Goal: Task Accomplishment & Management: Complete application form

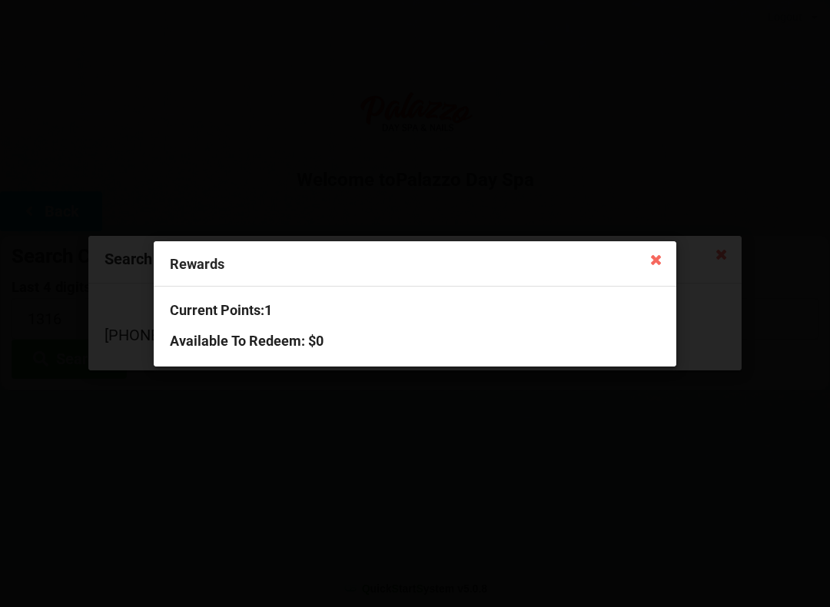
click at [651, 261] on icon at bounding box center [656, 259] width 25 height 25
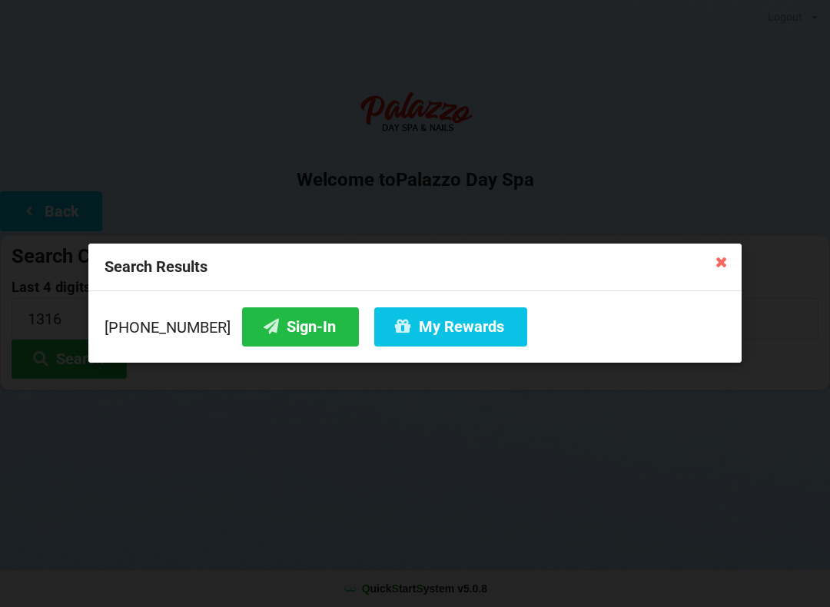
click at [270, 329] on button "Sign-In" at bounding box center [300, 326] width 117 height 39
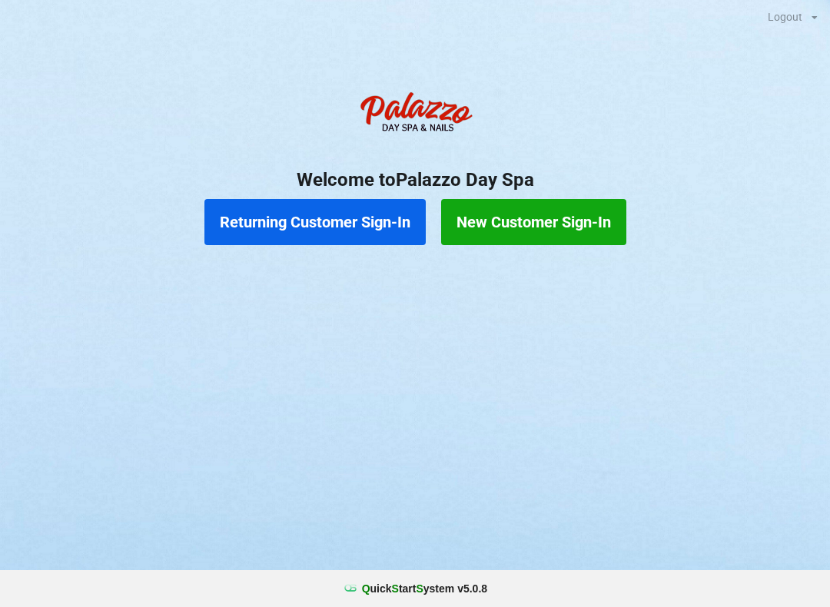
click at [317, 222] on button "Returning Customer Sign-In" at bounding box center [314, 222] width 221 height 46
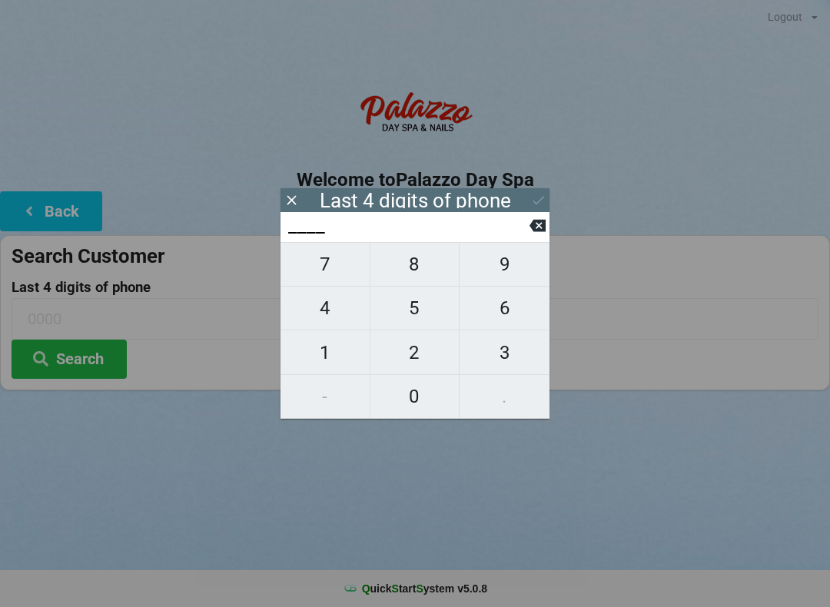
click at [413, 354] on span "2" at bounding box center [414, 353] width 89 height 32
type input "2___"
click at [505, 312] on span "6" at bounding box center [505, 308] width 90 height 32
type input "26__"
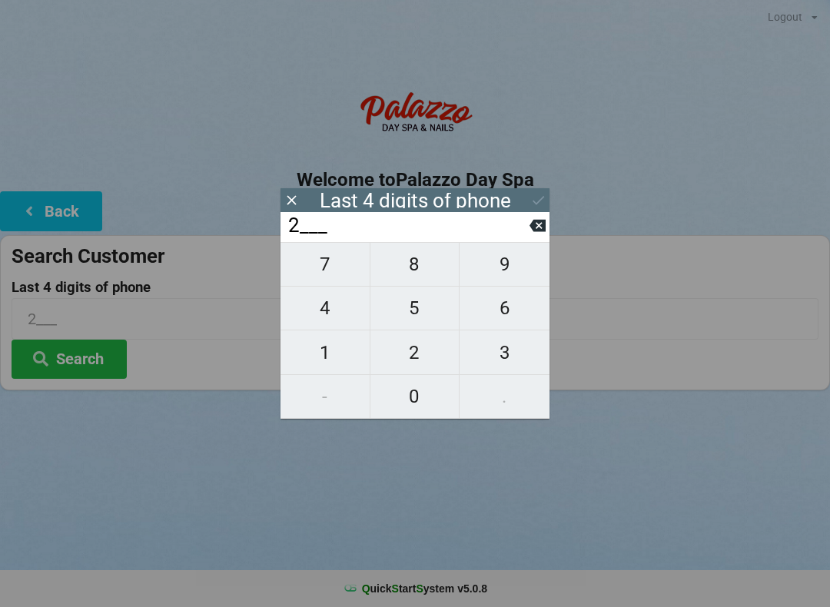
type input "26__"
click at [401, 358] on span "2" at bounding box center [414, 353] width 89 height 32
type input "262_"
click at [494, 305] on span "6" at bounding box center [505, 308] width 90 height 32
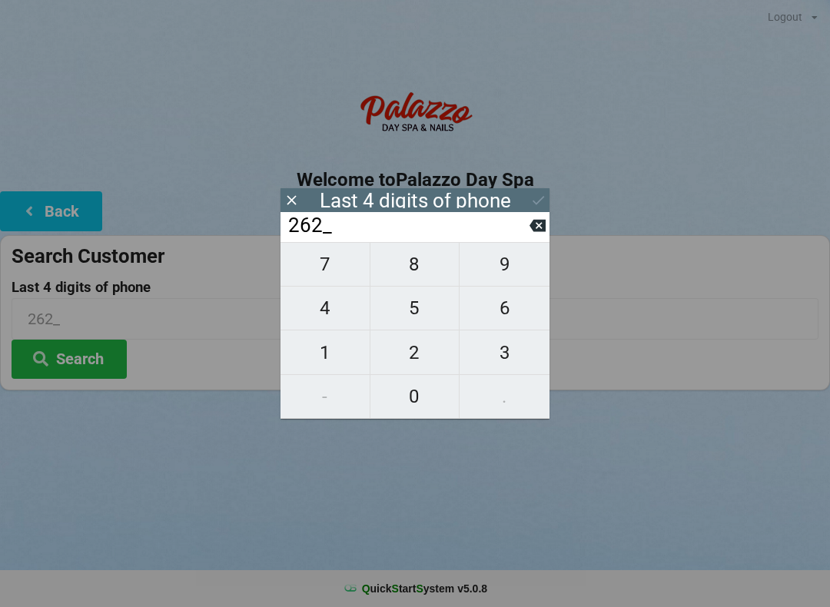
type input "2626"
click at [549, 194] on div "Last 4 digits of phone" at bounding box center [415, 200] width 269 height 24
click at [535, 201] on icon at bounding box center [538, 200] width 16 height 16
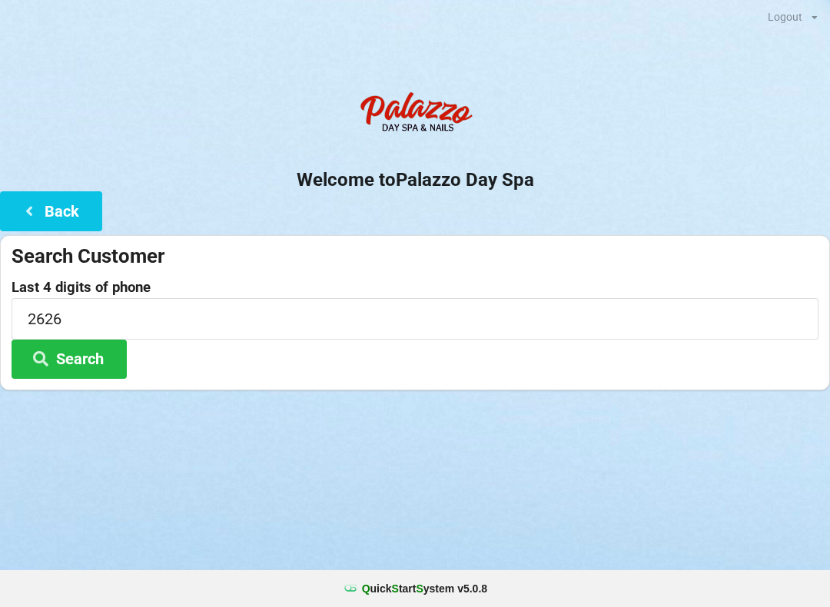
click at [99, 360] on button "Search" at bounding box center [69, 359] width 115 height 39
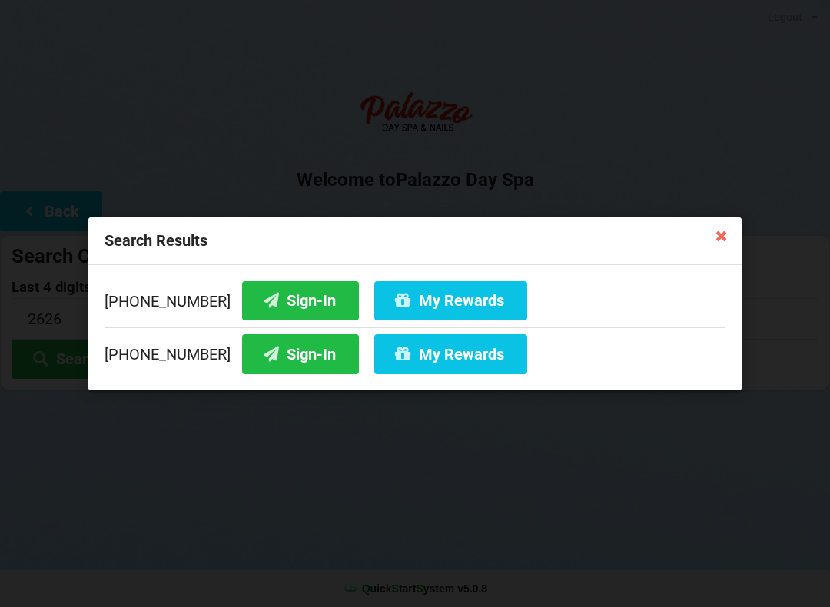
click at [274, 357] on button "Sign-In" at bounding box center [300, 353] width 117 height 39
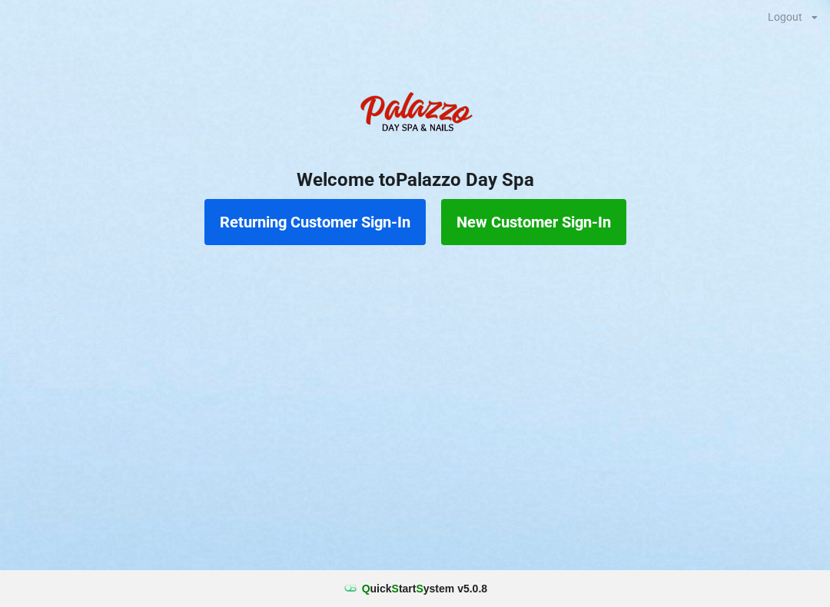
click at [304, 220] on button "Returning Customer Sign-In" at bounding box center [314, 222] width 221 height 46
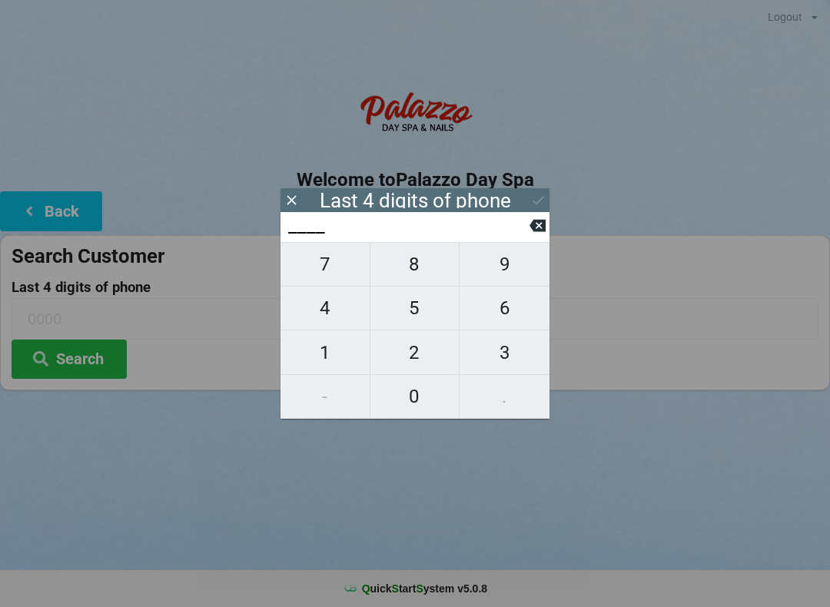
click at [332, 314] on span "4" at bounding box center [325, 308] width 89 height 32
type input "4___"
click at [420, 397] on span "0" at bounding box center [414, 396] width 89 height 32
type input "40__"
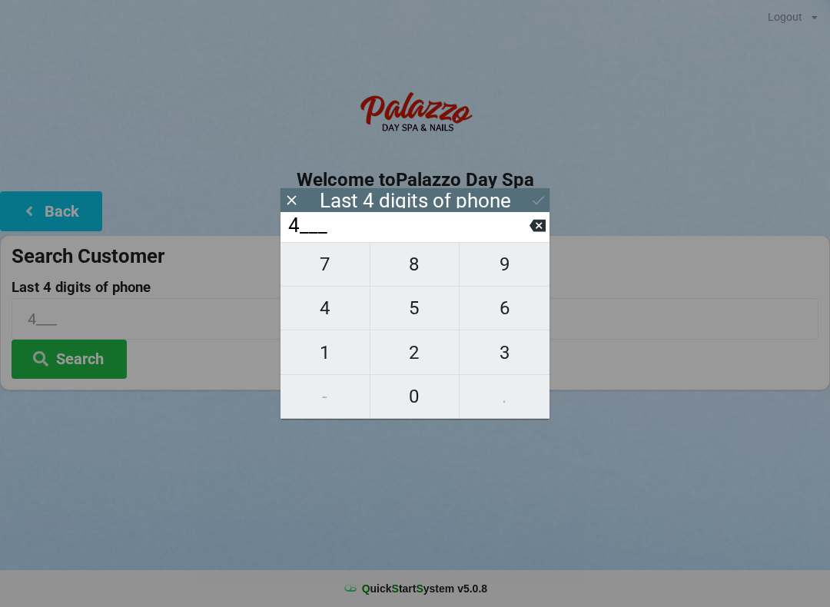
type input "40__"
click at [352, 267] on span "7" at bounding box center [325, 264] width 89 height 32
type input "407_"
click at [514, 271] on span "9" at bounding box center [505, 264] width 90 height 32
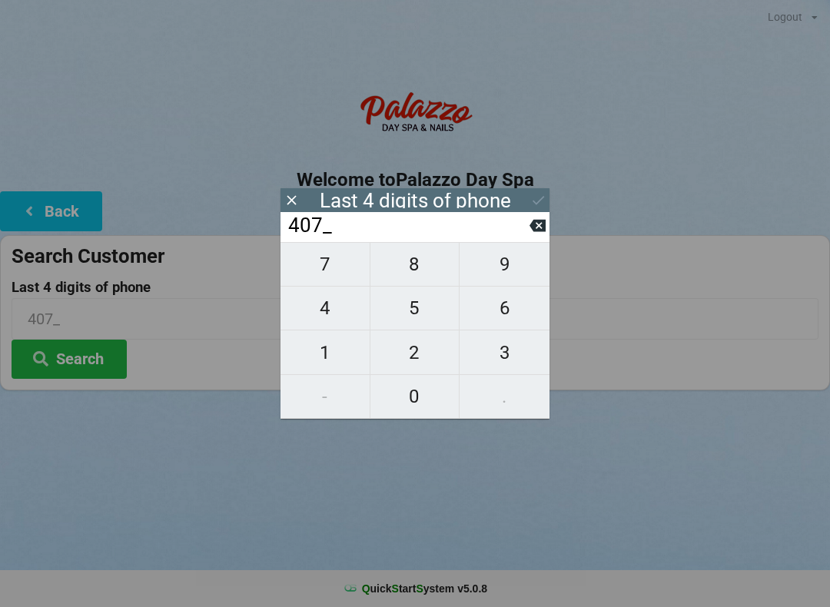
type input "4079"
click at [417, 356] on div "7 8 9 4 5 6 1 2 3 - 0 ." at bounding box center [415, 330] width 269 height 177
click at [540, 232] on icon at bounding box center [538, 225] width 16 height 16
click at [531, 234] on icon at bounding box center [538, 225] width 16 height 16
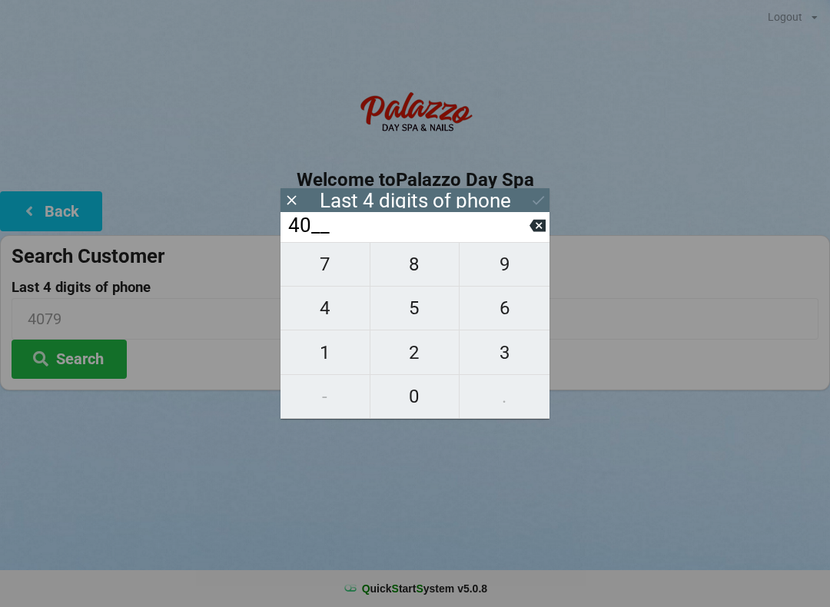
click at [522, 238] on input "40__" at bounding box center [408, 226] width 243 height 25
click at [523, 235] on input "40__" at bounding box center [408, 226] width 243 height 25
click at [330, 349] on span "1" at bounding box center [325, 353] width 89 height 32
type input "401_"
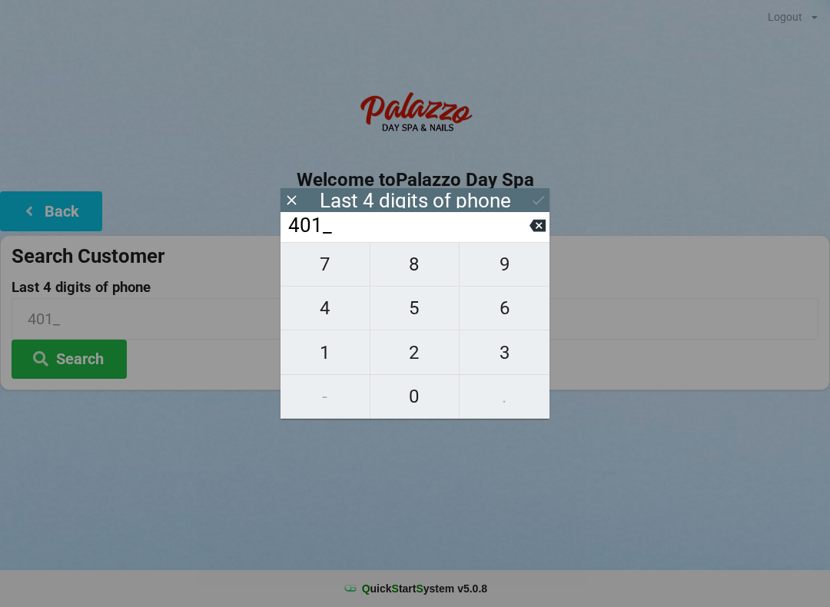
click at [510, 276] on span "9" at bounding box center [505, 264] width 90 height 32
type input "4019"
click at [536, 194] on icon at bounding box center [538, 200] width 16 height 16
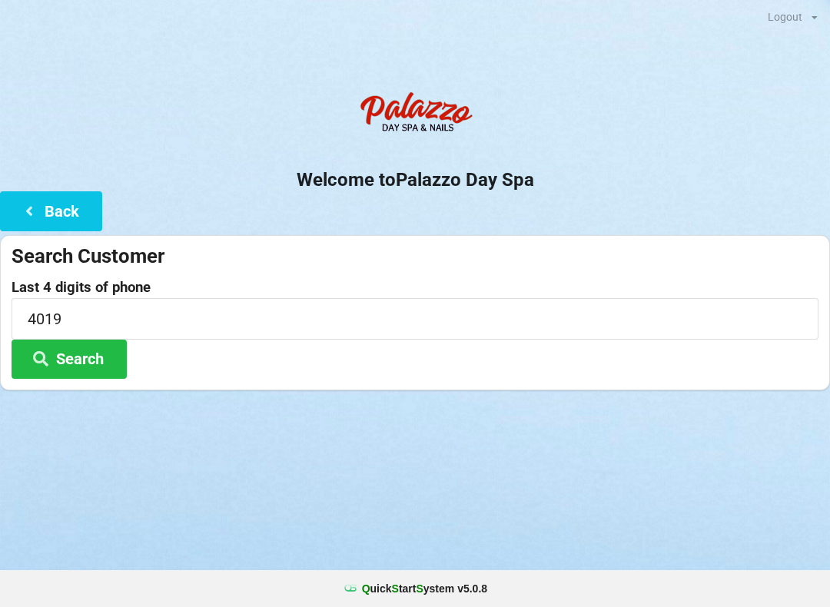
click at [89, 355] on button "Search" at bounding box center [69, 359] width 115 height 39
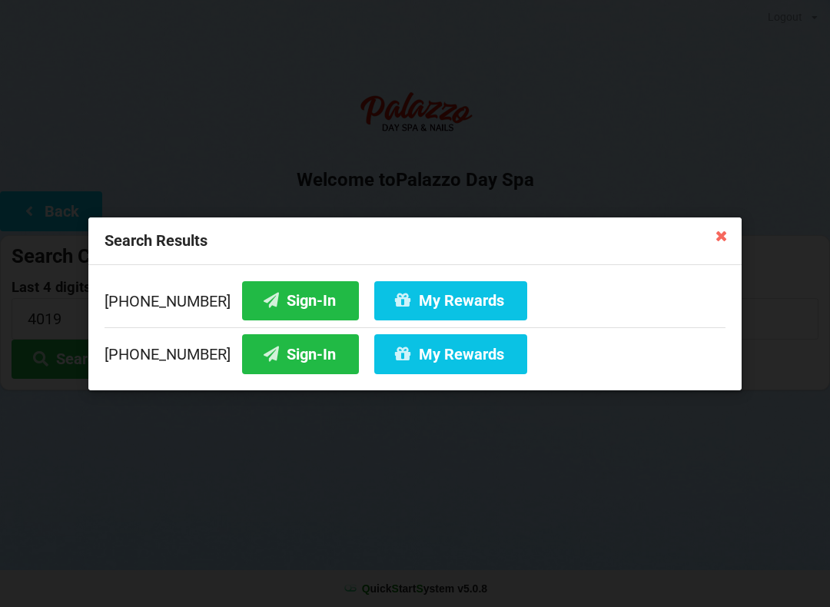
click at [281, 294] on button "Sign-In" at bounding box center [300, 300] width 117 height 39
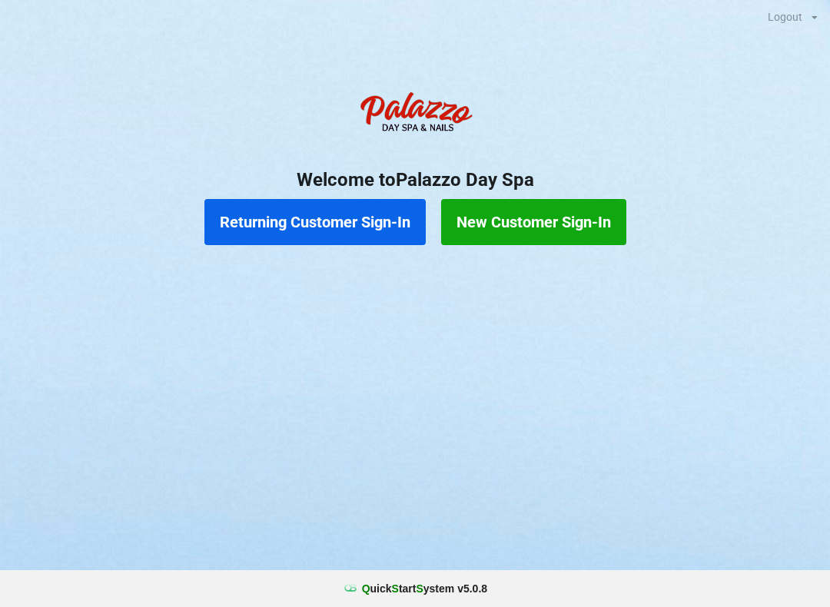
click at [333, 212] on button "Returning Customer Sign-In" at bounding box center [314, 222] width 221 height 46
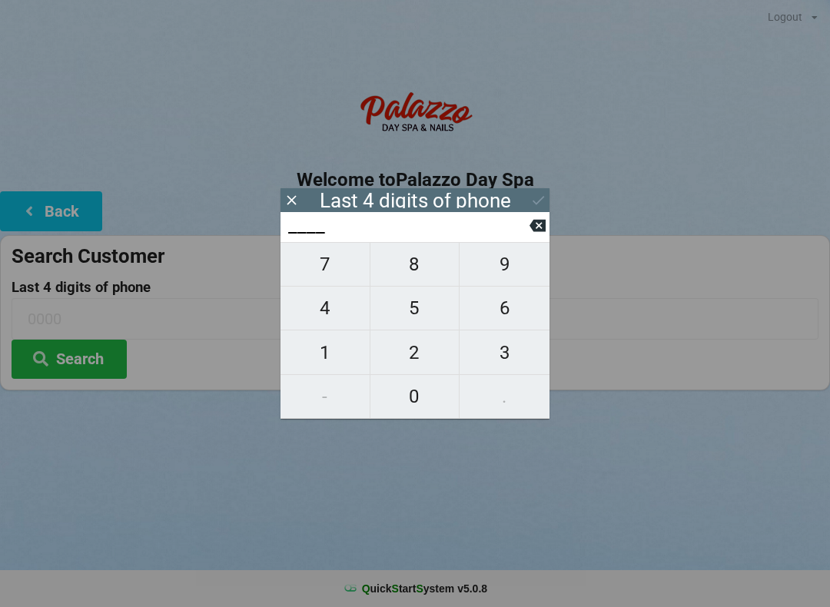
click at [505, 260] on span "9" at bounding box center [505, 264] width 90 height 32
type input "9___"
click at [339, 315] on span "4" at bounding box center [325, 308] width 89 height 32
type input "94__"
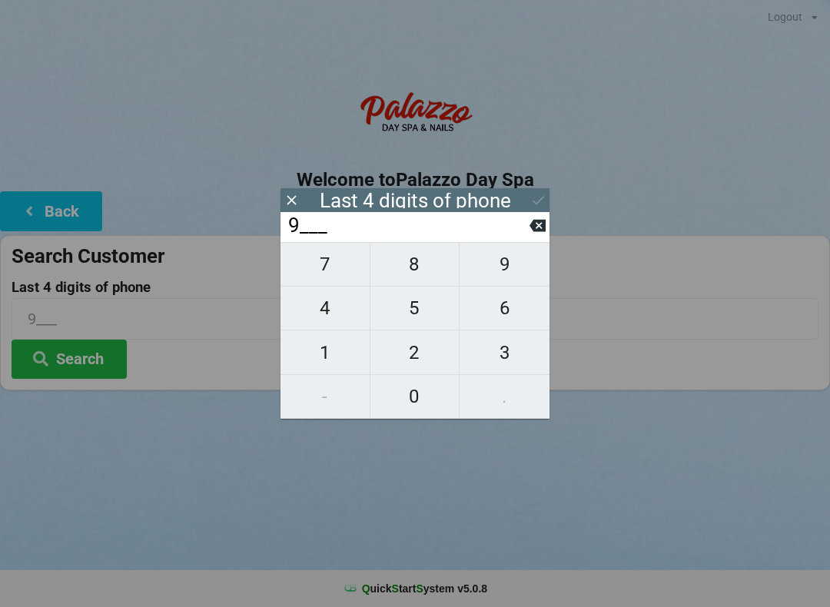
type input "94__"
click at [503, 359] on span "3" at bounding box center [505, 353] width 90 height 32
type input "943_"
click at [421, 271] on span "8" at bounding box center [414, 264] width 89 height 32
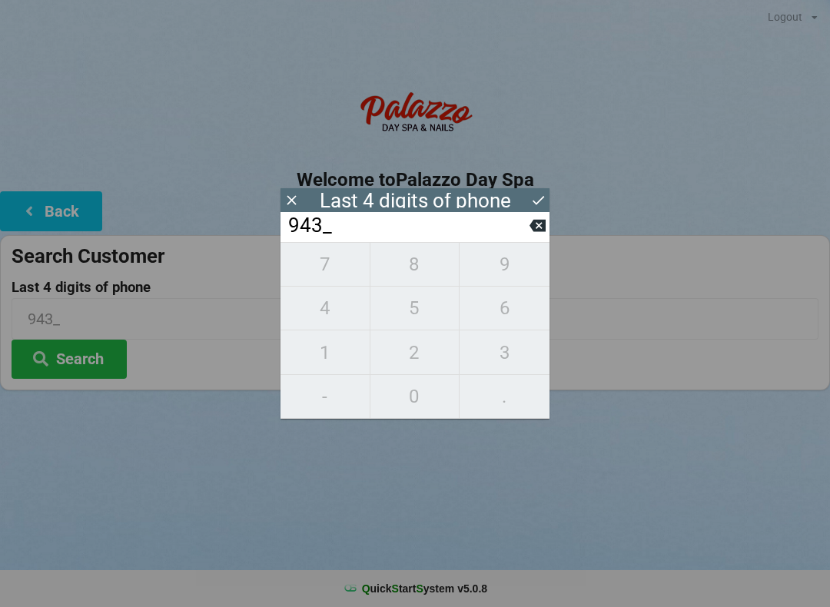
type input "9438"
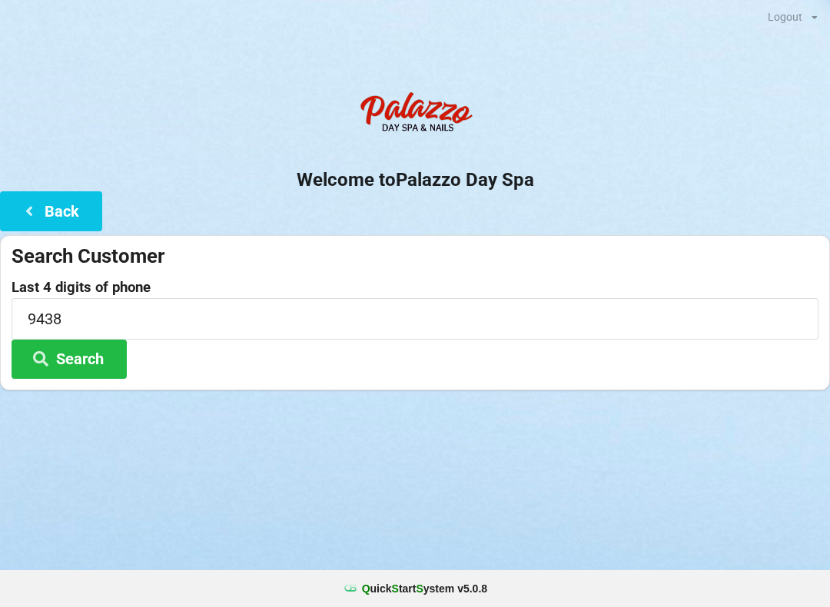
click at [677, 281] on label "Last 4 digits of phone" at bounding box center [415, 287] width 807 height 15
click at [112, 355] on button "Search" at bounding box center [69, 359] width 115 height 39
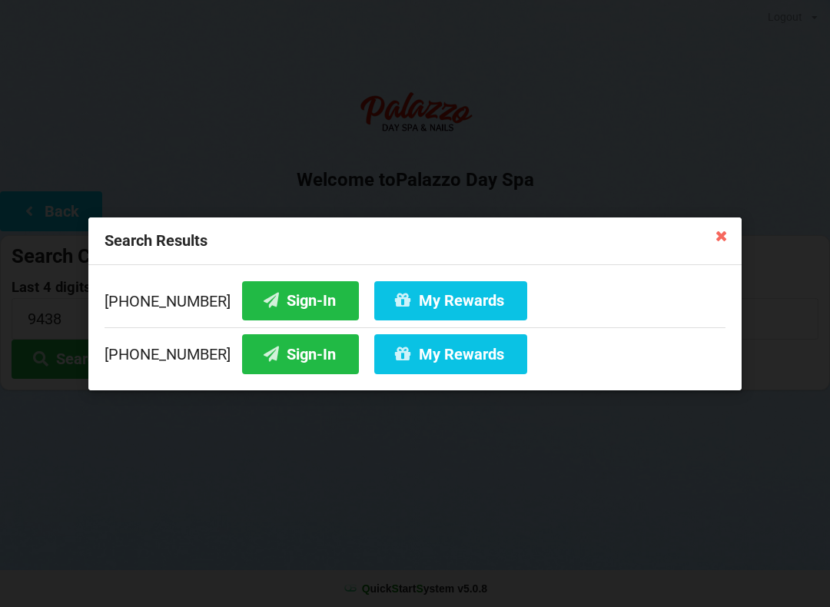
click at [160, 370] on div "[PHONE_NUMBER] Sign-In My Rewards" at bounding box center [415, 350] width 621 height 47
click at [287, 364] on button "Sign-In" at bounding box center [300, 353] width 117 height 39
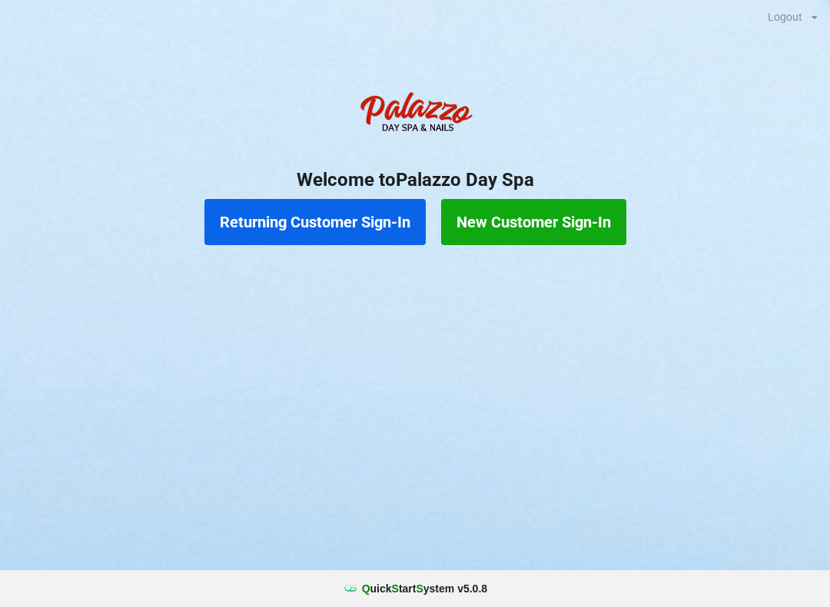
click at [304, 230] on button "Returning Customer Sign-In" at bounding box center [314, 222] width 221 height 46
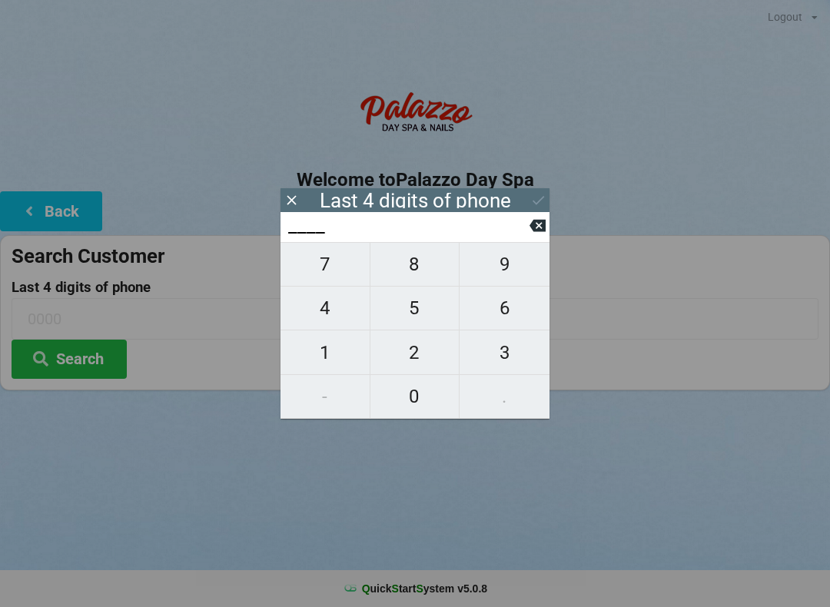
click at [415, 339] on button "2" at bounding box center [415, 352] width 90 height 44
type input "2___"
click at [405, 393] on span "0" at bounding box center [414, 396] width 89 height 32
type input "20__"
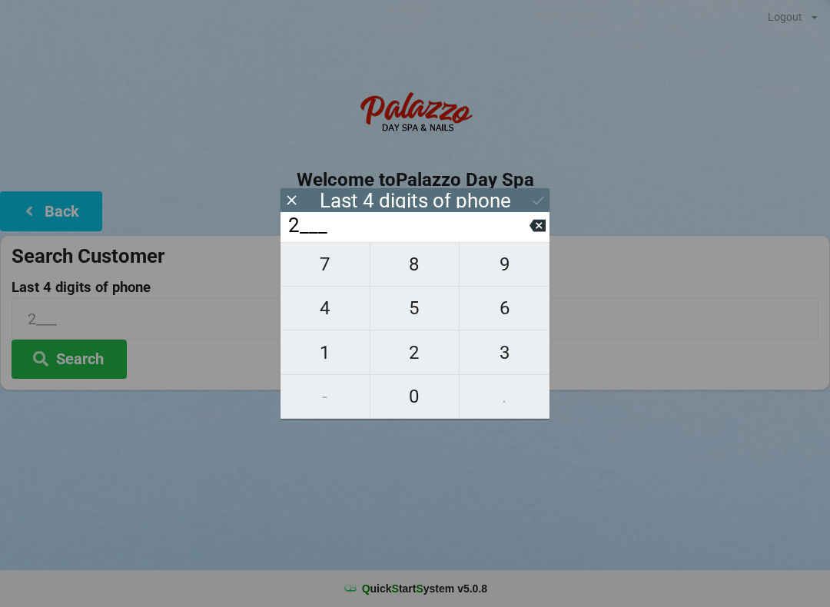
type input "20__"
click at [342, 348] on span "1" at bounding box center [325, 353] width 89 height 32
type input "201_"
click at [497, 302] on span "6" at bounding box center [505, 308] width 90 height 32
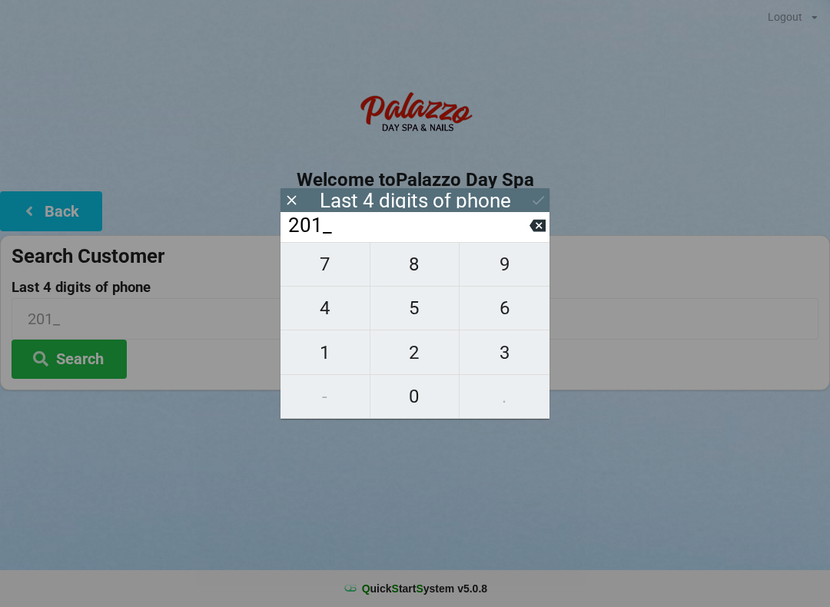
type input "2016"
click at [645, 463] on div "Logout Logout Sign-In Welcome to Palazzo Day Spa Back Search Customer Last 4 di…" at bounding box center [415, 303] width 830 height 607
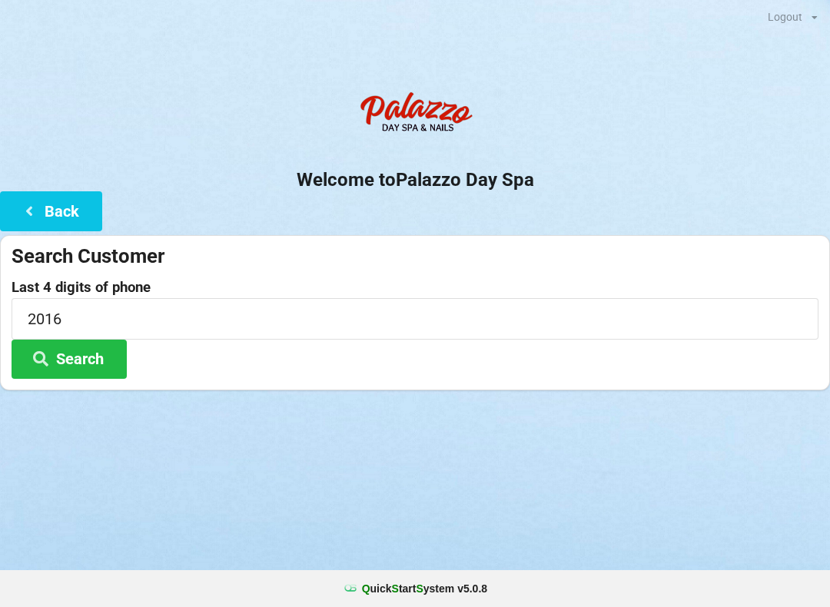
click at [87, 349] on button "Search" at bounding box center [69, 359] width 115 height 39
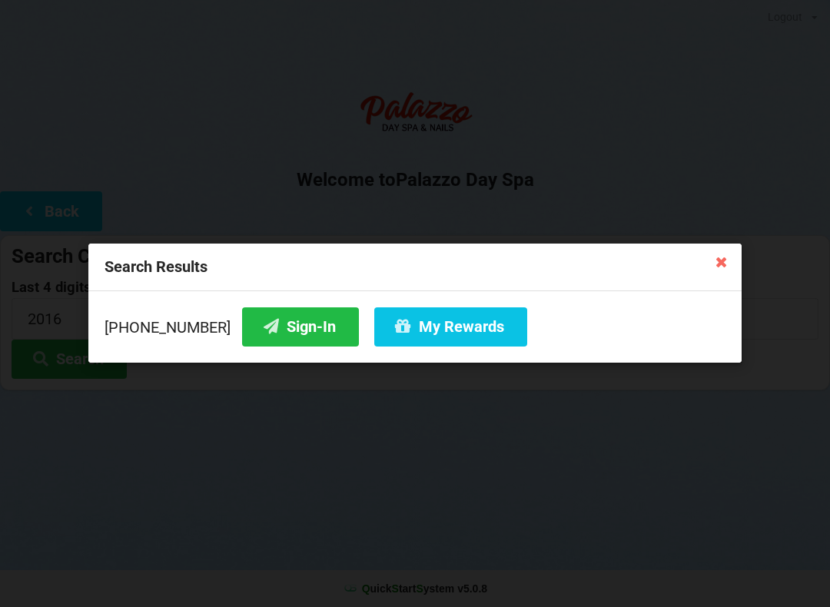
click at [724, 261] on icon at bounding box center [721, 261] width 25 height 25
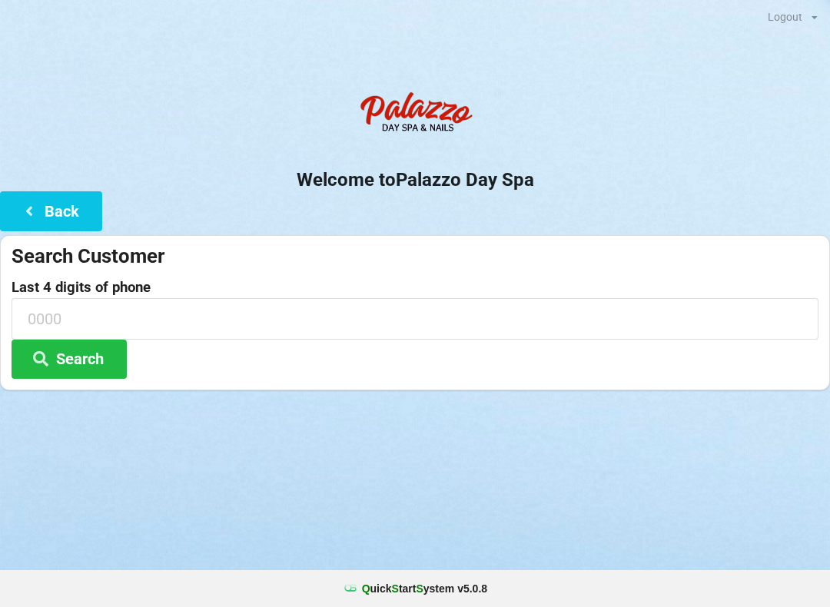
click at [71, 216] on button "Back" at bounding box center [51, 210] width 102 height 39
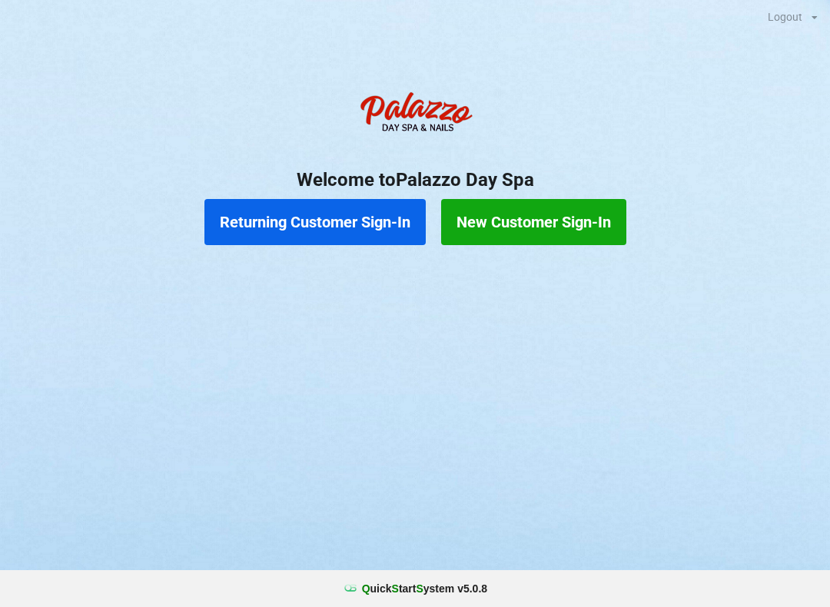
click at [324, 216] on button "Returning Customer Sign-In" at bounding box center [314, 222] width 221 height 46
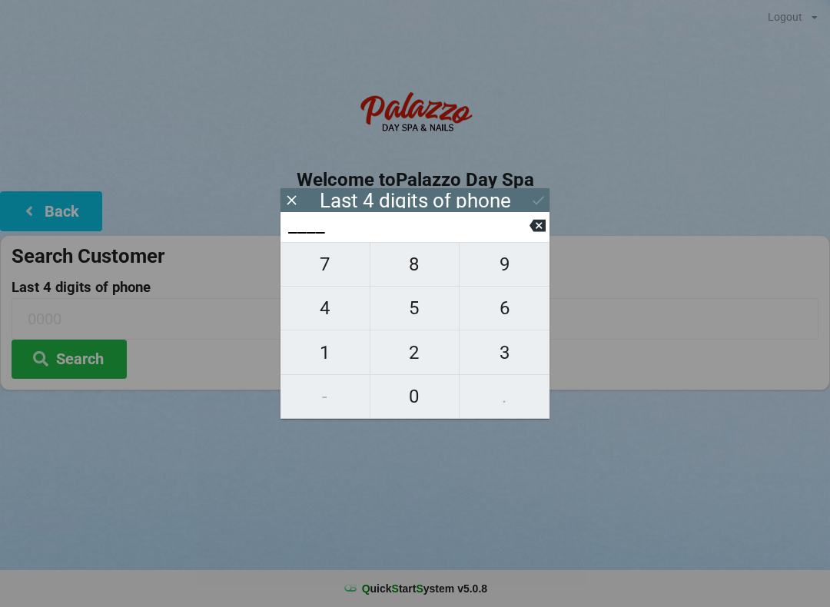
click at [501, 350] on span "3" at bounding box center [505, 353] width 90 height 32
type input "3___"
click at [428, 364] on span "2" at bounding box center [414, 353] width 89 height 32
type input "32__"
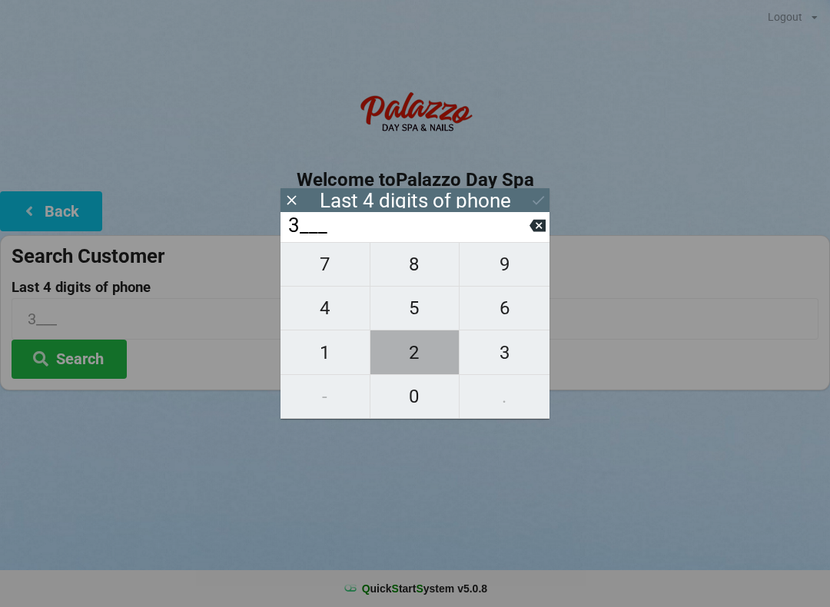
type input "32__"
click at [320, 353] on span "1" at bounding box center [325, 353] width 89 height 32
type input "321_"
click at [422, 308] on span "5" at bounding box center [414, 308] width 89 height 32
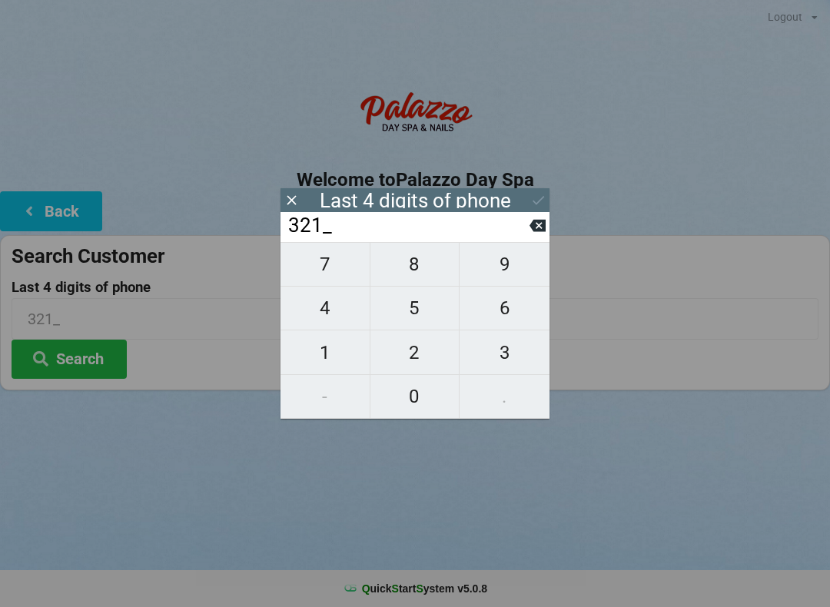
type input "3215"
click at [405, 349] on div "7 8 9 4 5 6 1 2 3 - 0 ." at bounding box center [415, 330] width 269 height 177
click at [531, 231] on icon at bounding box center [538, 226] width 16 height 12
click at [529, 228] on input "321_" at bounding box center [408, 226] width 243 height 25
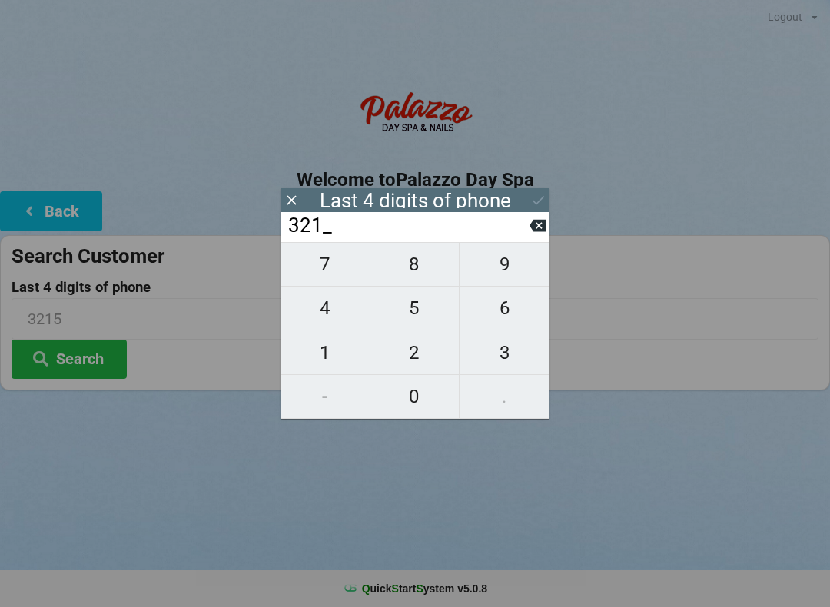
click at [517, 227] on input "321_" at bounding box center [408, 226] width 243 height 25
click at [542, 222] on button at bounding box center [538, 225] width 16 height 21
click at [533, 227] on icon at bounding box center [538, 226] width 16 height 12
click at [526, 230] on input "3___" at bounding box center [408, 226] width 243 height 25
click at [520, 227] on input "3___" at bounding box center [408, 226] width 243 height 25
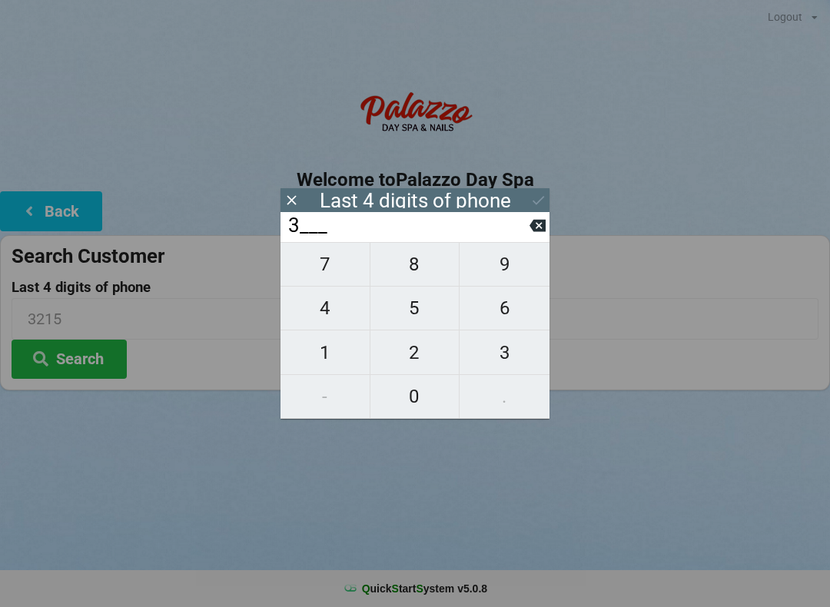
click at [539, 232] on icon at bounding box center [538, 226] width 16 height 12
click at [410, 337] on button "2" at bounding box center [415, 352] width 90 height 44
type input "2___"
click at [399, 397] on span "0" at bounding box center [414, 396] width 89 height 32
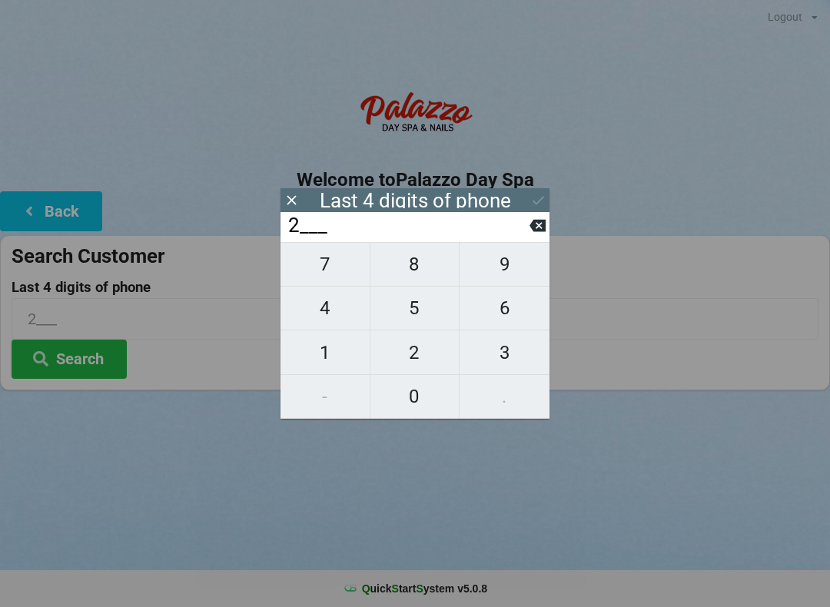
type input "20__"
click at [492, 264] on span "9" at bounding box center [505, 264] width 90 height 32
type input "209_"
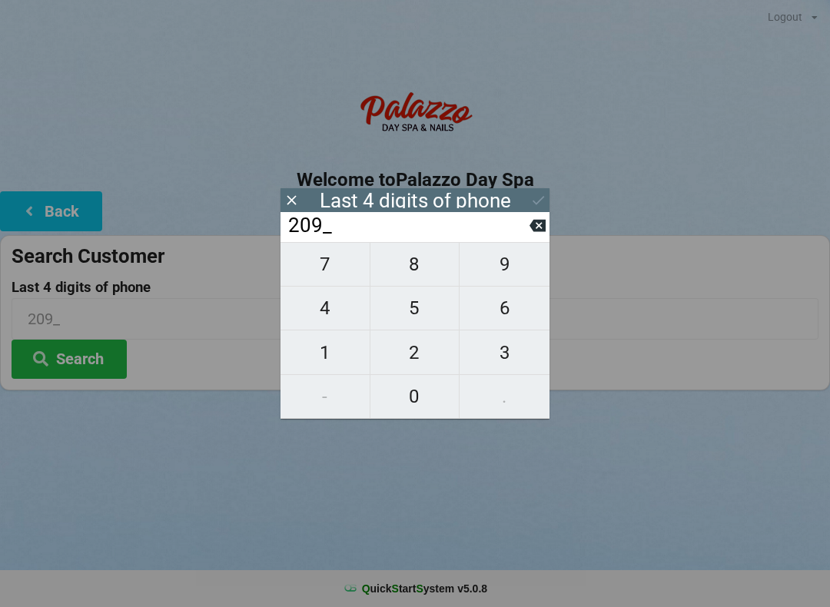
click at [539, 224] on icon at bounding box center [538, 225] width 16 height 16
click at [413, 350] on span "2" at bounding box center [414, 353] width 89 height 32
type input "202_"
click at [508, 267] on span "9" at bounding box center [505, 264] width 90 height 32
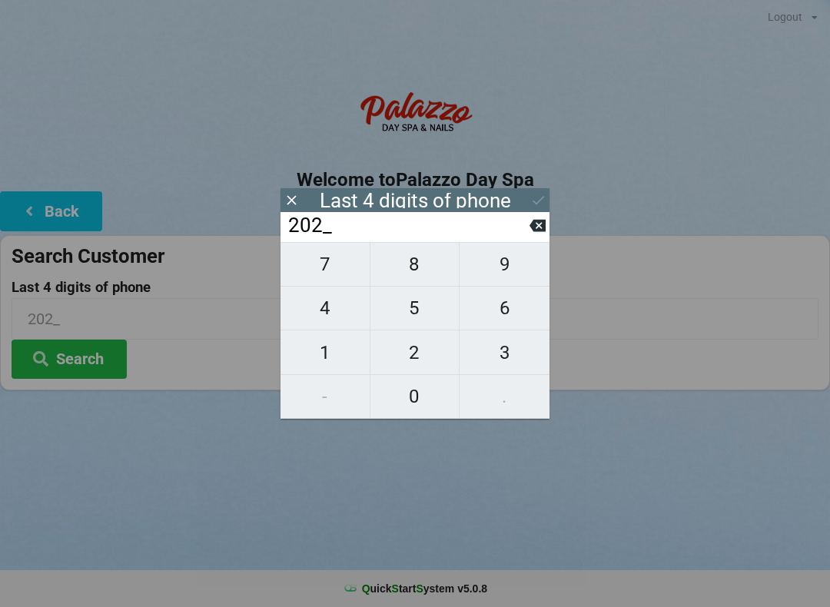
type input "2029"
click at [533, 194] on icon at bounding box center [538, 200] width 16 height 16
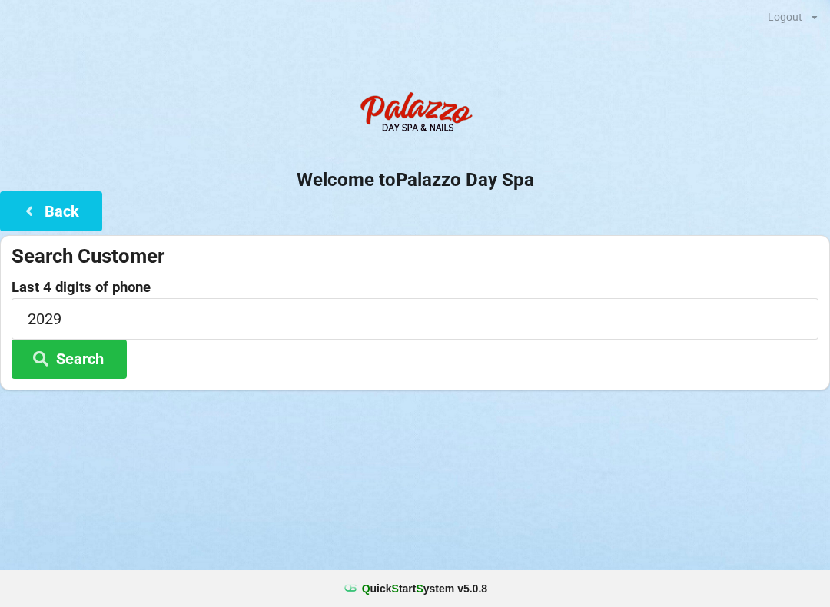
click at [58, 360] on button "Search" at bounding box center [69, 359] width 115 height 39
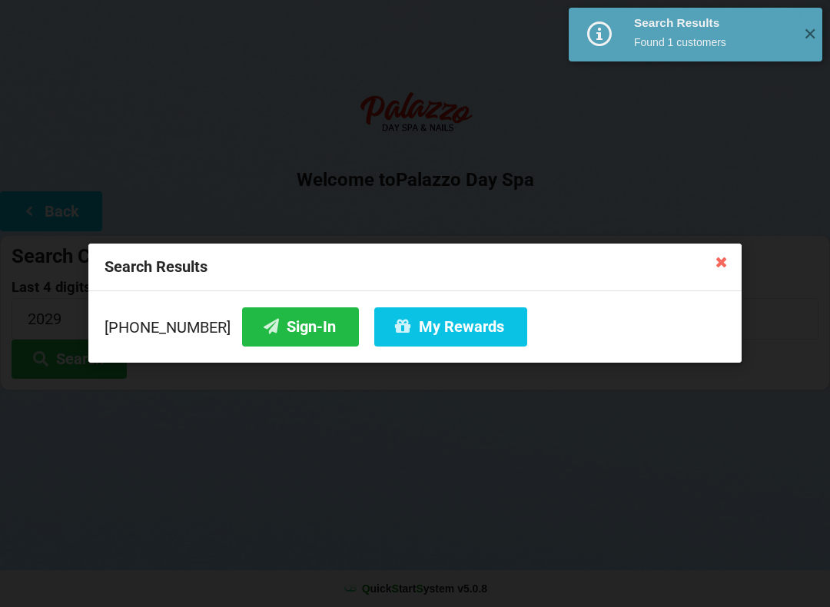
click at [266, 327] on button "Sign-In" at bounding box center [300, 326] width 117 height 39
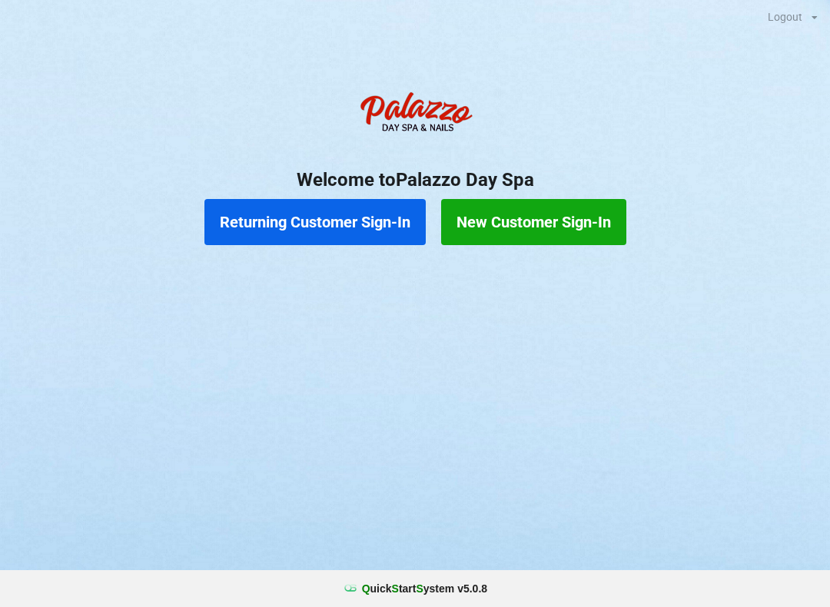
click at [334, 222] on button "Returning Customer Sign-In" at bounding box center [314, 222] width 221 height 46
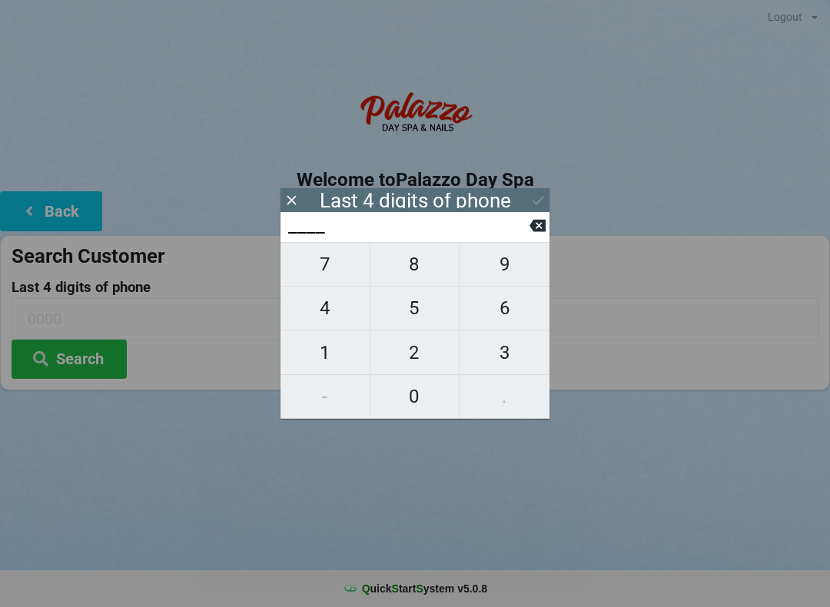
click at [328, 357] on span "1" at bounding box center [325, 353] width 89 height 32
type input "1___"
click at [510, 360] on span "3" at bounding box center [505, 353] width 90 height 32
type input "13__"
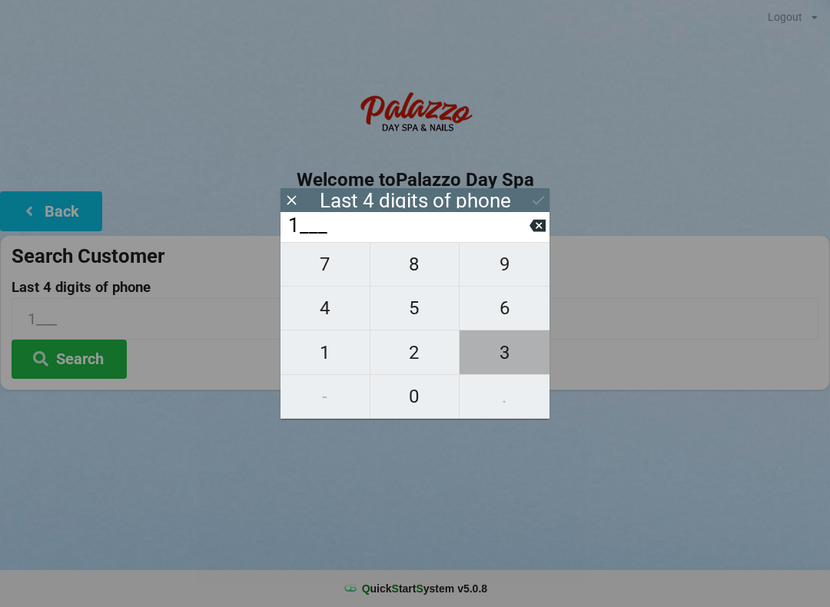
type input "13__"
click at [334, 353] on span "1" at bounding box center [325, 353] width 89 height 32
type input "131_"
click at [506, 314] on span "6" at bounding box center [505, 308] width 90 height 32
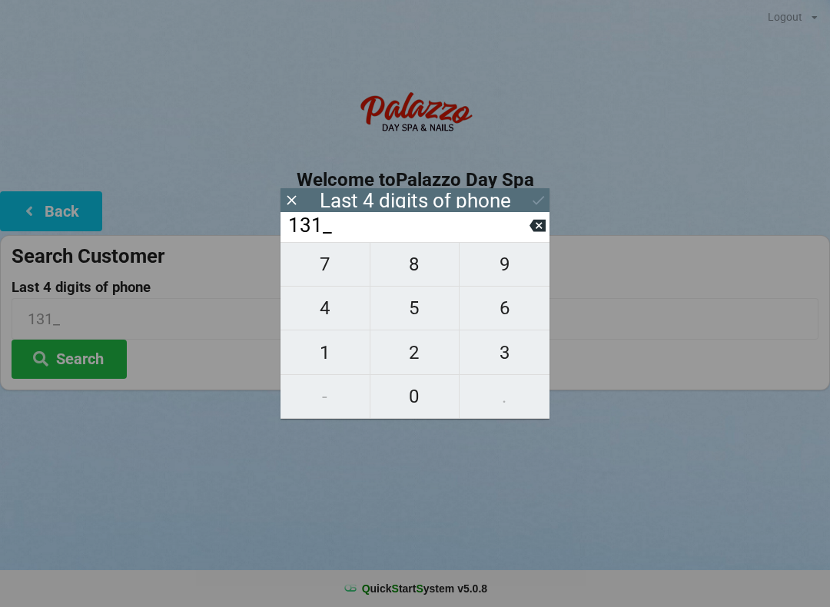
type input "1316"
click at [91, 364] on button "Search" at bounding box center [69, 359] width 115 height 39
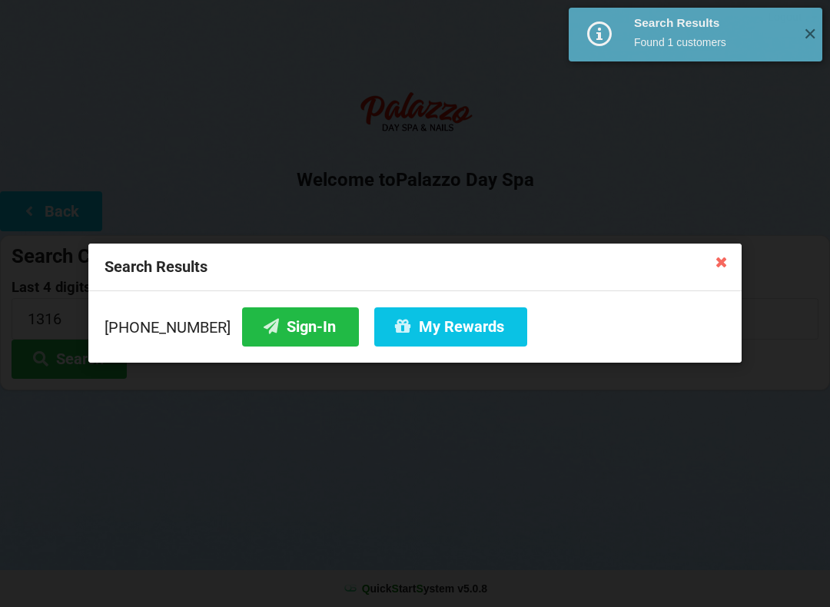
click at [442, 334] on button "My Rewards" at bounding box center [450, 326] width 153 height 39
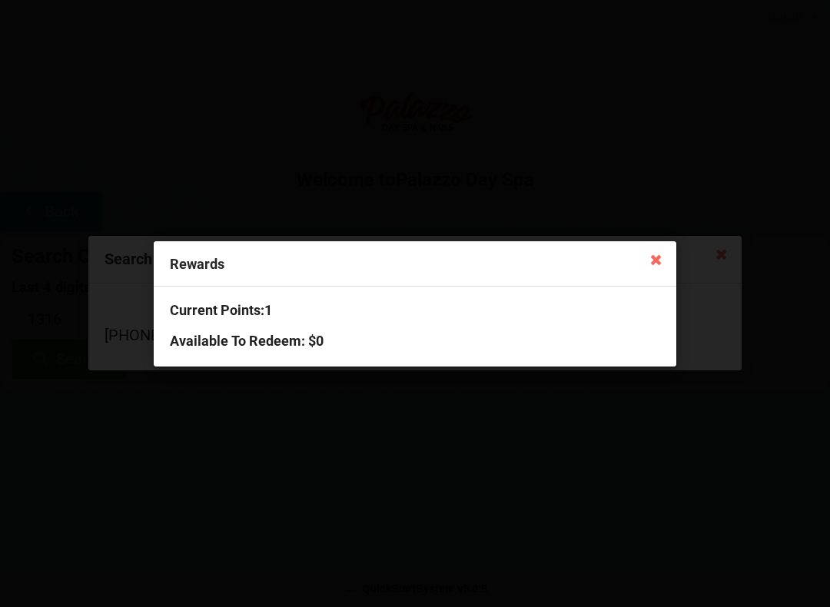
click at [658, 254] on icon at bounding box center [656, 259] width 25 height 25
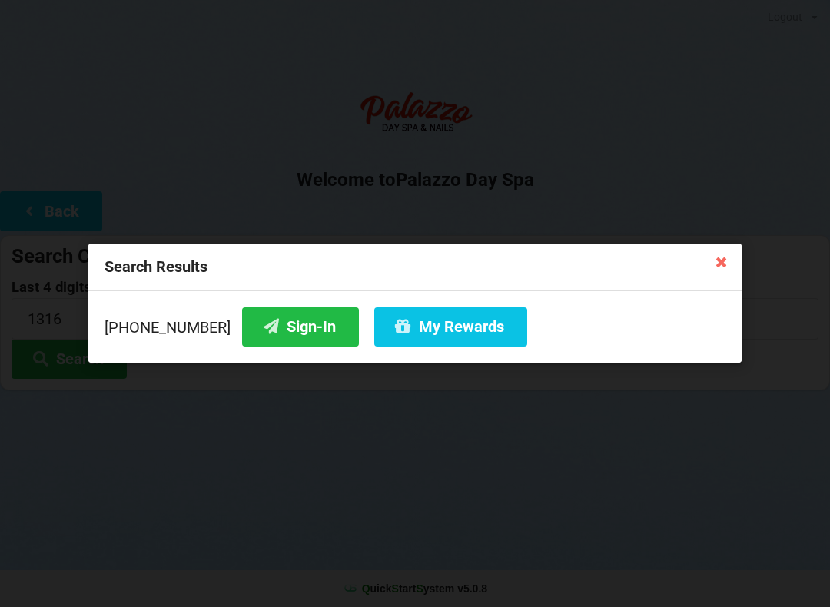
click at [732, 261] on icon at bounding box center [721, 261] width 25 height 25
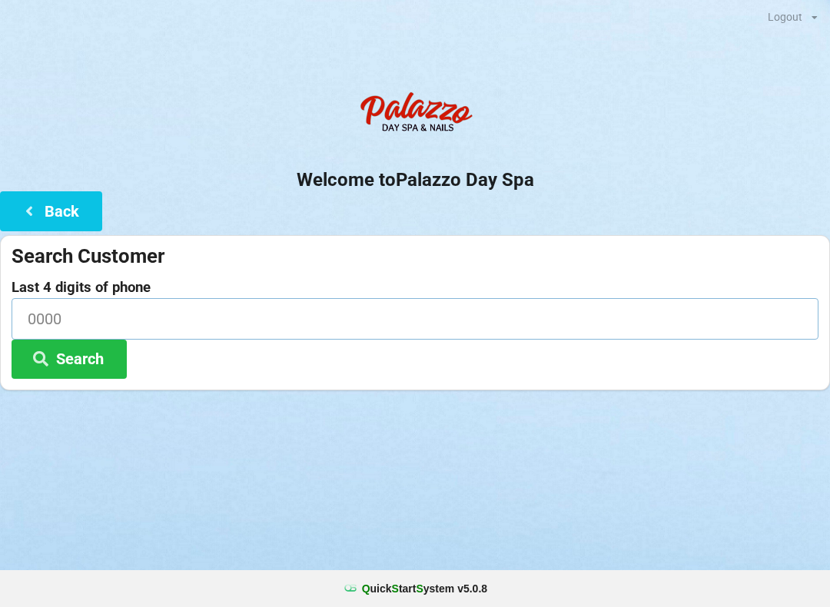
click at [111, 323] on input at bounding box center [415, 318] width 807 height 41
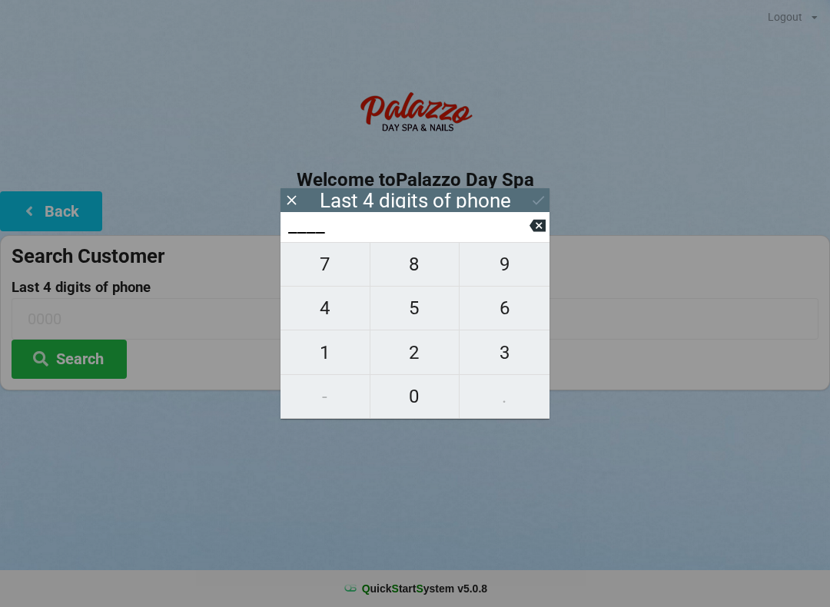
click at [321, 353] on span "1" at bounding box center [325, 353] width 89 height 32
type input "1___"
click at [432, 356] on span "2" at bounding box center [414, 353] width 89 height 32
type input "12__"
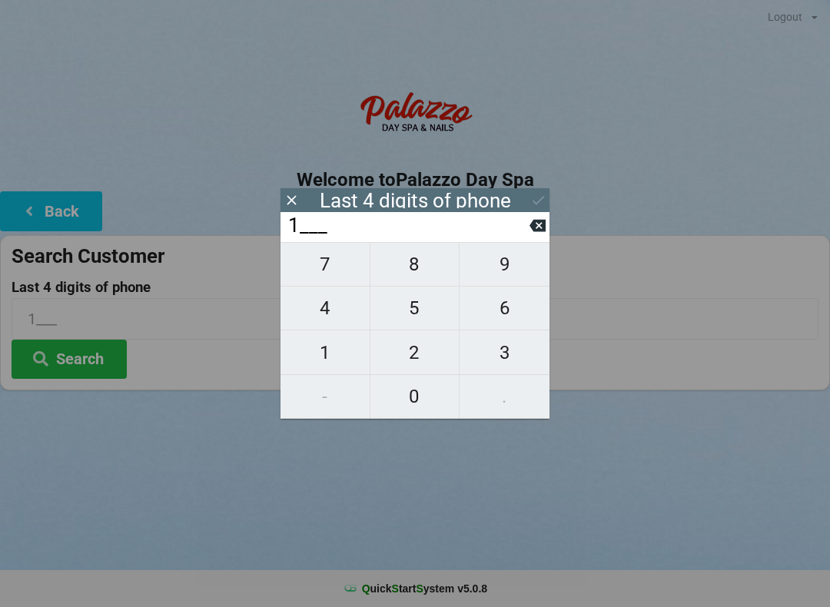
type input "12__"
click at [413, 269] on span "8" at bounding box center [414, 264] width 89 height 32
type input "128_"
click at [506, 281] on span "9" at bounding box center [505, 264] width 90 height 32
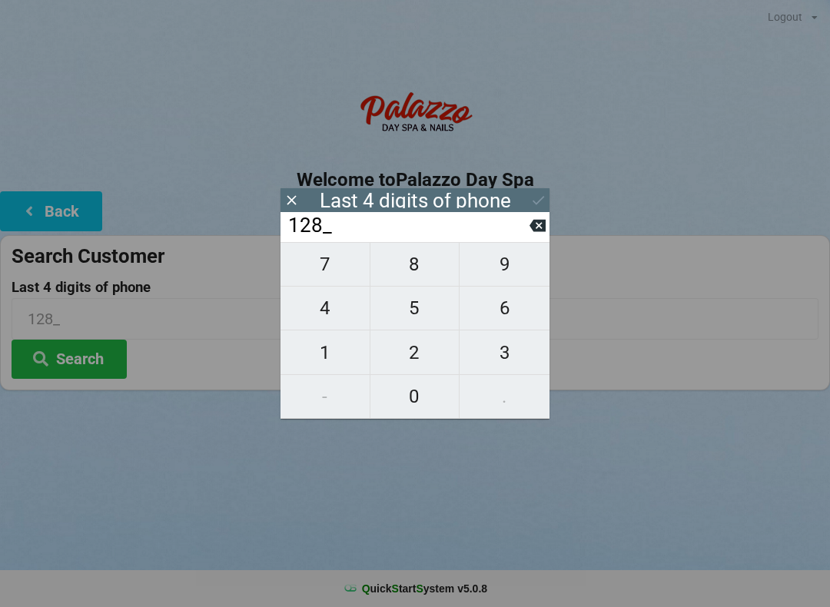
type input "1289"
click at [543, 234] on icon at bounding box center [538, 225] width 16 height 16
type input "128_"
click at [543, 213] on div "128_" at bounding box center [415, 227] width 269 height 30
click at [288, 207] on icon at bounding box center [292, 200] width 16 height 16
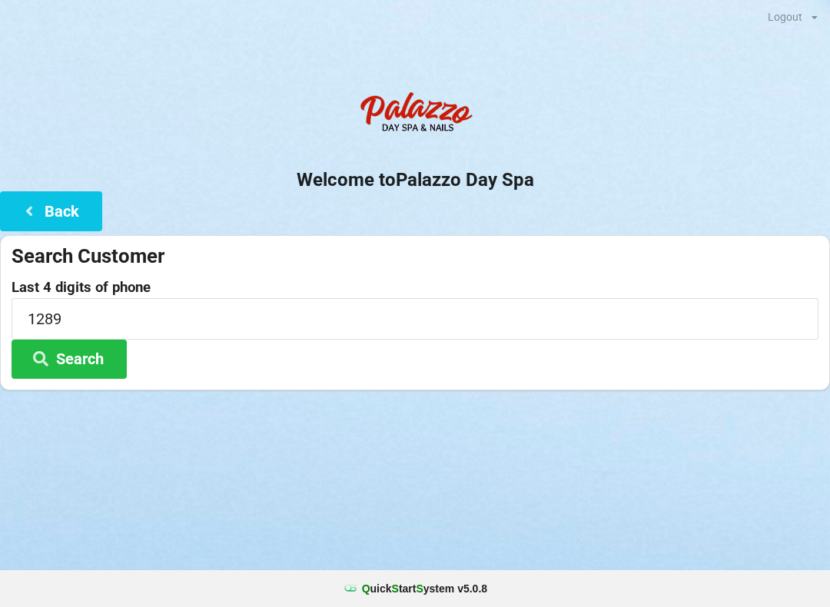
click at [95, 354] on button "Search" at bounding box center [69, 359] width 115 height 39
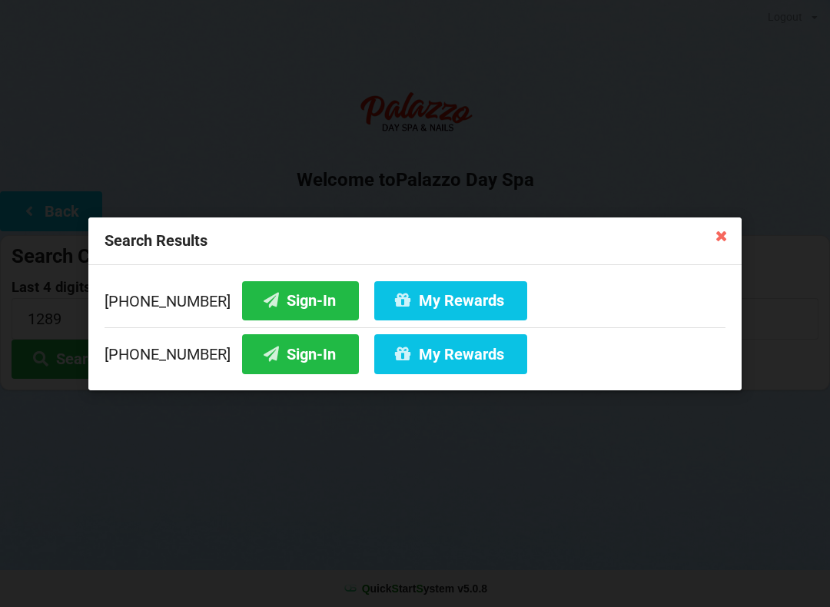
click at [407, 360] on button "My Rewards" at bounding box center [450, 353] width 153 height 39
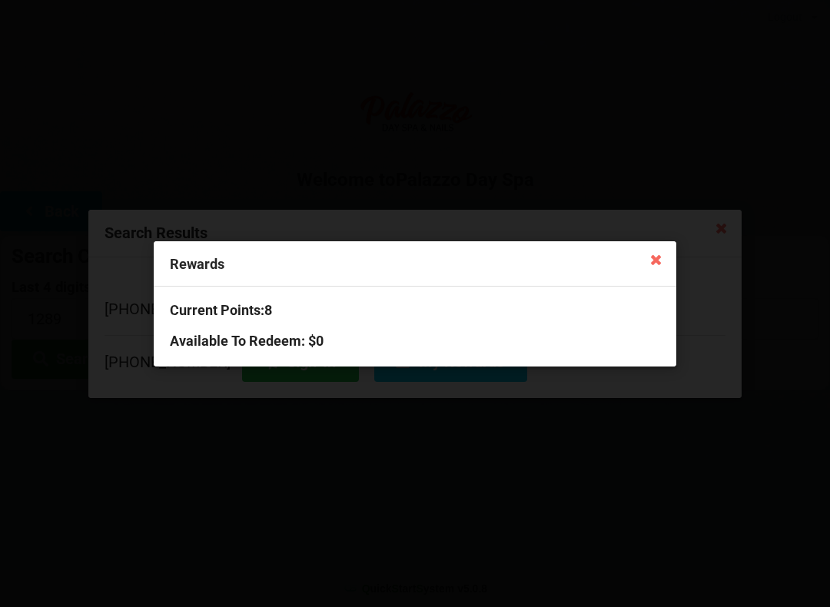
click at [647, 256] on icon at bounding box center [656, 259] width 25 height 25
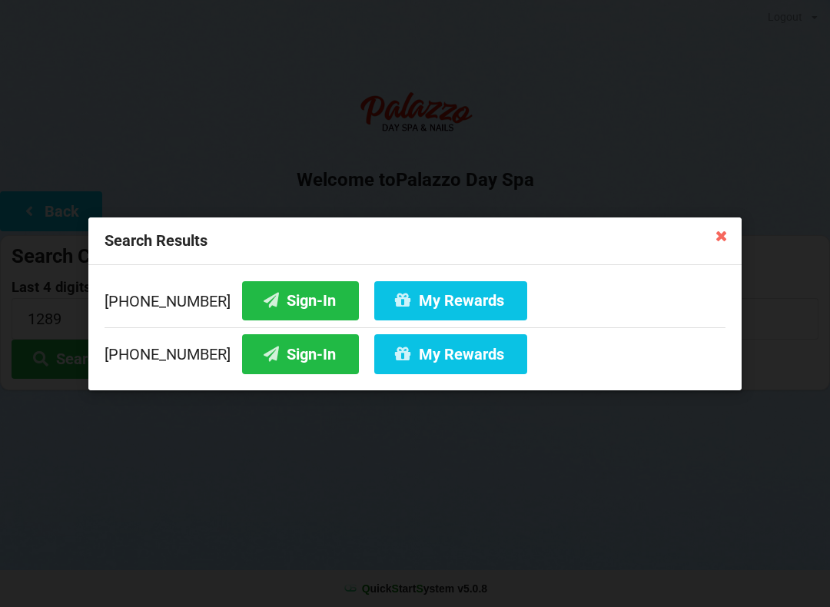
click at [742, 230] on div "Search Results [PHONE_NUMBER] Sign-In My Rewards [PHONE_NUMBER] Sign-In My Rewa…" at bounding box center [415, 303] width 830 height 607
click at [722, 238] on icon at bounding box center [721, 235] width 25 height 25
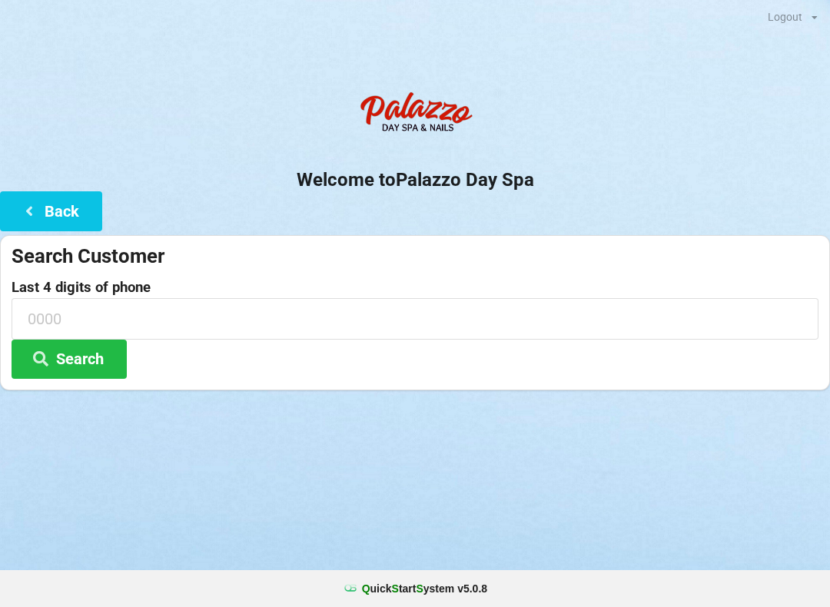
click at [50, 224] on button "Back" at bounding box center [51, 210] width 102 height 39
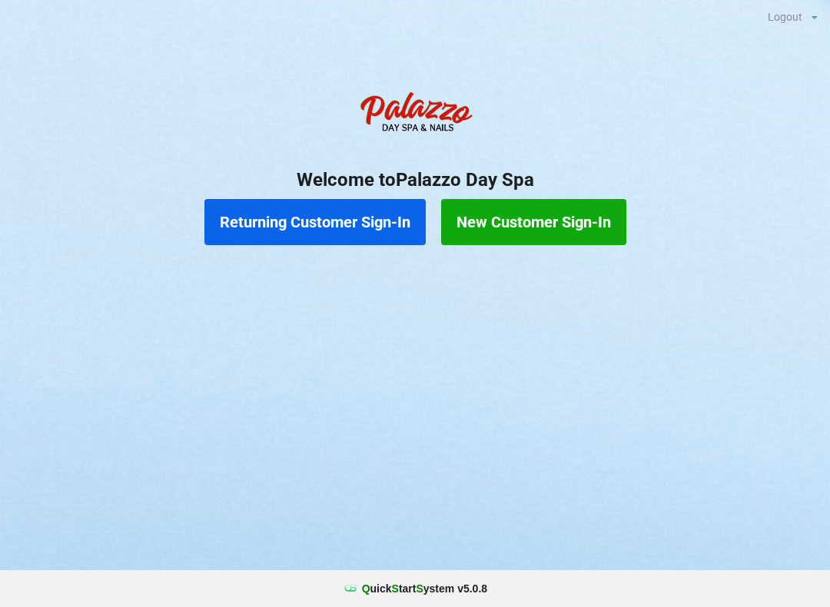
click at [330, 227] on button "Returning Customer Sign-In" at bounding box center [314, 222] width 221 height 46
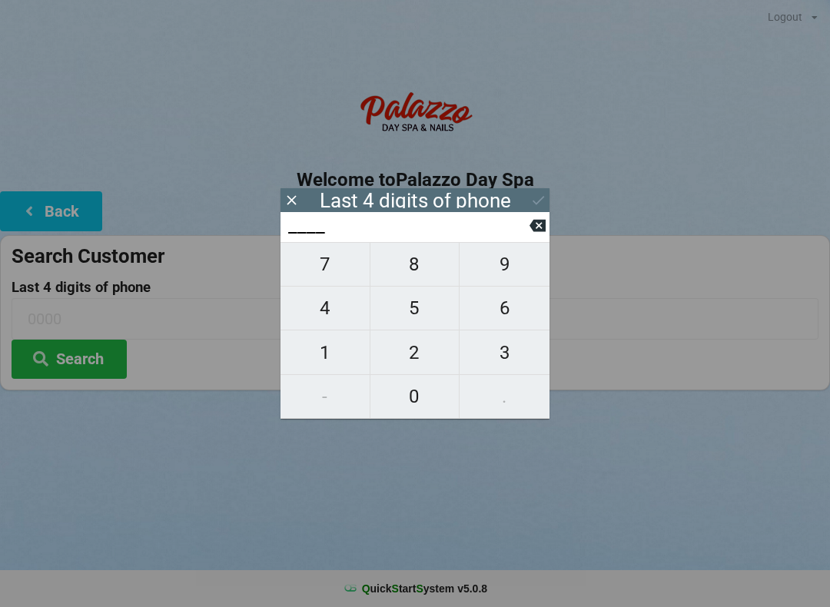
click at [501, 348] on span "3" at bounding box center [505, 353] width 90 height 32
type input "3___"
click at [417, 406] on span "0" at bounding box center [414, 396] width 89 height 32
type input "30__"
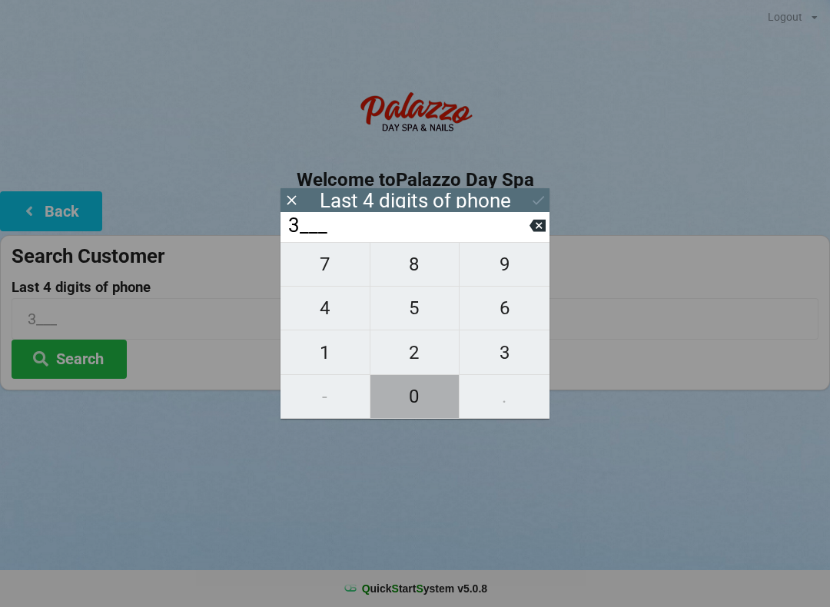
type input "30__"
click at [324, 267] on span "7" at bounding box center [325, 264] width 89 height 32
type input "307_"
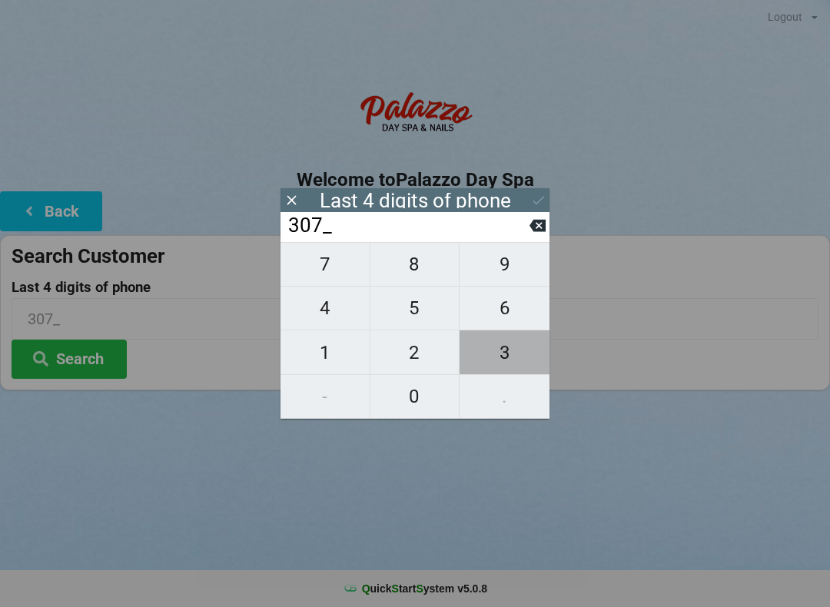
click at [498, 358] on span "3" at bounding box center [505, 353] width 90 height 32
type input "3073"
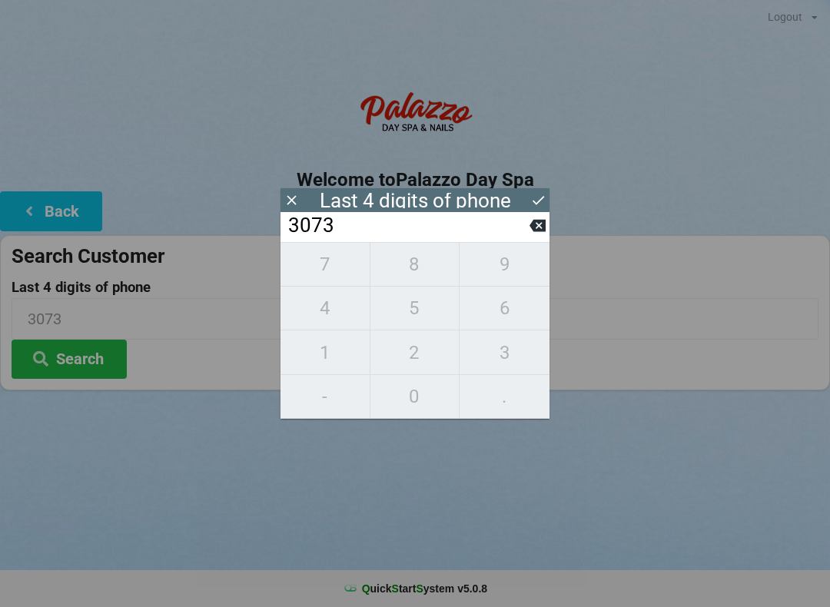
click at [533, 236] on button at bounding box center [538, 225] width 16 height 21
click at [543, 232] on icon at bounding box center [538, 226] width 16 height 12
click at [421, 272] on span "8" at bounding box center [414, 264] width 89 height 32
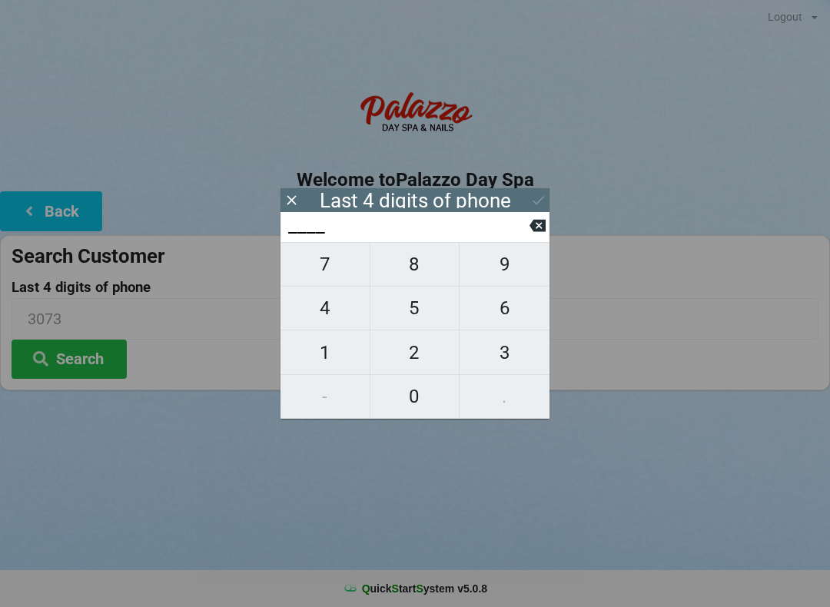
type input "8___"
click at [510, 359] on span "3" at bounding box center [505, 353] width 90 height 32
type input "83__"
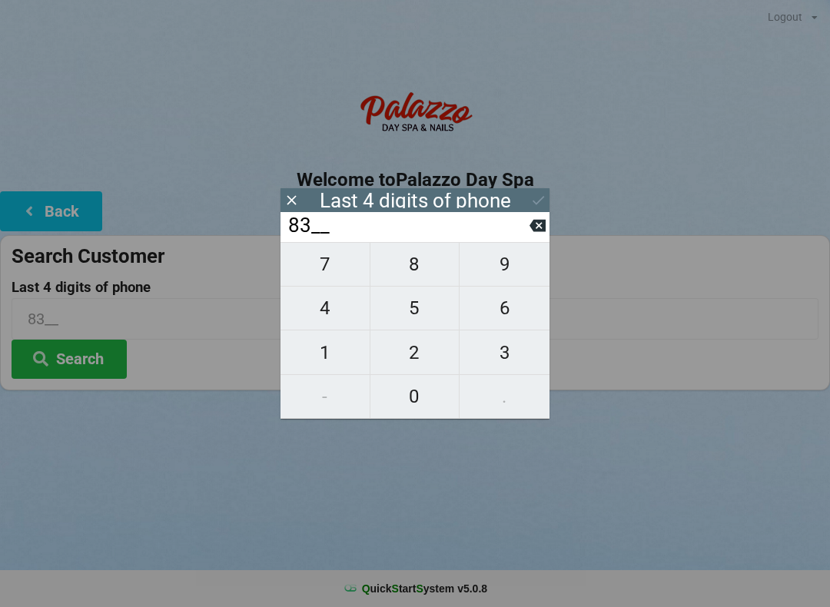
click at [511, 360] on span "3" at bounding box center [505, 353] width 90 height 32
type input "833_"
click at [318, 273] on span "7" at bounding box center [325, 264] width 89 height 32
type input "8337"
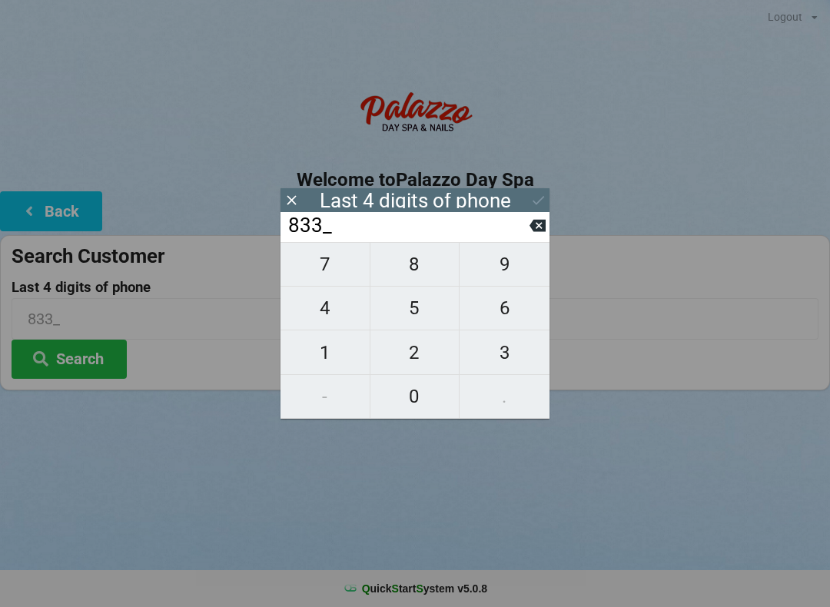
type input "8337"
click at [488, 485] on div "Logout Logout Sign-In Welcome to Palazzo Day Spa Back Search Customer Last 4 di…" at bounding box center [415, 303] width 830 height 607
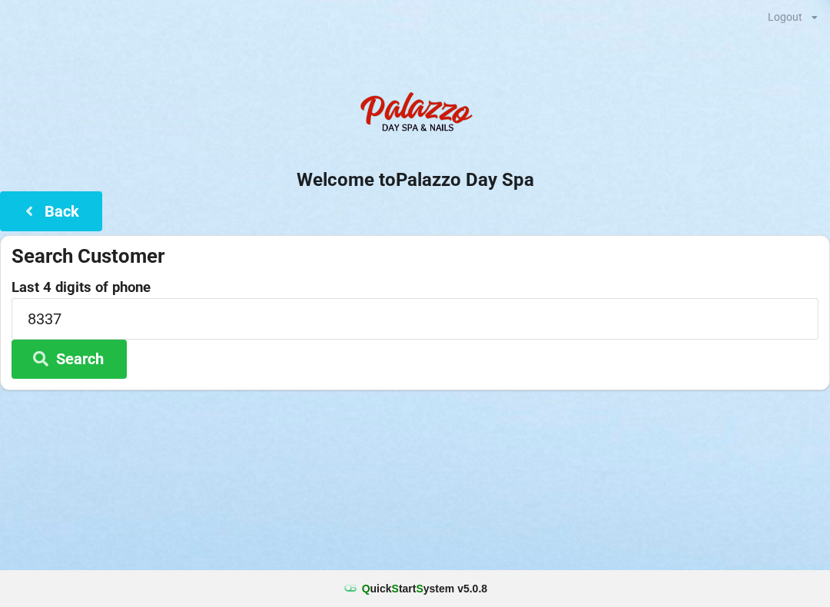
click at [85, 359] on button "Search" at bounding box center [69, 359] width 115 height 39
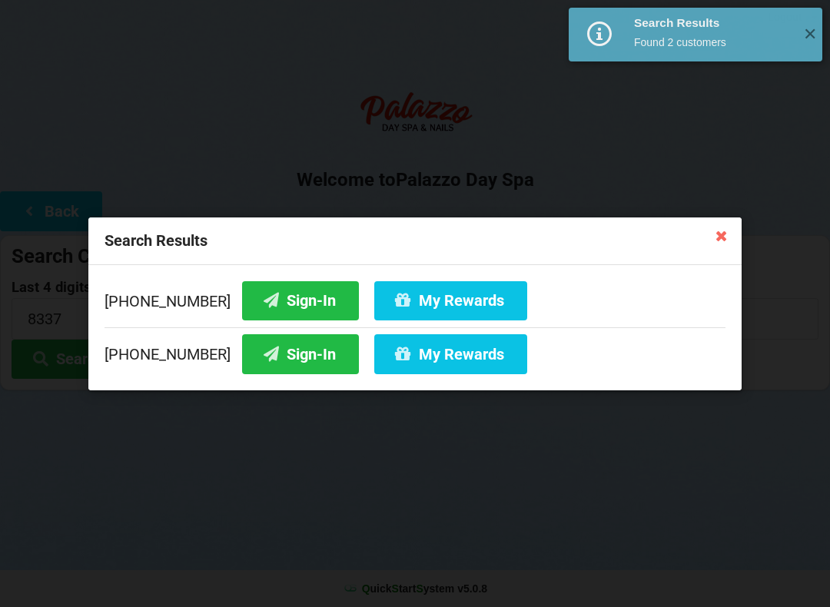
click at [277, 354] on button "Sign-In" at bounding box center [300, 353] width 117 height 39
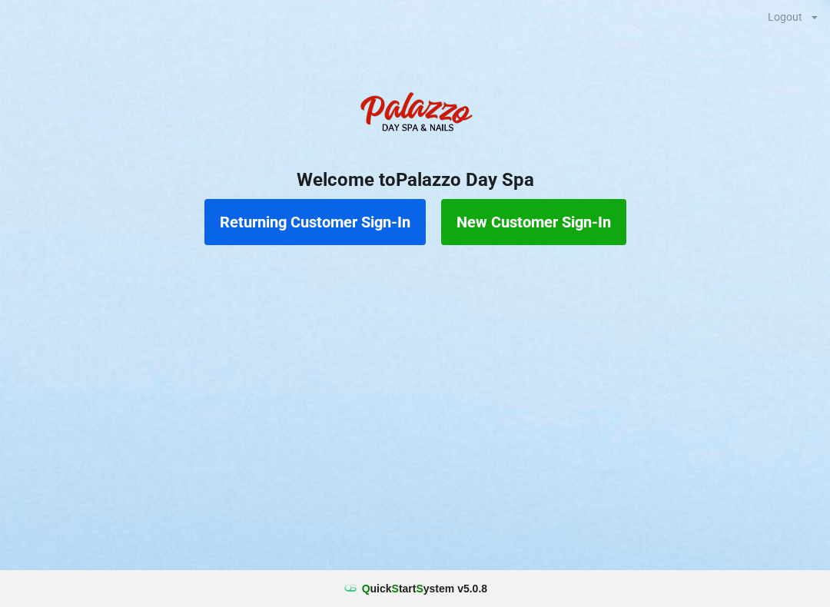
click at [300, 223] on button "Returning Customer Sign-In" at bounding box center [314, 222] width 221 height 46
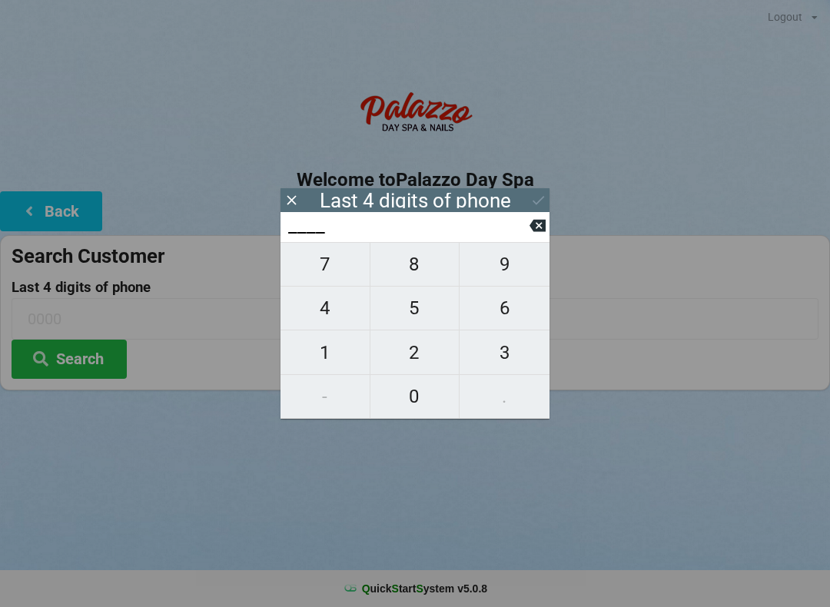
click at [326, 357] on span "1" at bounding box center [325, 353] width 89 height 32
type input "1___"
click at [513, 267] on span "9" at bounding box center [505, 264] width 90 height 32
type input "19__"
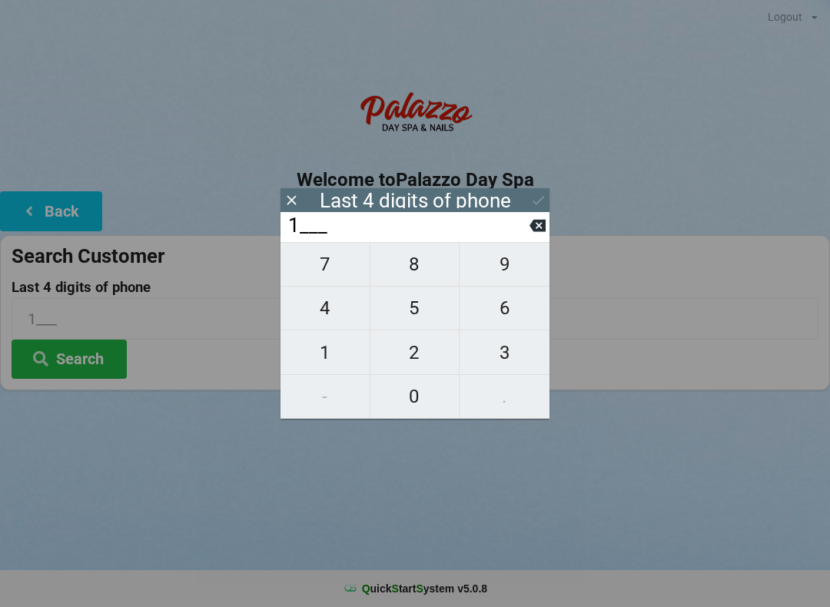
type input "19__"
click at [413, 395] on span "0" at bounding box center [414, 396] width 89 height 32
type input "190_"
click at [410, 403] on span "0" at bounding box center [414, 396] width 89 height 32
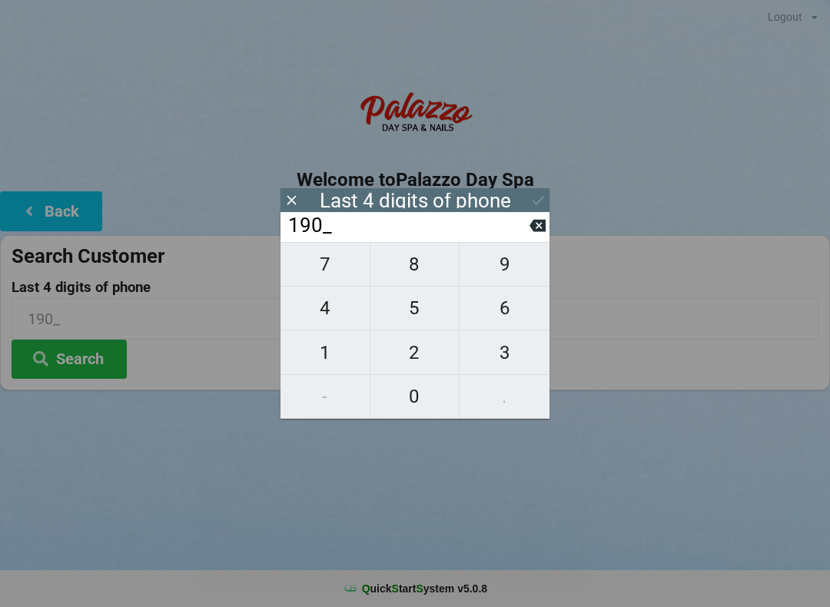
type input "1900"
click at [536, 193] on icon at bounding box center [538, 200] width 16 height 16
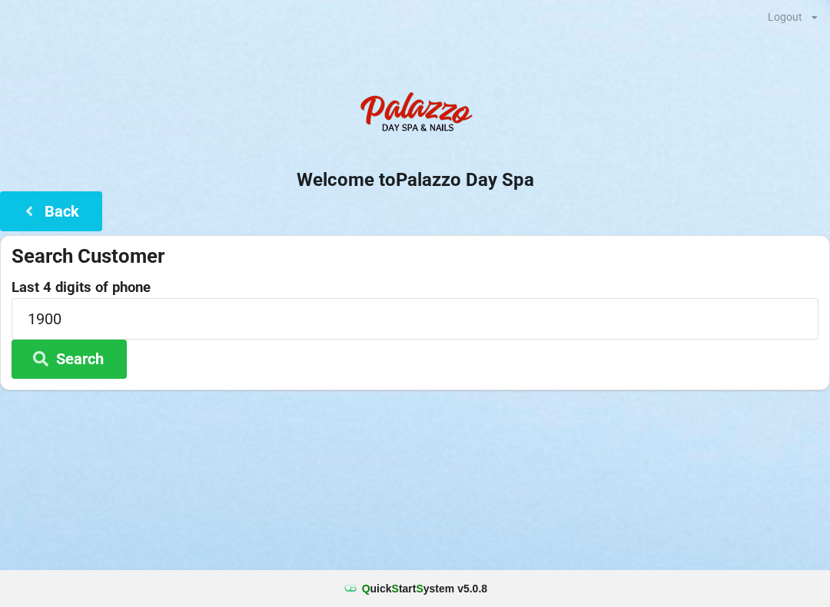
click at [90, 363] on button "Search" at bounding box center [69, 359] width 115 height 39
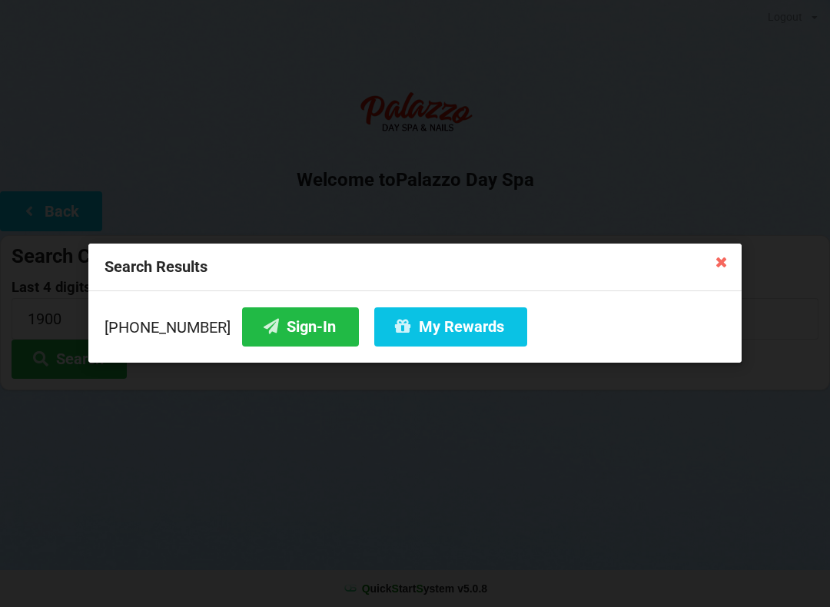
click at [271, 330] on button "Sign-In" at bounding box center [300, 326] width 117 height 39
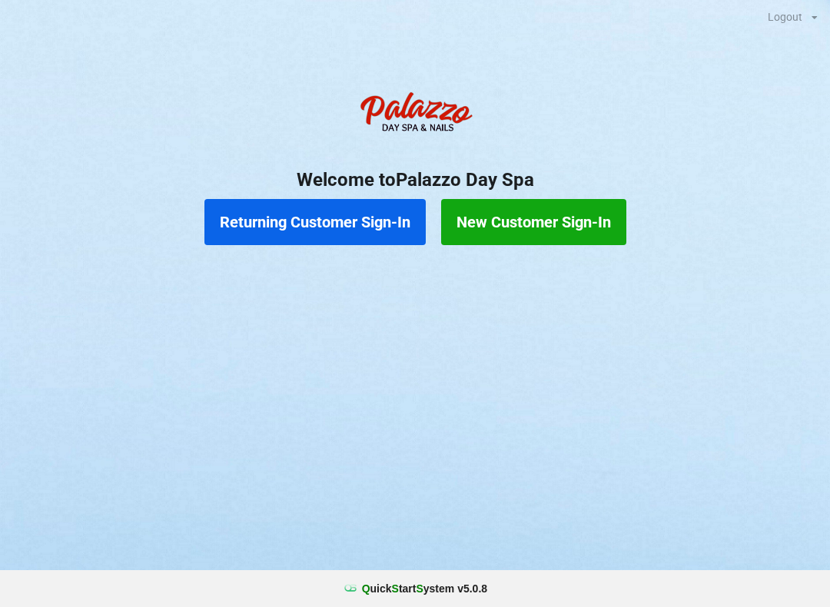
click at [312, 236] on button "Returning Customer Sign-In" at bounding box center [314, 222] width 221 height 46
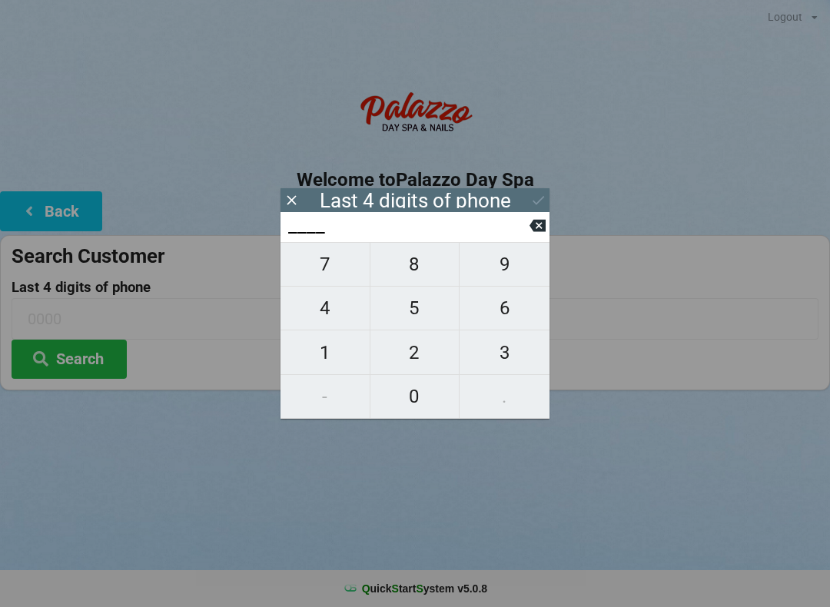
click at [320, 274] on span "7" at bounding box center [325, 264] width 89 height 32
type input "7___"
click at [502, 316] on span "6" at bounding box center [505, 308] width 90 height 32
type input "76__"
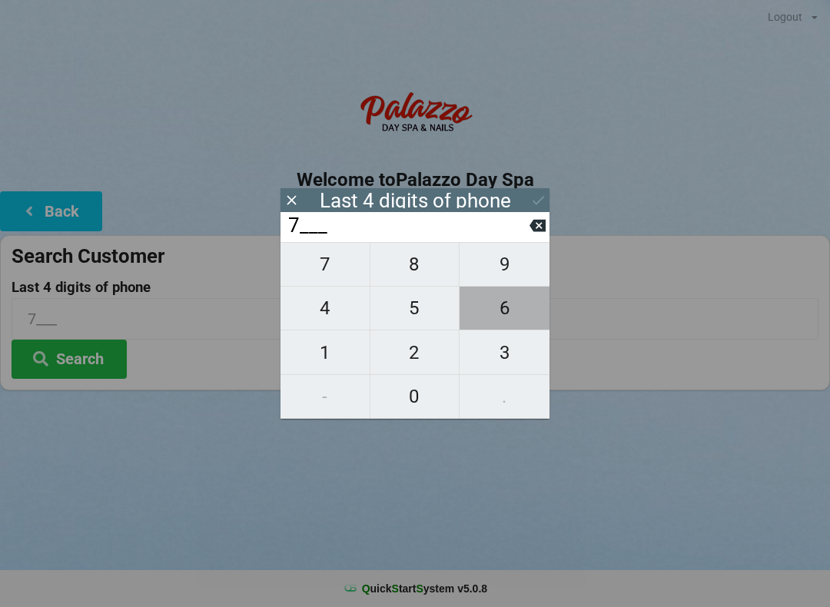
type input "76__"
click at [334, 274] on span "7" at bounding box center [325, 264] width 89 height 32
type input "767_"
click at [507, 365] on span "3" at bounding box center [505, 353] width 90 height 32
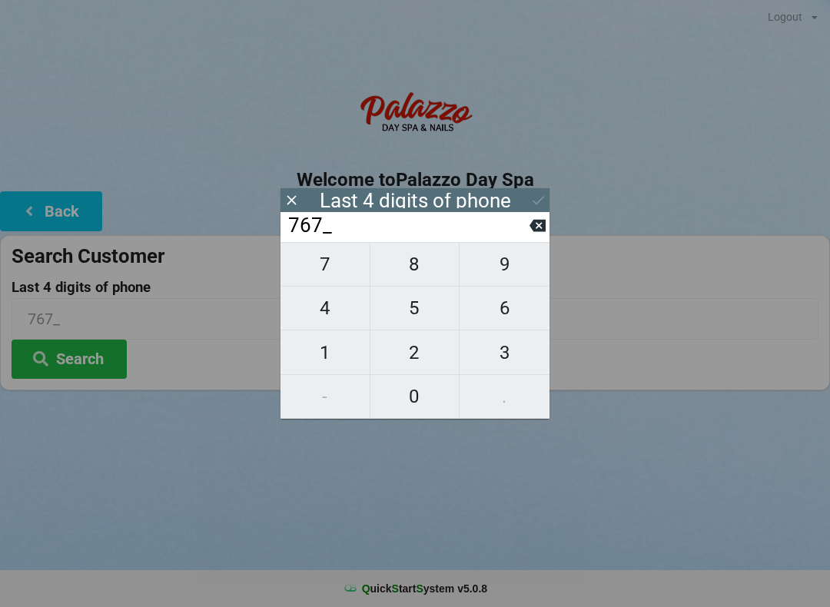
type input "7673"
click at [76, 362] on button "Search" at bounding box center [69, 359] width 115 height 39
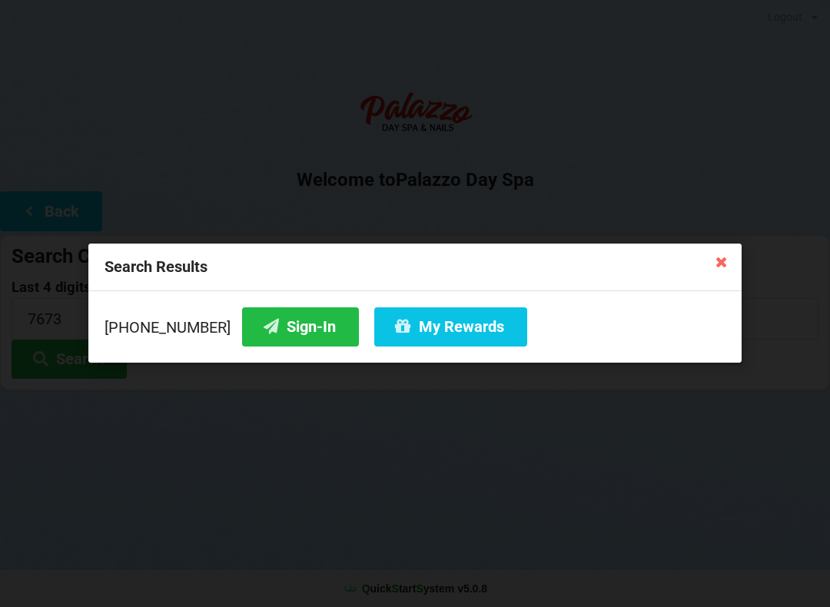
click at [263, 345] on button "Sign-In" at bounding box center [300, 326] width 117 height 39
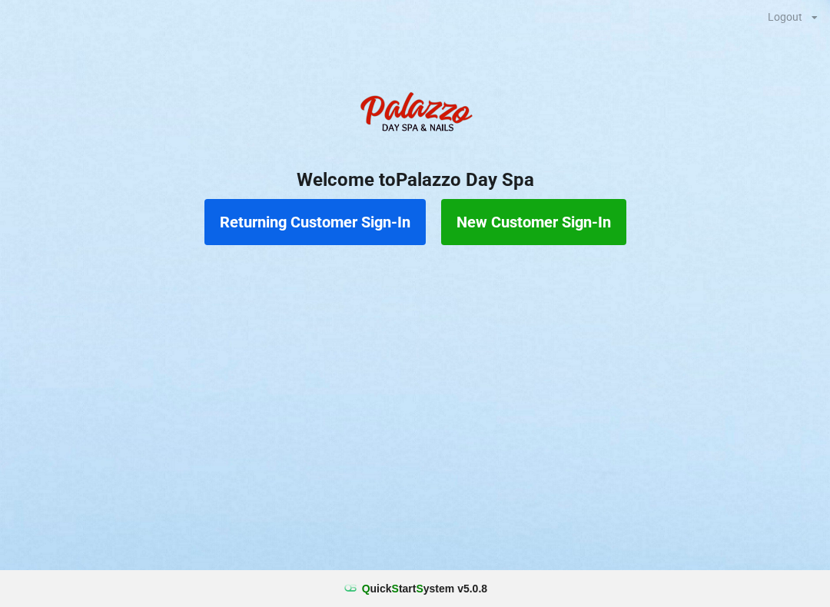
click at [317, 221] on button "Returning Customer Sign-In" at bounding box center [314, 222] width 221 height 46
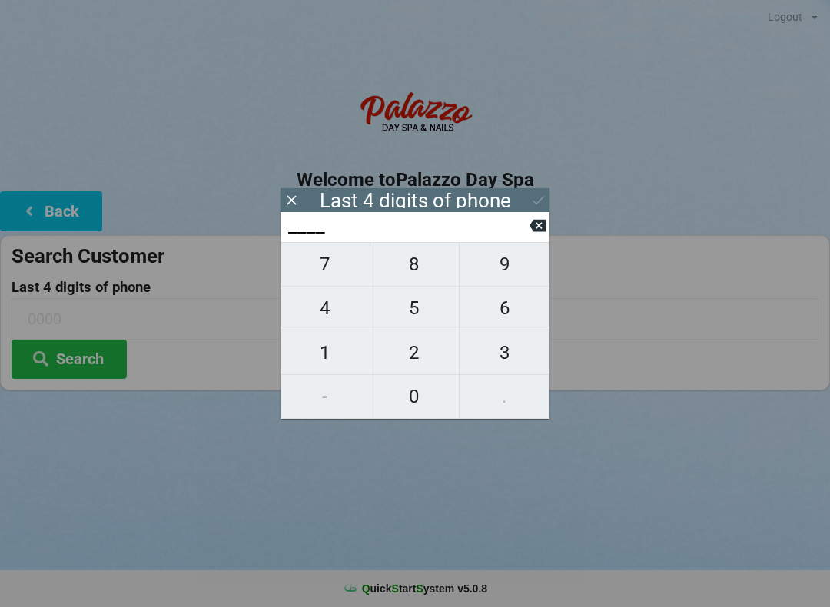
click at [437, 277] on span "8" at bounding box center [414, 264] width 89 height 32
type input "8___"
click at [423, 358] on span "2" at bounding box center [414, 353] width 89 height 32
type input "82__"
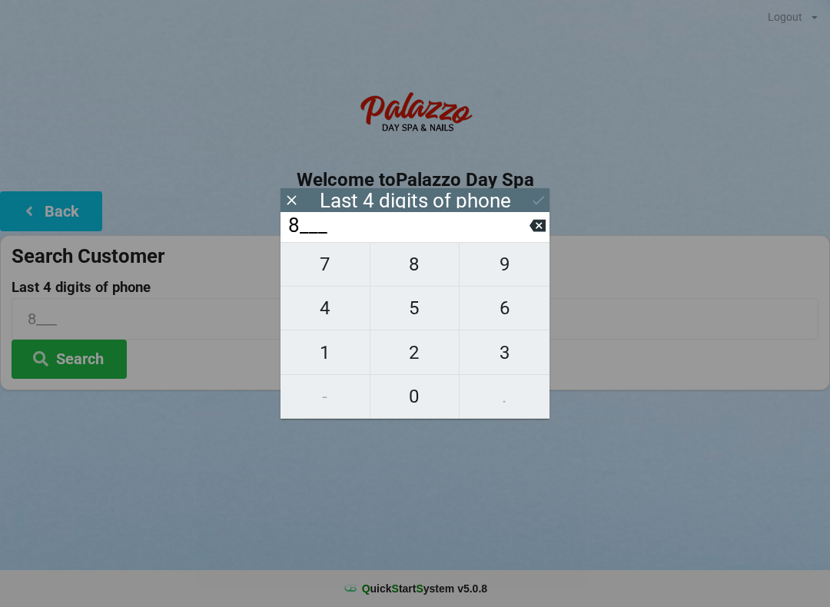
type input "82__"
click at [513, 315] on span "6" at bounding box center [505, 308] width 90 height 32
type input "826_"
click at [505, 369] on span "3" at bounding box center [505, 353] width 90 height 32
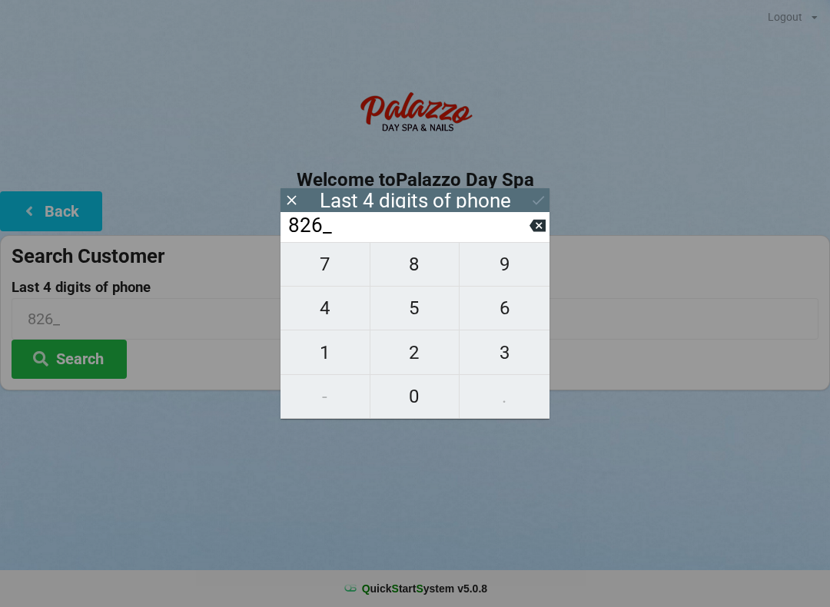
type input "8263"
click at [544, 196] on icon at bounding box center [538, 200] width 16 height 16
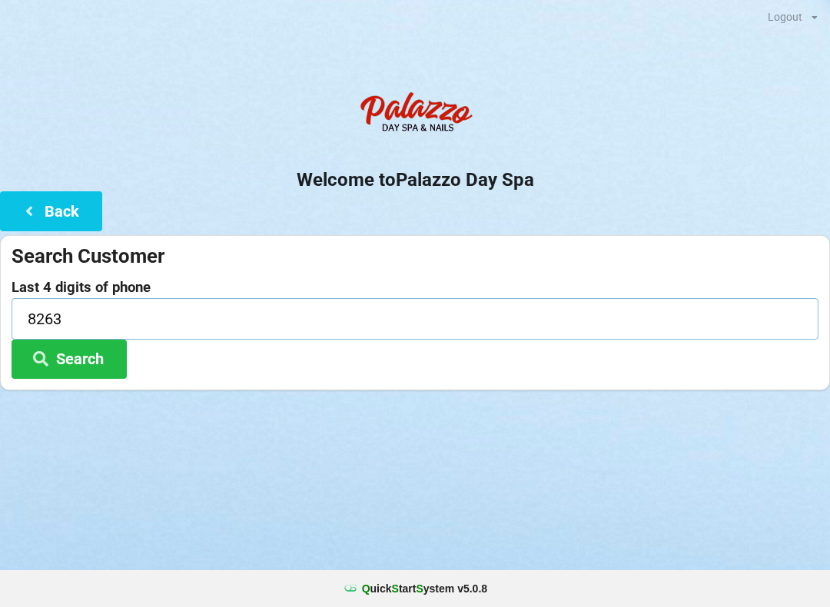
click at [253, 316] on input "8263" at bounding box center [415, 318] width 807 height 41
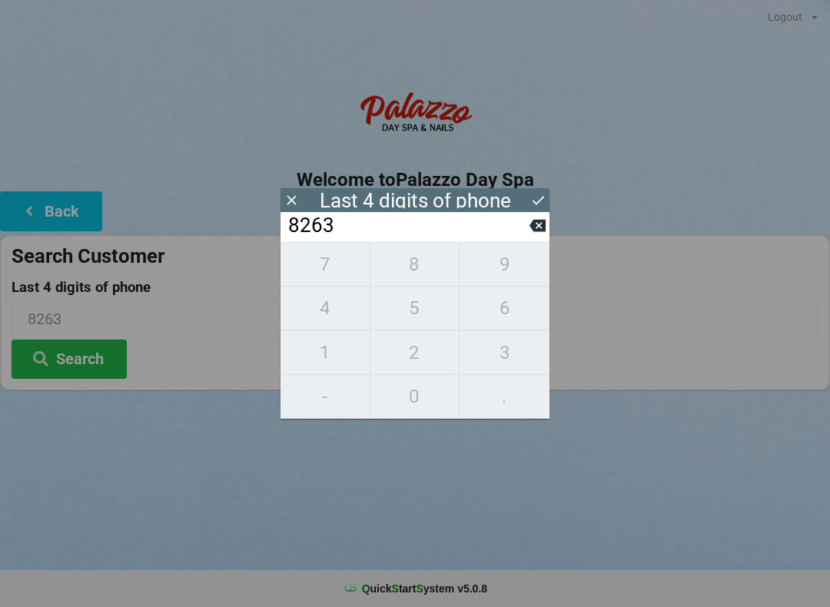
click at [536, 203] on icon at bounding box center [538, 200] width 16 height 16
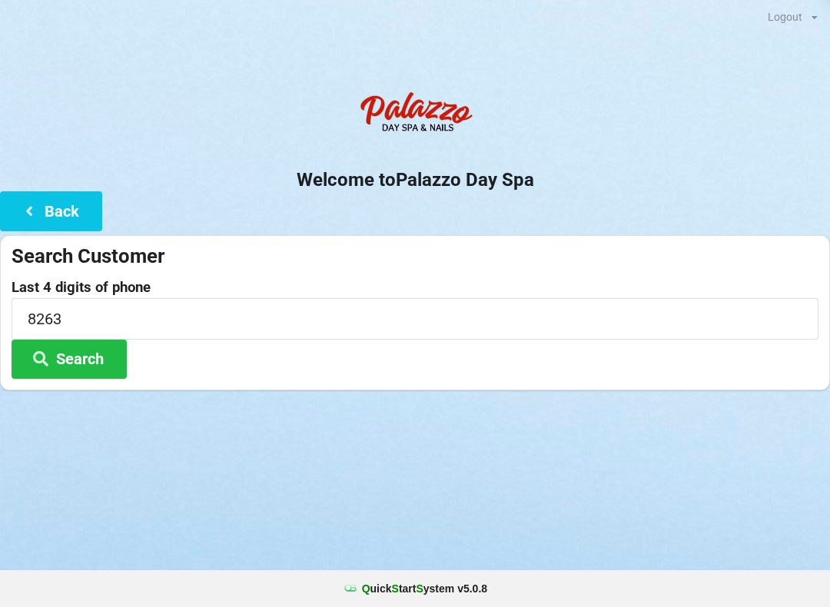
click at [97, 358] on button "Search" at bounding box center [69, 359] width 115 height 39
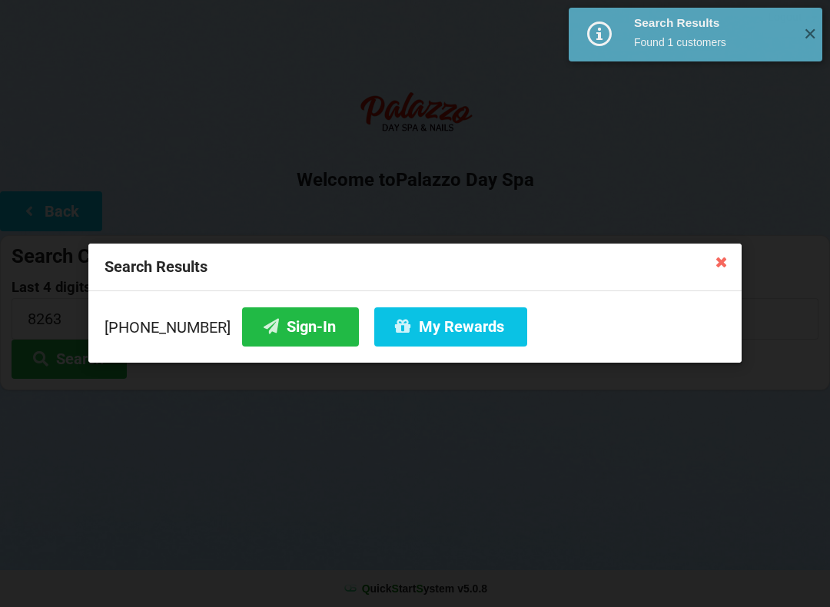
click at [287, 336] on button "Sign-In" at bounding box center [300, 326] width 117 height 39
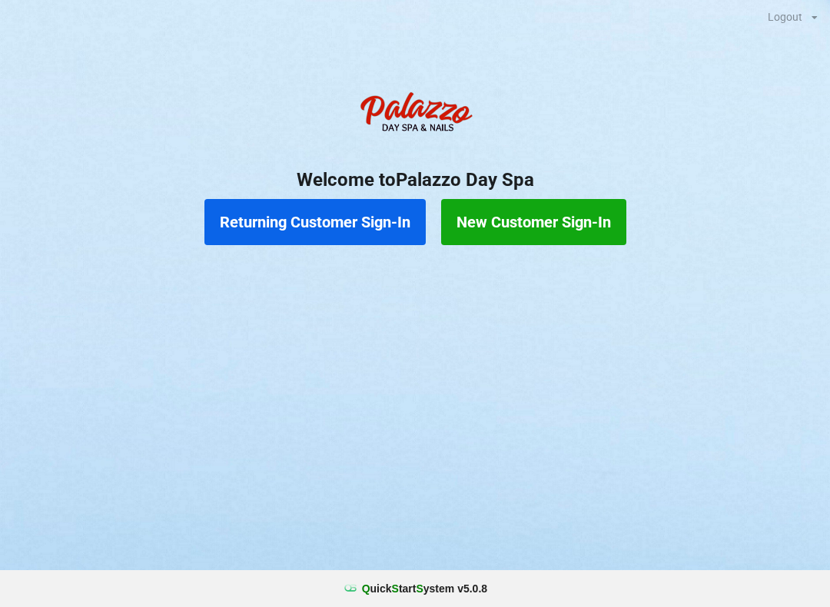
click at [306, 222] on button "Returning Customer Sign-In" at bounding box center [314, 222] width 221 height 46
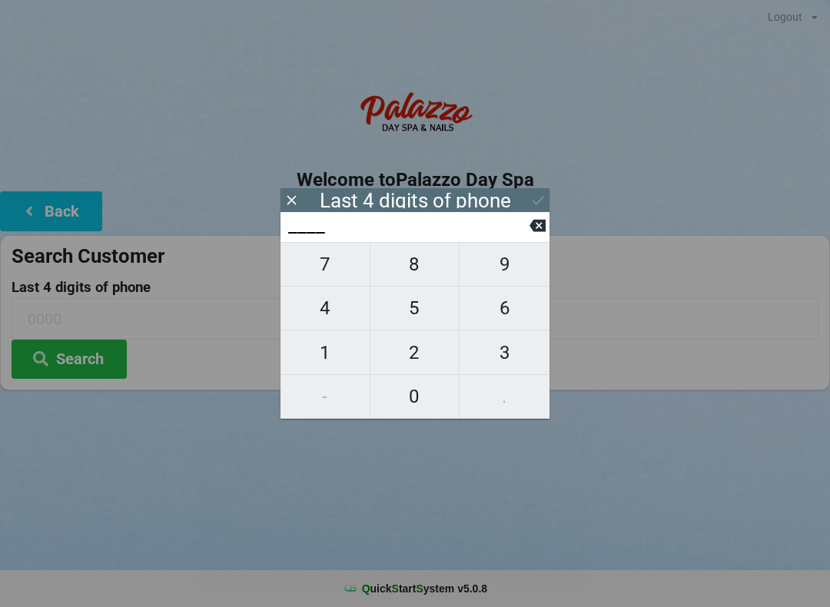
click at [419, 407] on span "0" at bounding box center [414, 396] width 89 height 32
type input "0___"
click at [420, 266] on span "8" at bounding box center [414, 264] width 89 height 32
type input "08__"
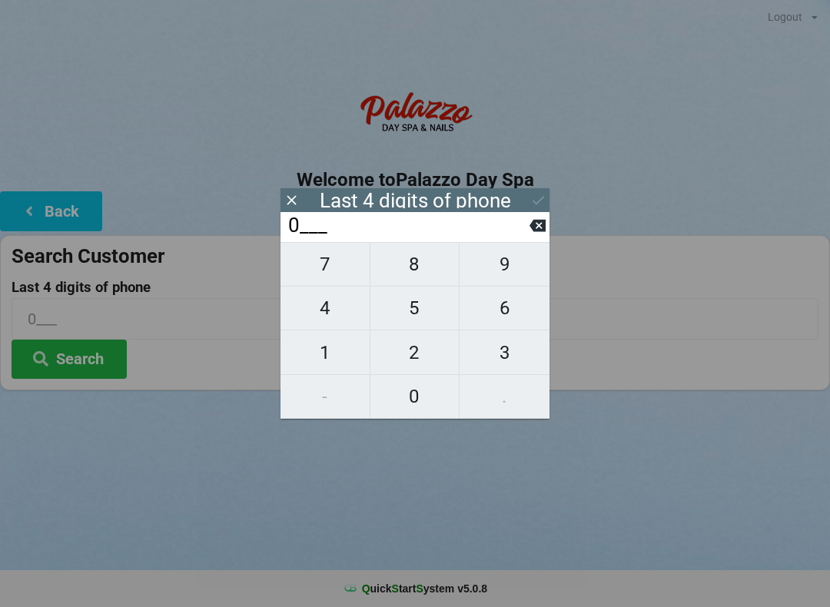
type input "08__"
click at [510, 317] on span "6" at bounding box center [505, 308] width 90 height 32
type input "086_"
click at [417, 281] on span "8" at bounding box center [414, 264] width 89 height 32
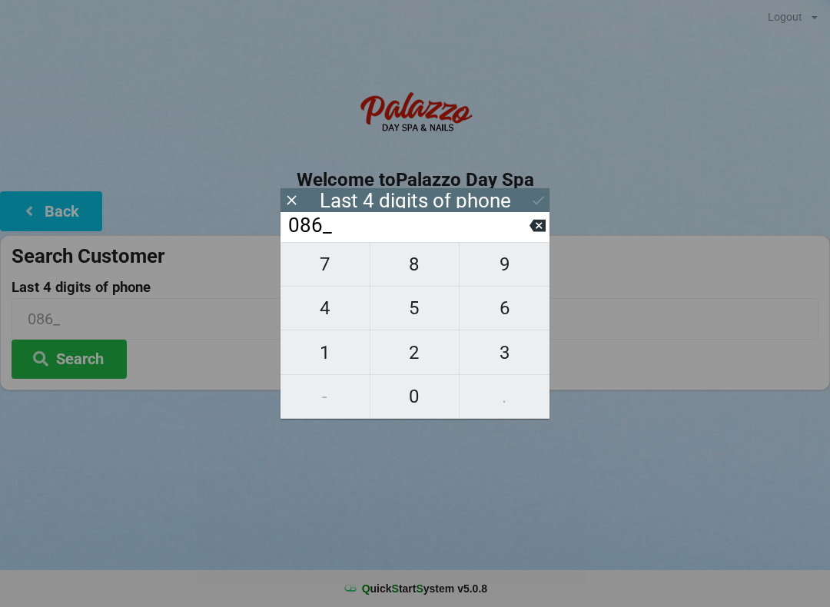
type input "0868"
click at [491, 214] on input "0868" at bounding box center [408, 226] width 243 height 25
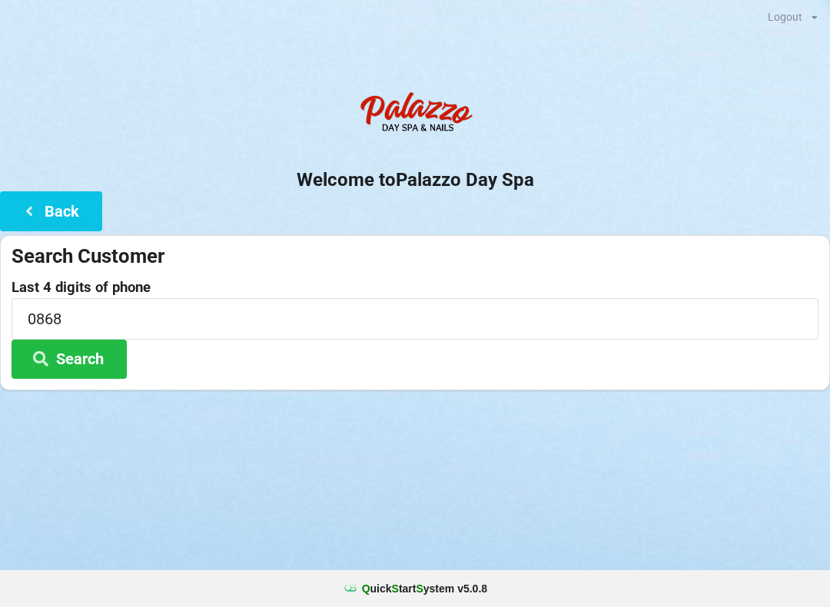
click at [680, 164] on center "Welcome to [GEOGRAPHIC_DATA]" at bounding box center [415, 138] width 830 height 108
click at [107, 360] on button "Search" at bounding box center [69, 359] width 115 height 39
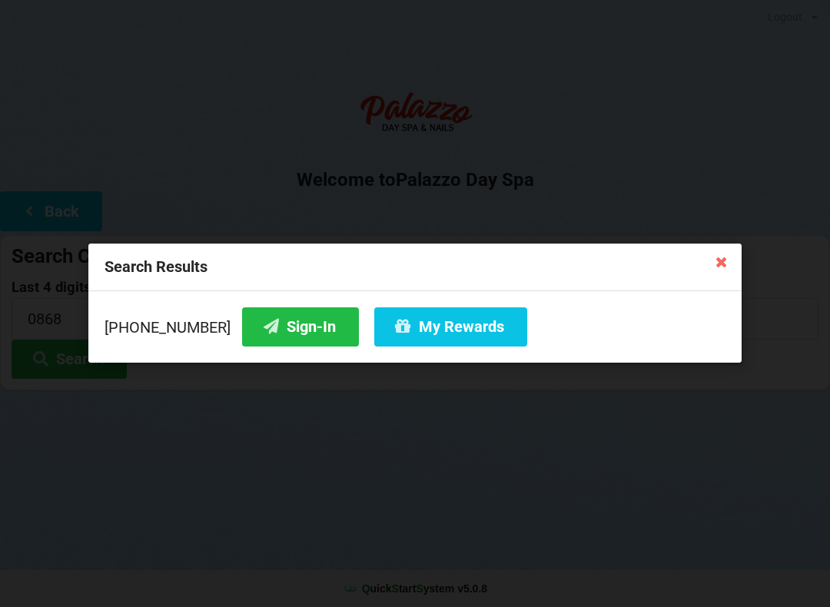
click at [447, 329] on button "My Rewards" at bounding box center [450, 326] width 153 height 39
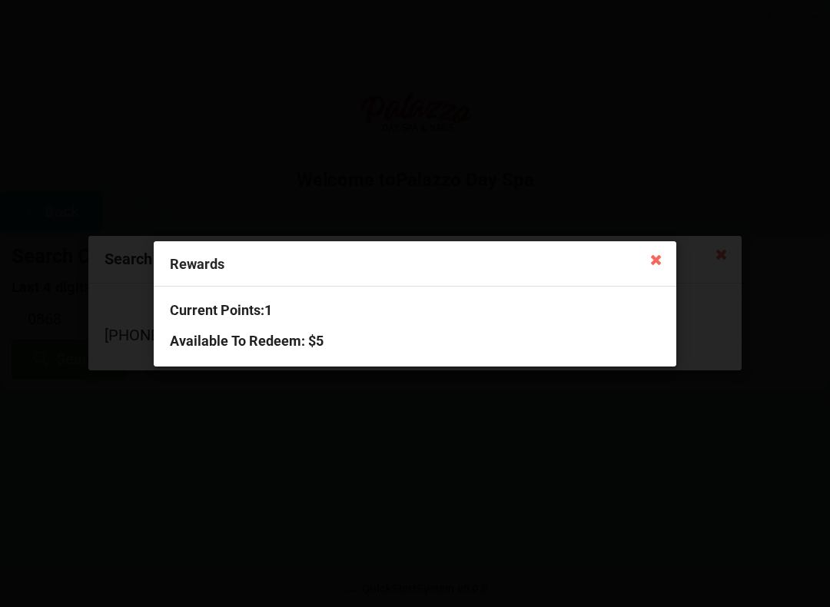
click at [654, 257] on icon at bounding box center [656, 259] width 25 height 25
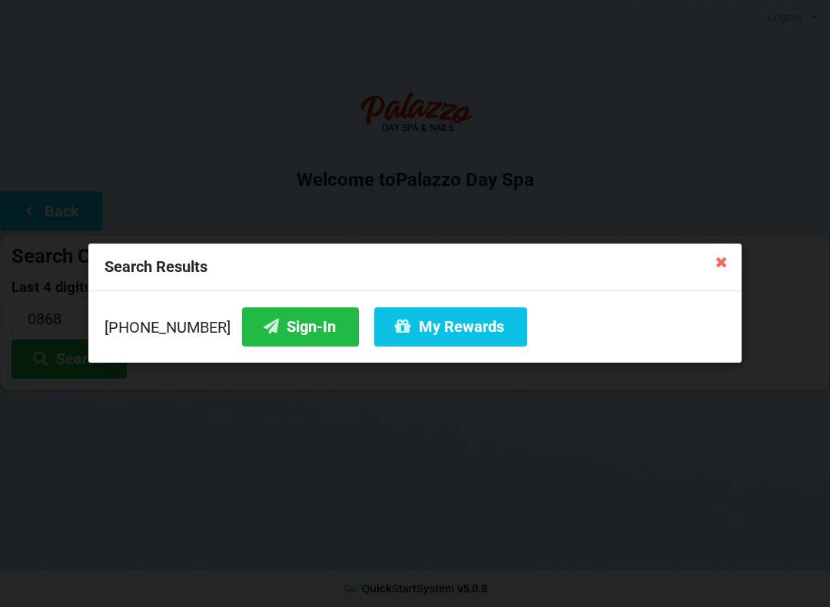
click at [717, 259] on icon at bounding box center [721, 261] width 25 height 25
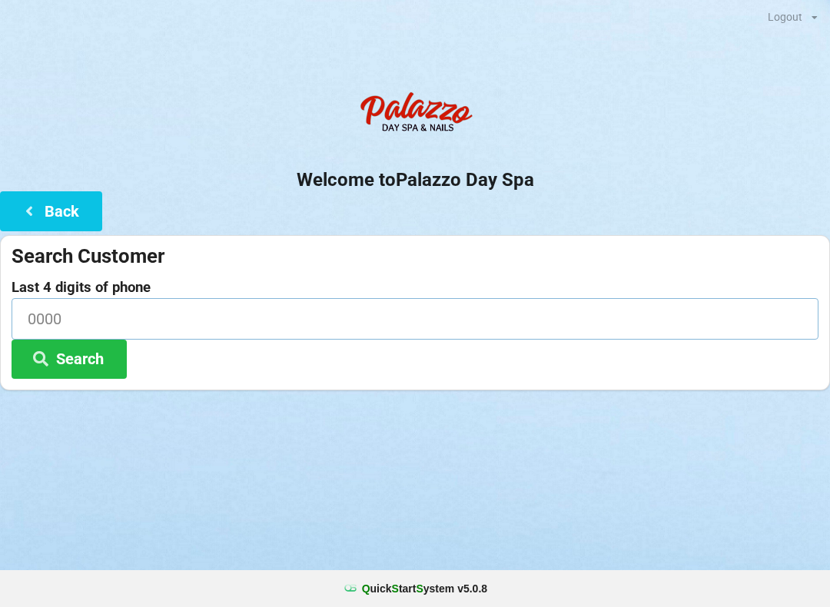
click at [195, 317] on input at bounding box center [415, 318] width 807 height 41
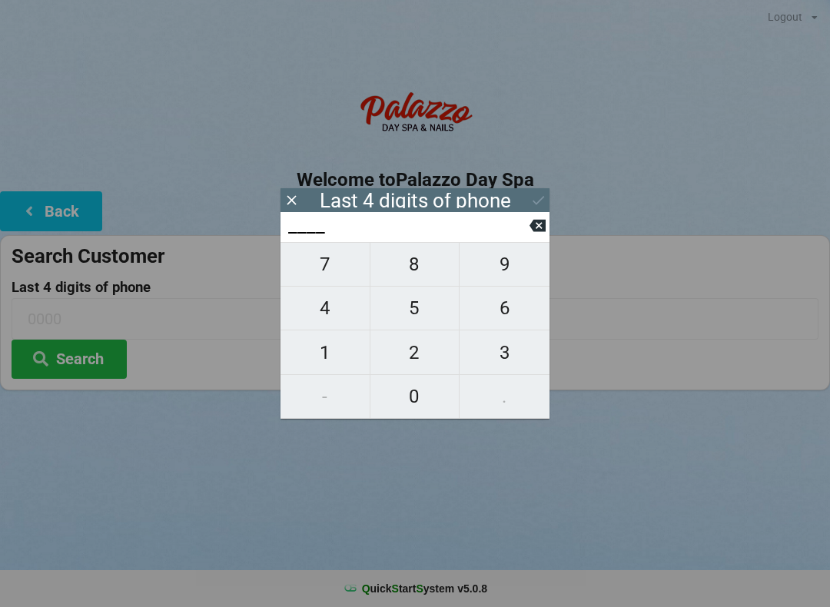
click at [353, 307] on span "4" at bounding box center [325, 308] width 89 height 32
type input "4___"
click at [427, 359] on span "2" at bounding box center [414, 353] width 89 height 32
type input "42__"
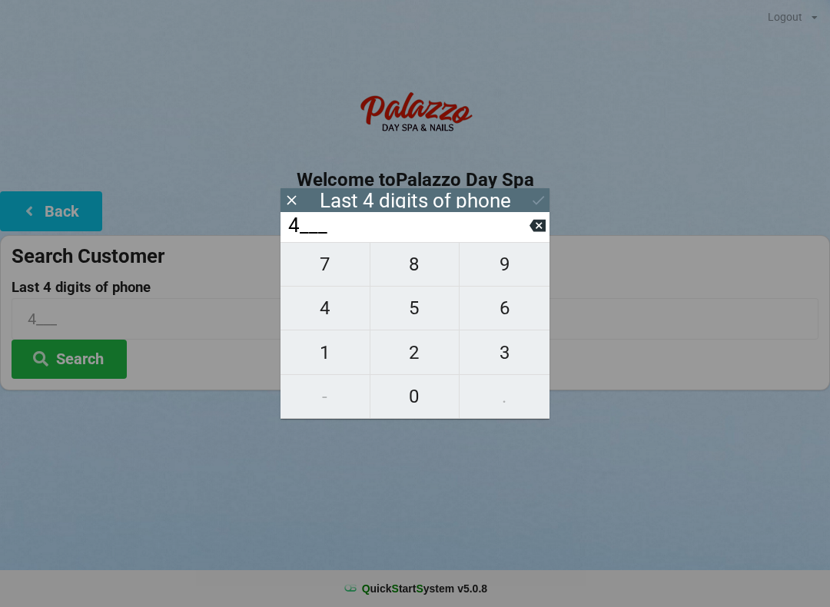
type input "42__"
click at [498, 357] on span "3" at bounding box center [505, 353] width 90 height 32
type input "423_"
click at [512, 324] on span "6" at bounding box center [505, 308] width 90 height 32
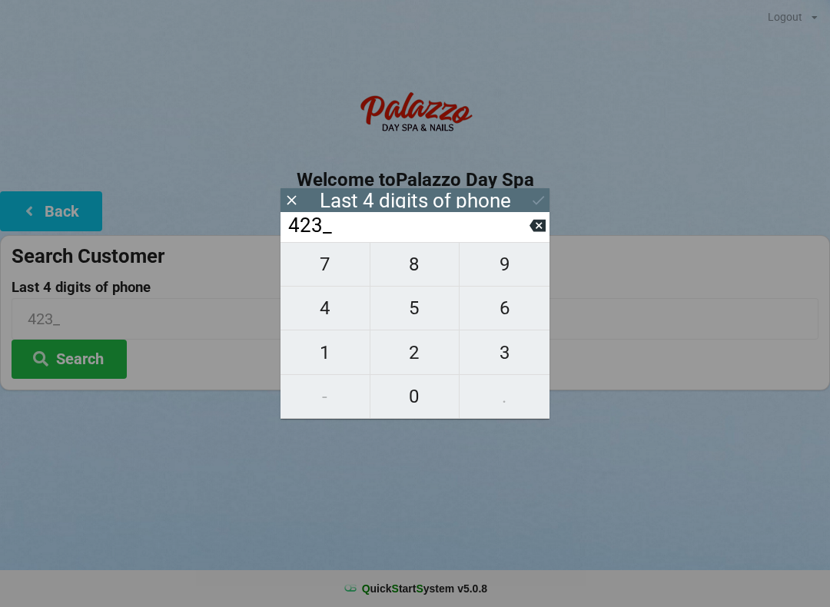
type input "4236"
click at [544, 204] on icon at bounding box center [538, 200] width 16 height 16
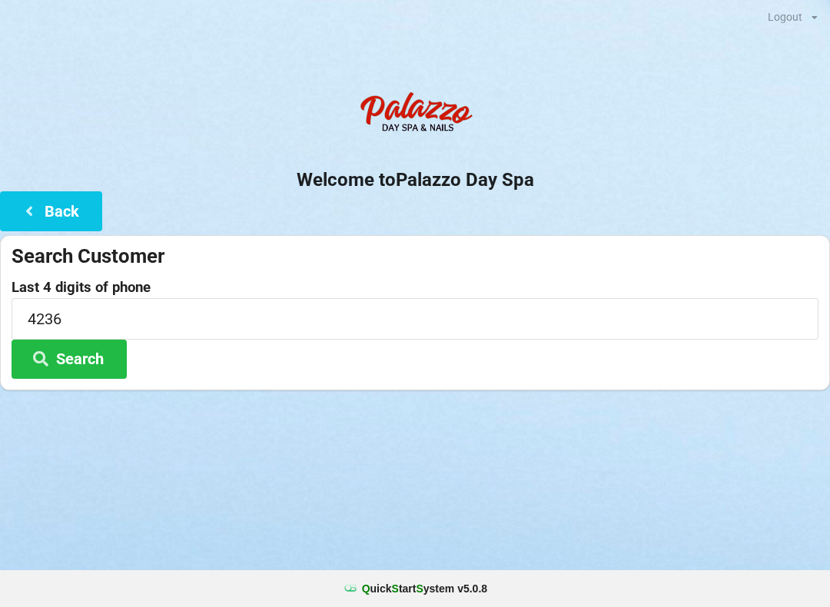
click at [95, 364] on button "Search" at bounding box center [69, 359] width 115 height 39
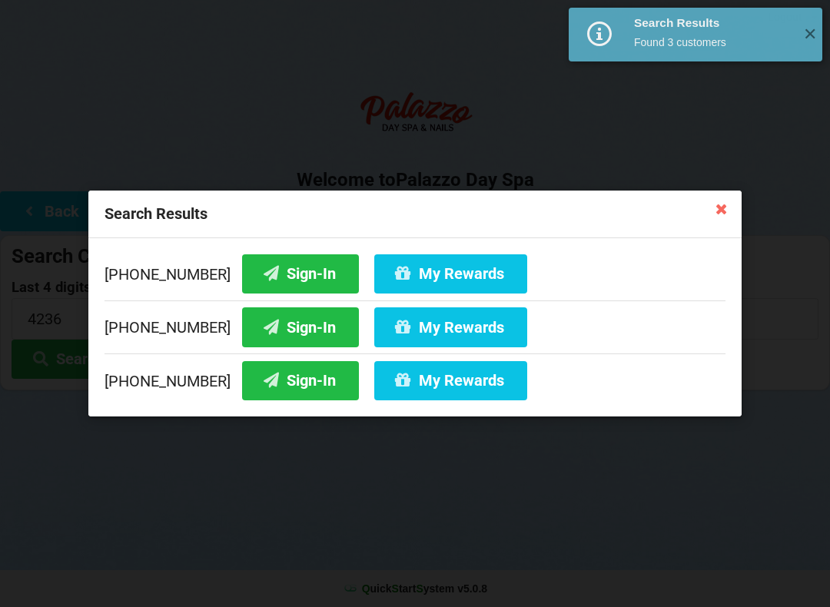
click at [287, 328] on button "Sign-In" at bounding box center [300, 326] width 117 height 39
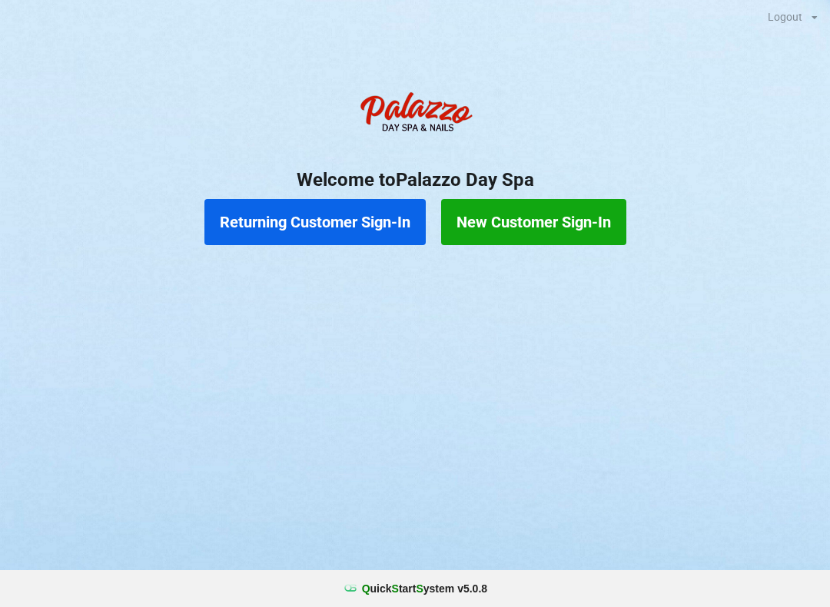
click at [368, 230] on button "Returning Customer Sign-In" at bounding box center [314, 222] width 221 height 46
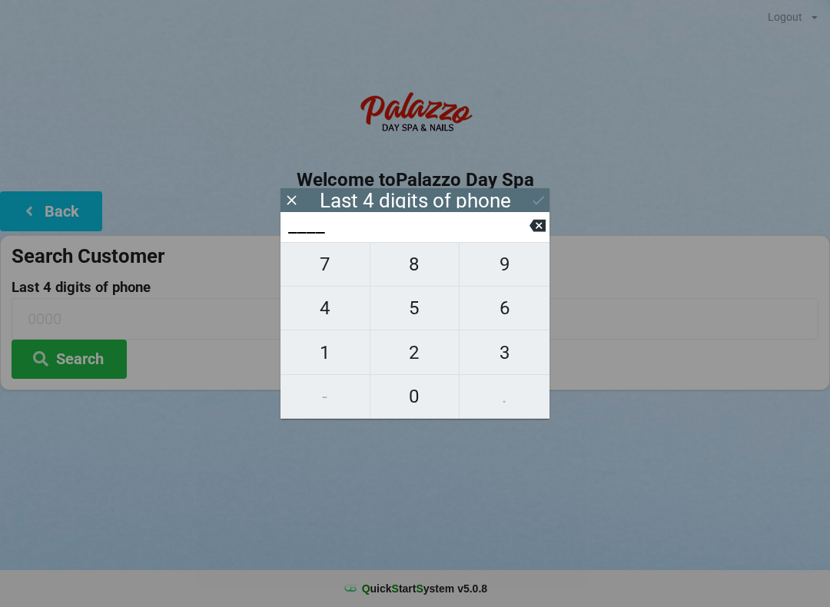
click at [510, 308] on span "6" at bounding box center [505, 308] width 90 height 32
type input "6___"
click at [506, 353] on span "3" at bounding box center [505, 353] width 90 height 32
type input "63__"
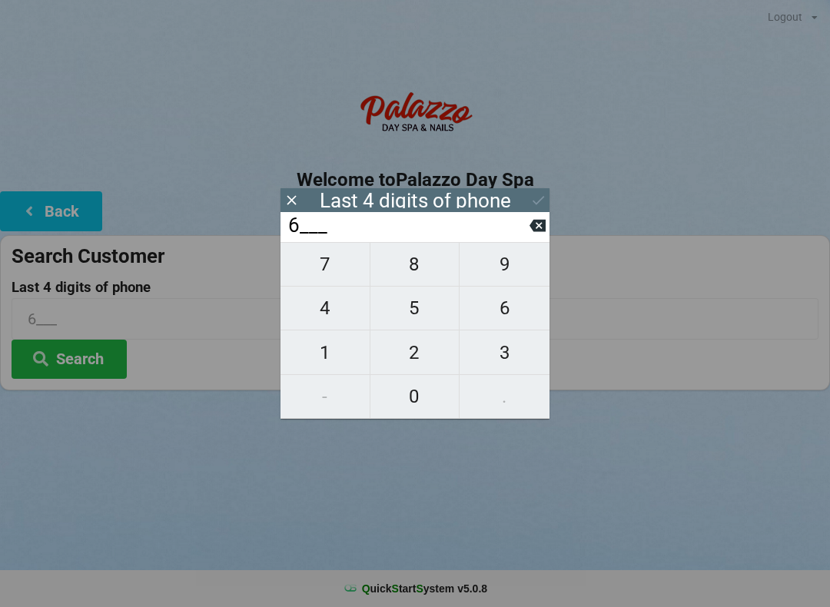
type input "63__"
click at [511, 357] on span "3" at bounding box center [505, 353] width 90 height 32
type input "633_"
click at [324, 312] on span "4" at bounding box center [325, 308] width 89 height 32
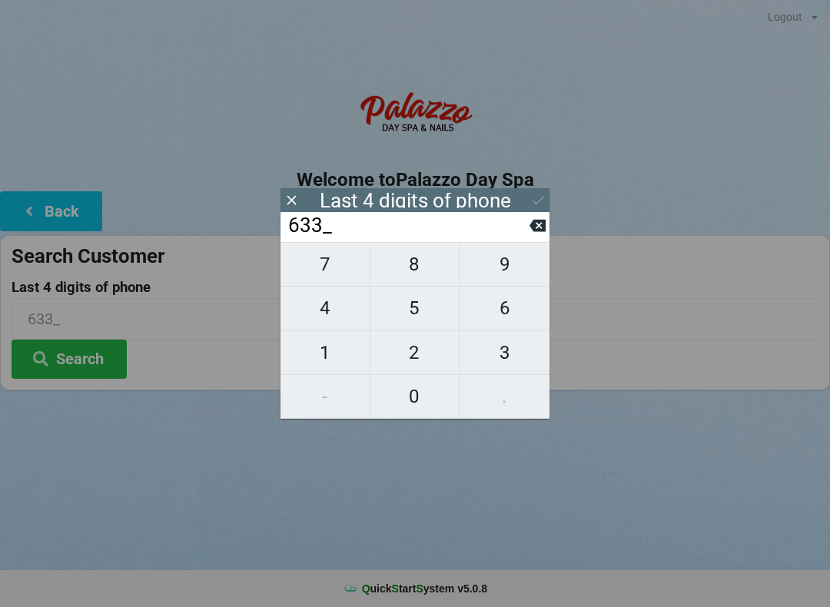
type input "6334"
click at [532, 229] on icon at bounding box center [538, 226] width 16 height 12
click at [526, 238] on input "633_" at bounding box center [408, 226] width 243 height 25
click at [522, 238] on input "633_" at bounding box center [408, 226] width 243 height 25
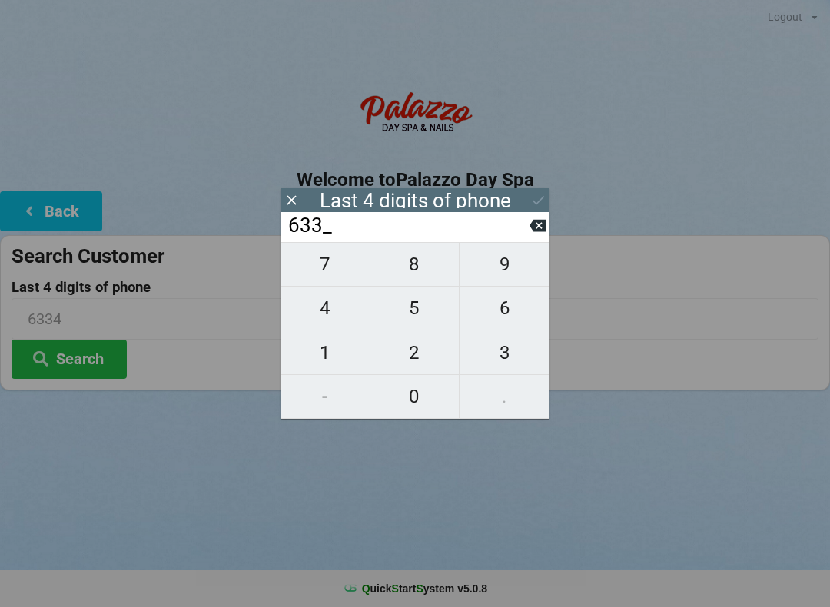
click at [524, 238] on input "633_" at bounding box center [408, 226] width 243 height 25
click at [520, 238] on input "633_" at bounding box center [408, 226] width 243 height 25
click at [535, 236] on button at bounding box center [538, 225] width 16 height 21
click at [536, 236] on button at bounding box center [538, 225] width 16 height 21
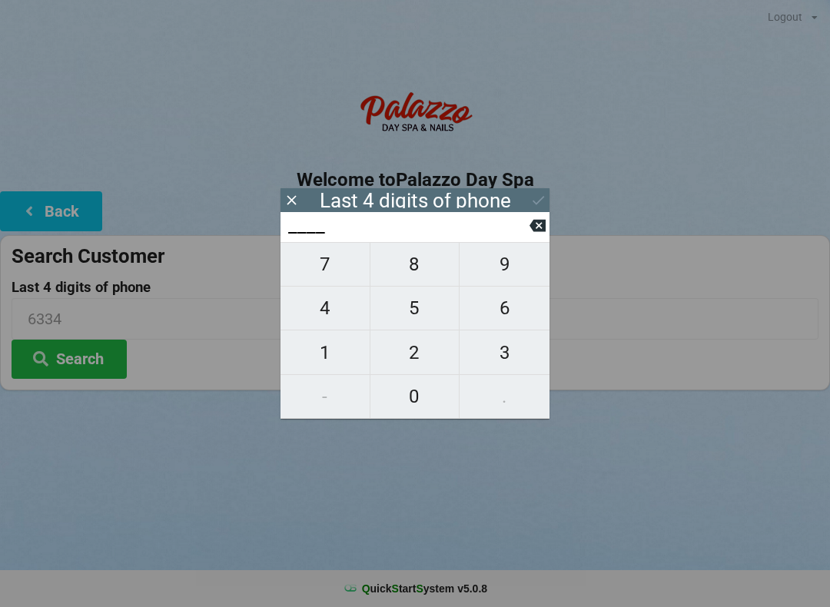
click at [509, 357] on span "3" at bounding box center [505, 353] width 90 height 32
type input "3___"
click at [512, 315] on span "6" at bounding box center [505, 308] width 90 height 32
type input "36__"
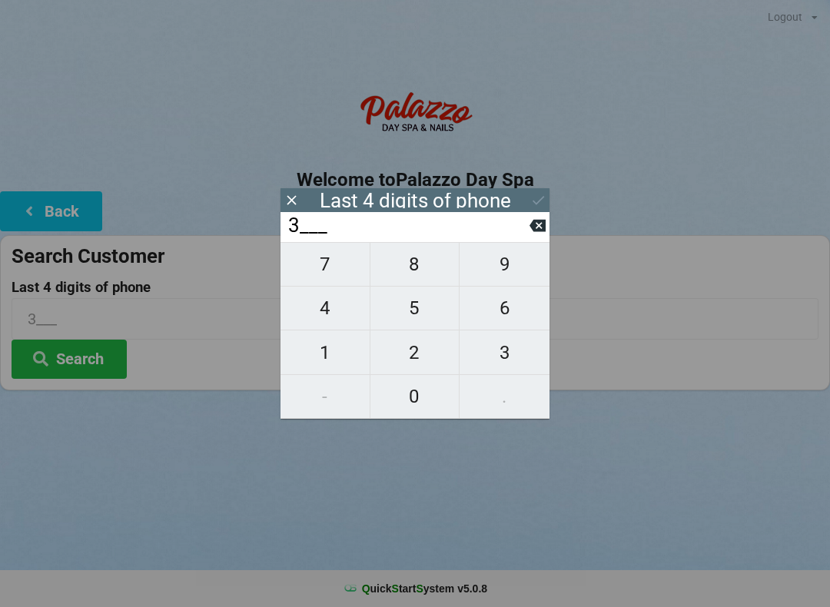
type input "36__"
click at [508, 317] on span "6" at bounding box center [505, 308] width 90 height 32
type input "366_"
click at [335, 317] on span "4" at bounding box center [325, 308] width 89 height 32
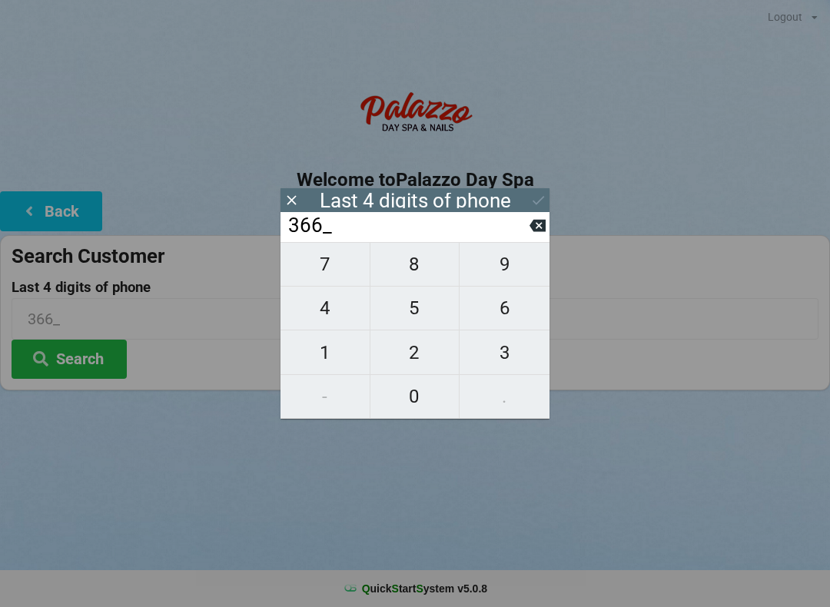
type input "3664"
click at [73, 375] on button "Search" at bounding box center [69, 359] width 115 height 39
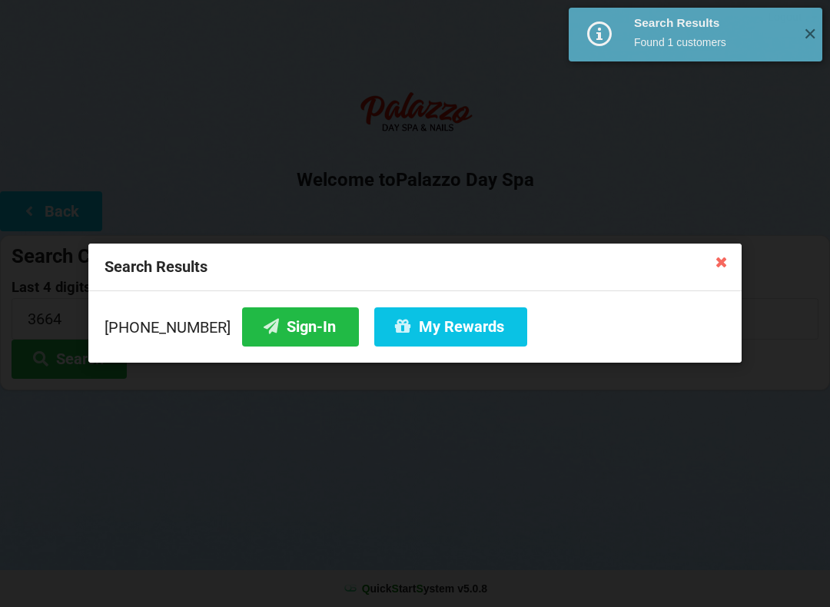
click at [419, 325] on button "My Rewards" at bounding box center [450, 326] width 153 height 39
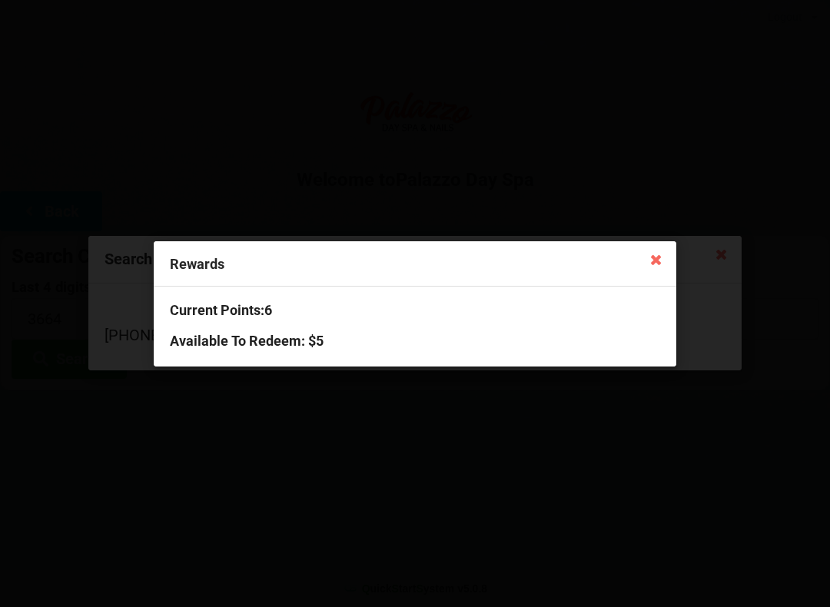
click at [648, 257] on icon at bounding box center [656, 259] width 25 height 25
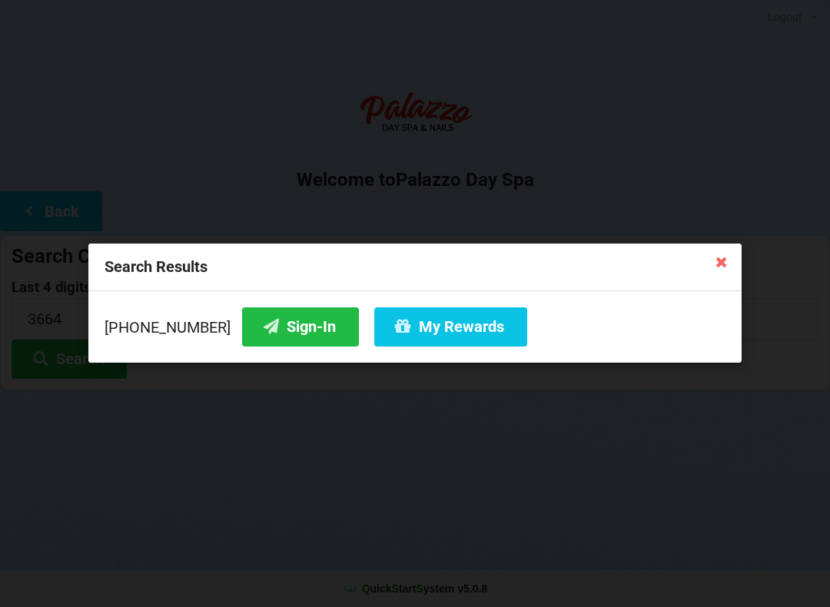
click at [296, 317] on button "Sign-In" at bounding box center [300, 326] width 117 height 39
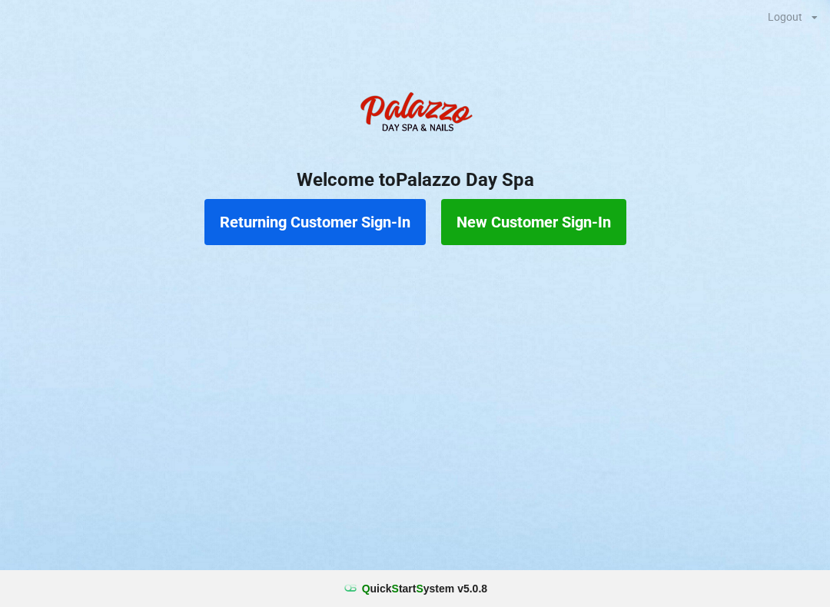
click at [360, 206] on button "Returning Customer Sign-In" at bounding box center [314, 222] width 221 height 46
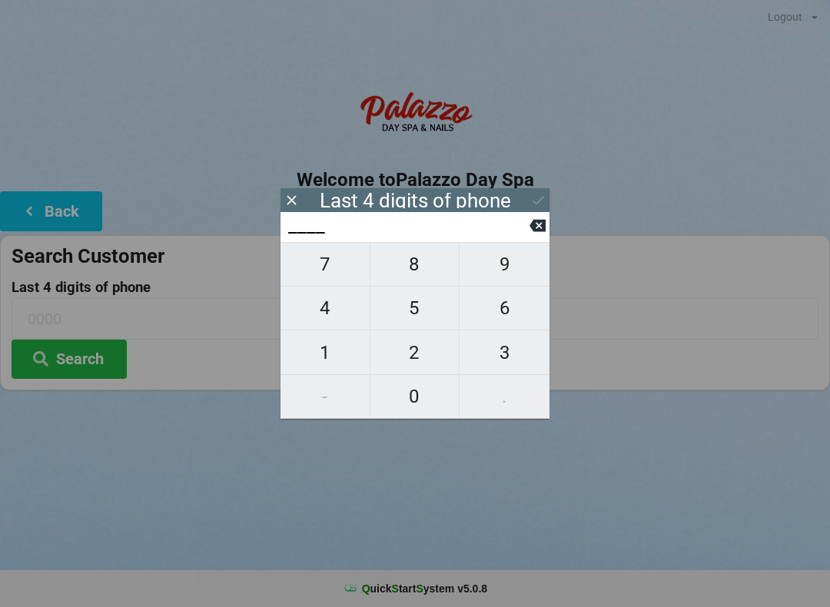
click at [414, 266] on span "8" at bounding box center [414, 264] width 89 height 32
type input "8___"
click at [333, 308] on span "4" at bounding box center [325, 308] width 89 height 32
type input "84__"
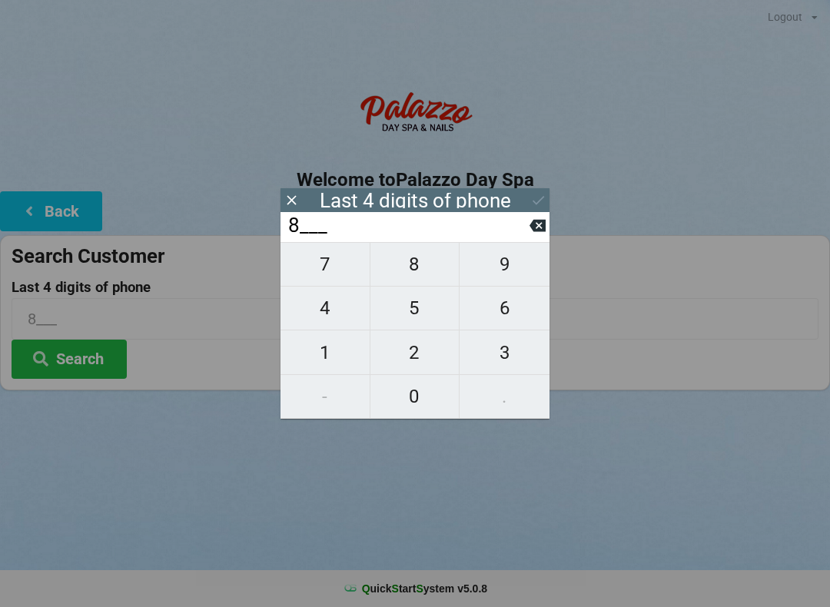
type input "84__"
click at [314, 316] on span "4" at bounding box center [325, 308] width 89 height 32
type input "844_"
click at [304, 349] on span "1" at bounding box center [325, 353] width 89 height 32
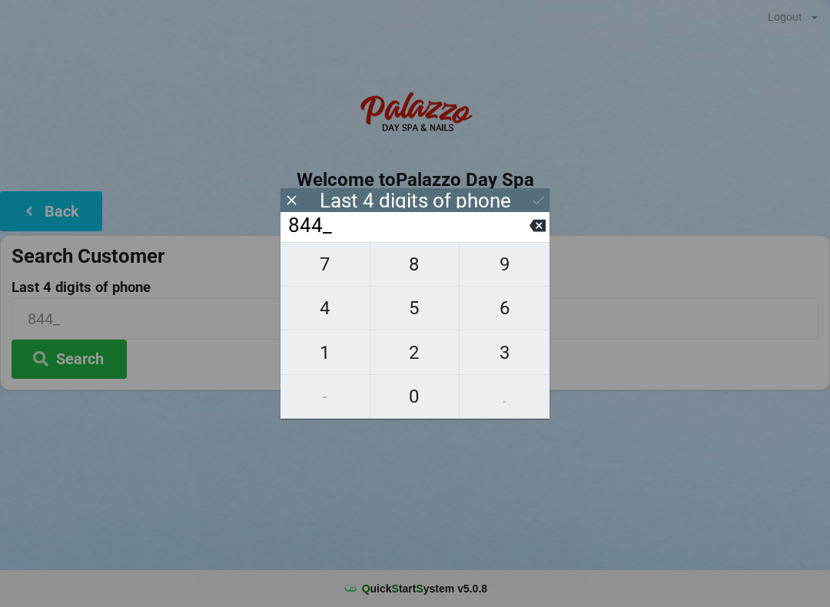
type input "8441"
click at [207, 298] on input "8441" at bounding box center [415, 318] width 807 height 41
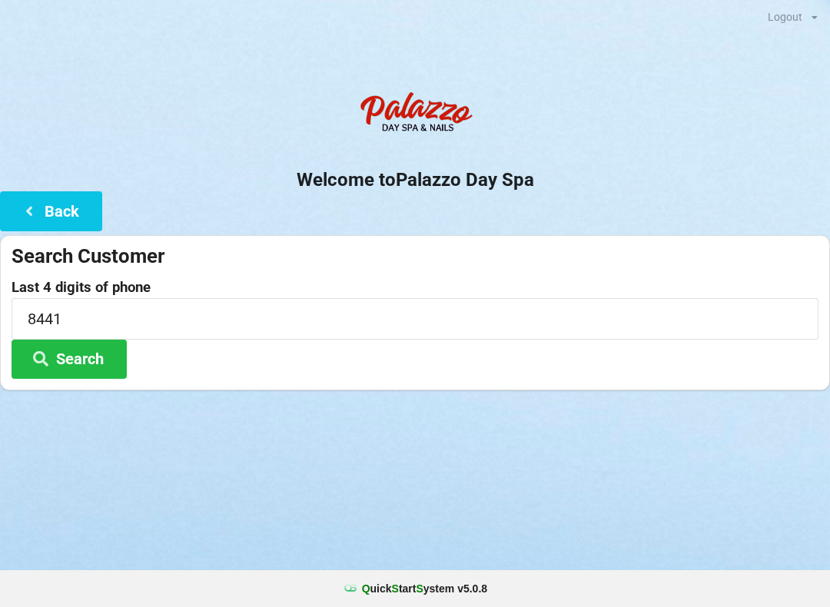
click at [212, 372] on div "Last 4 digits of phone 8441 Search" at bounding box center [415, 329] width 807 height 99
click at [108, 360] on button "Search" at bounding box center [69, 359] width 115 height 39
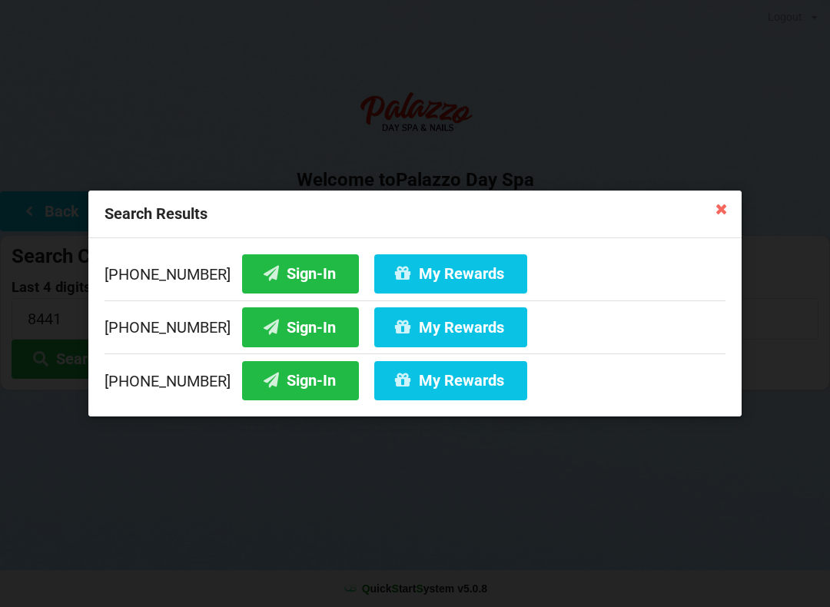
click at [278, 380] on button "Sign-In" at bounding box center [300, 380] width 117 height 39
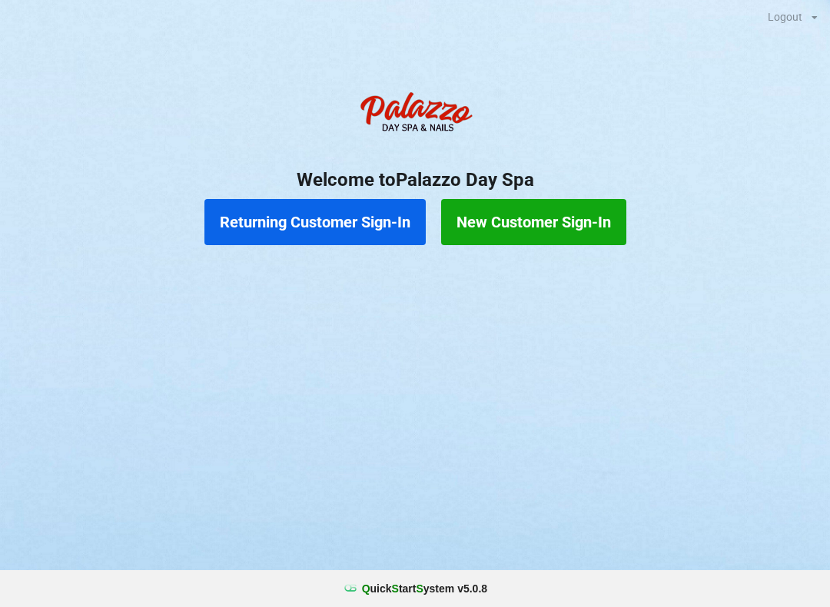
click at [291, 228] on button "Returning Customer Sign-In" at bounding box center [314, 222] width 221 height 46
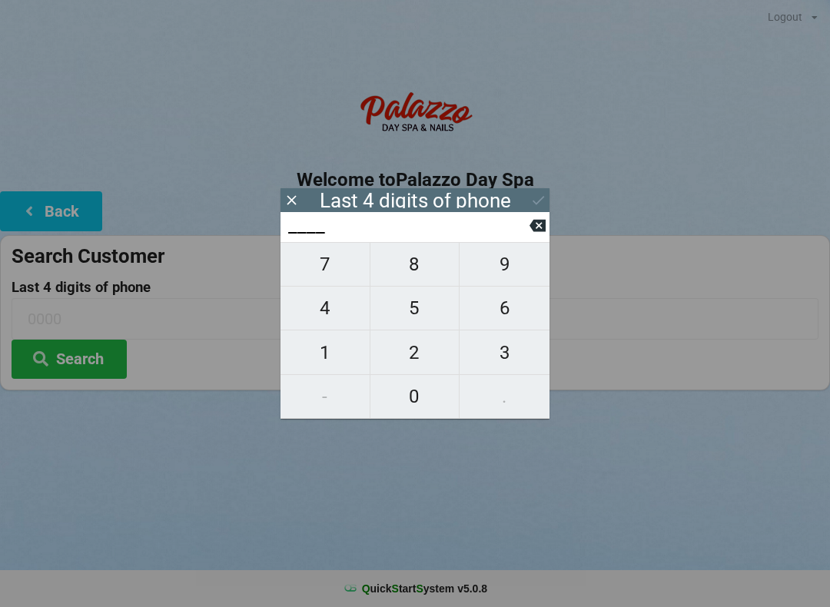
click at [507, 281] on span "9" at bounding box center [505, 264] width 90 height 32
type input "9___"
click at [510, 369] on span "3" at bounding box center [505, 353] width 90 height 32
type input "93__"
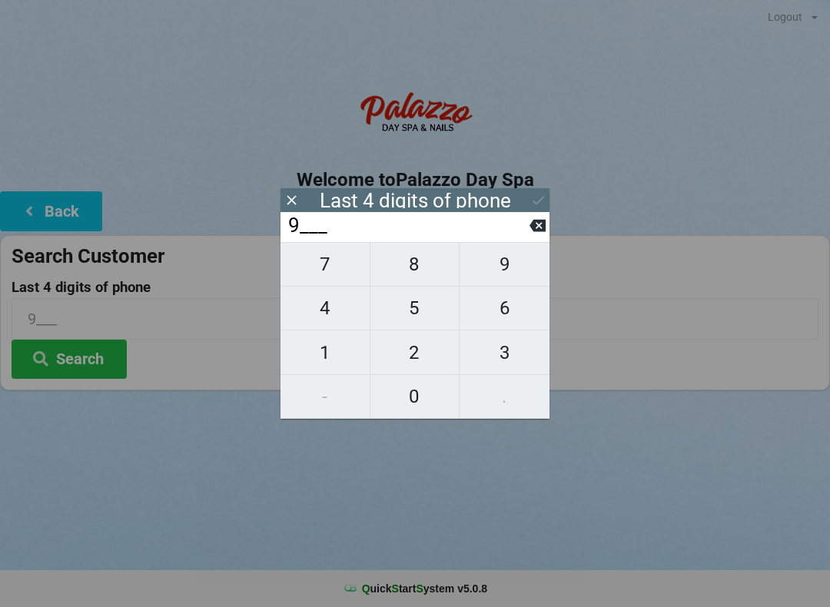
type input "93__"
click at [336, 324] on span "4" at bounding box center [325, 308] width 89 height 32
type input "934_"
click at [330, 287] on button "7" at bounding box center [326, 264] width 90 height 45
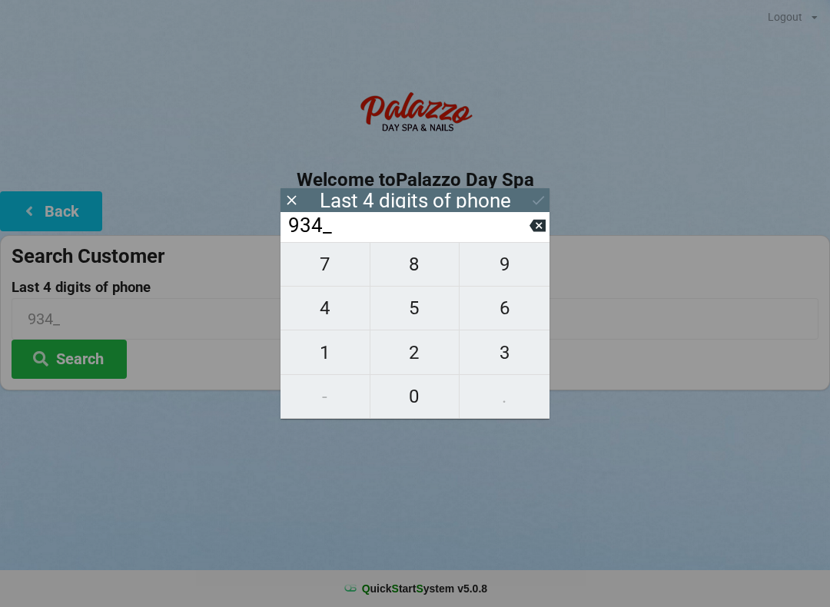
type input "9347"
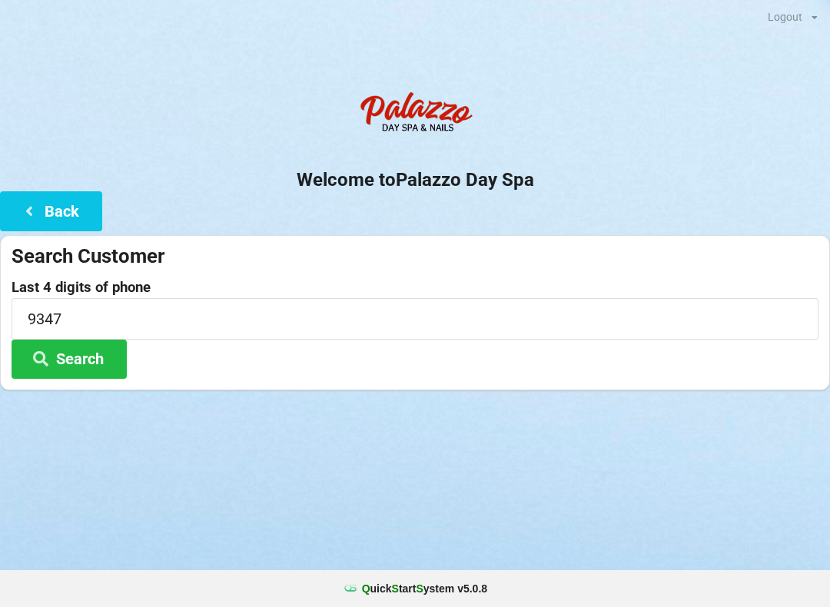
click at [65, 367] on button "Search" at bounding box center [69, 359] width 115 height 39
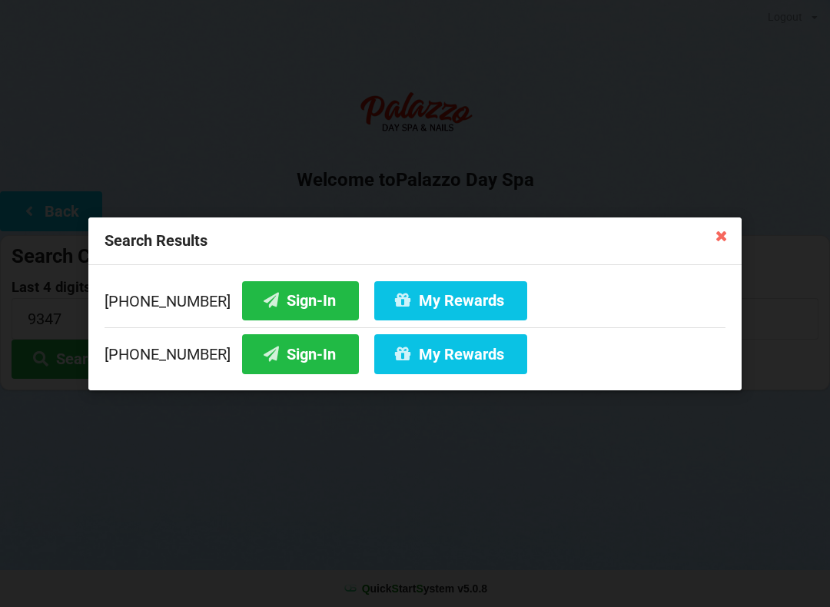
click at [278, 360] on button "Sign-In" at bounding box center [300, 353] width 117 height 39
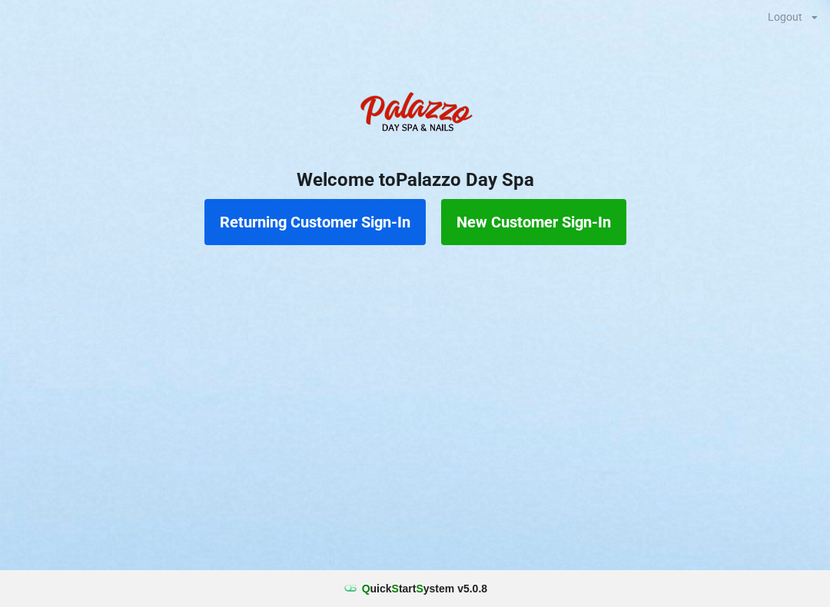
click at [337, 228] on button "Returning Customer Sign-In" at bounding box center [314, 222] width 221 height 46
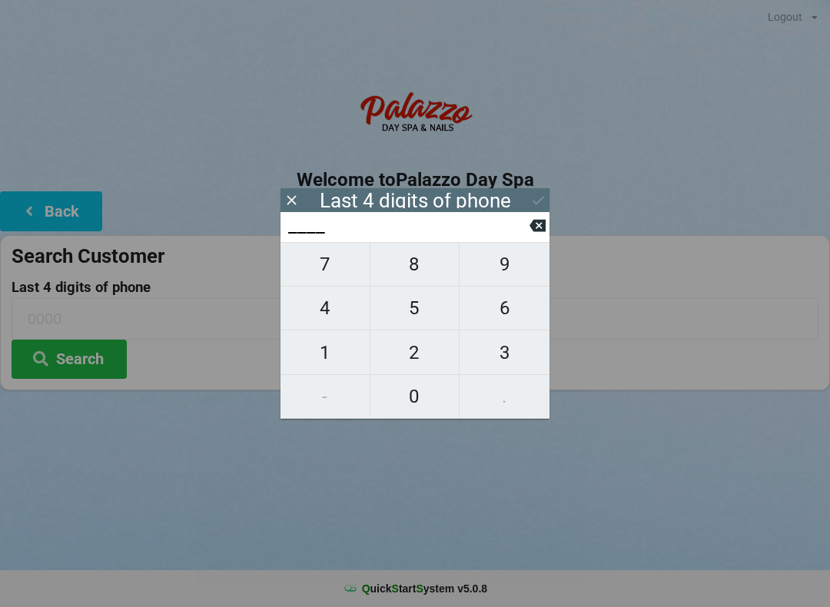
click at [422, 271] on span "8" at bounding box center [414, 264] width 89 height 32
type input "8___"
click at [341, 314] on span "4" at bounding box center [325, 308] width 89 height 32
type input "84__"
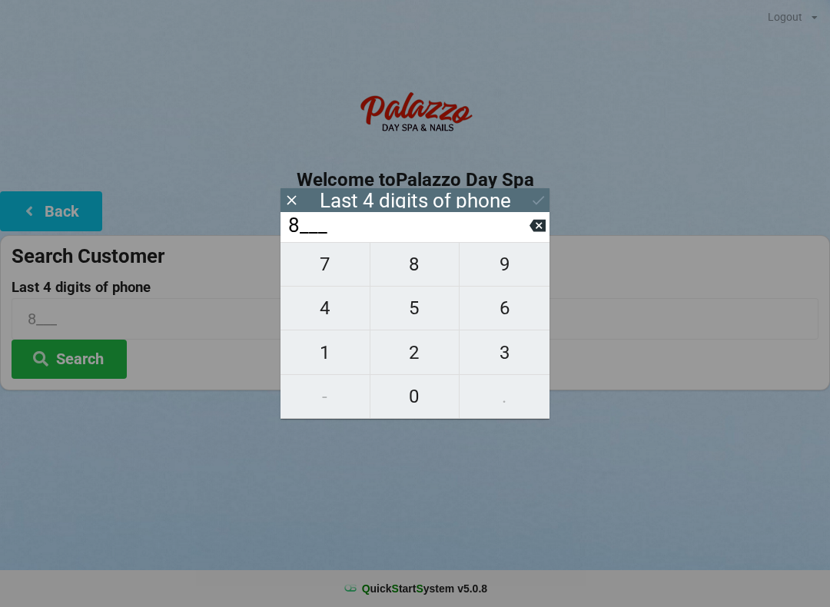
type input "84__"
click at [342, 361] on span "1" at bounding box center [325, 353] width 89 height 32
type input "841_"
click at [340, 267] on span "7" at bounding box center [325, 264] width 89 height 32
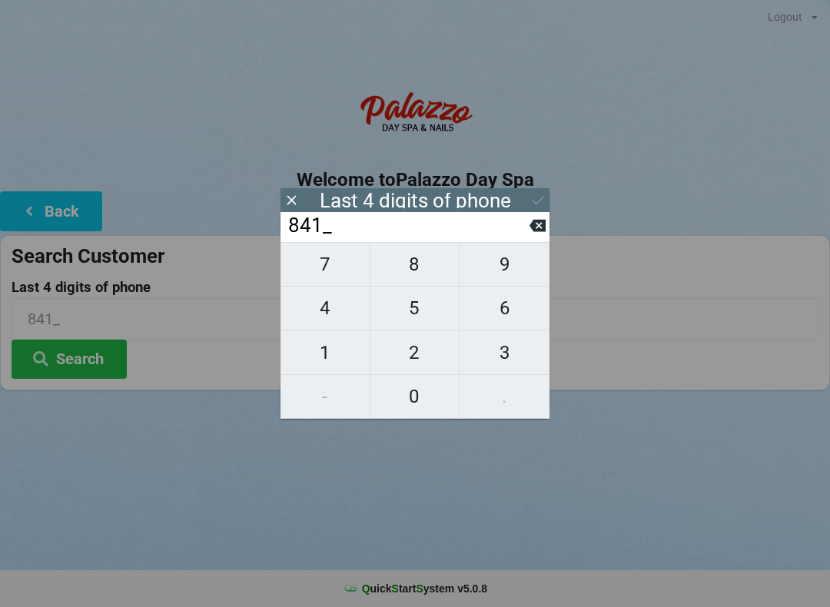
type input "8417"
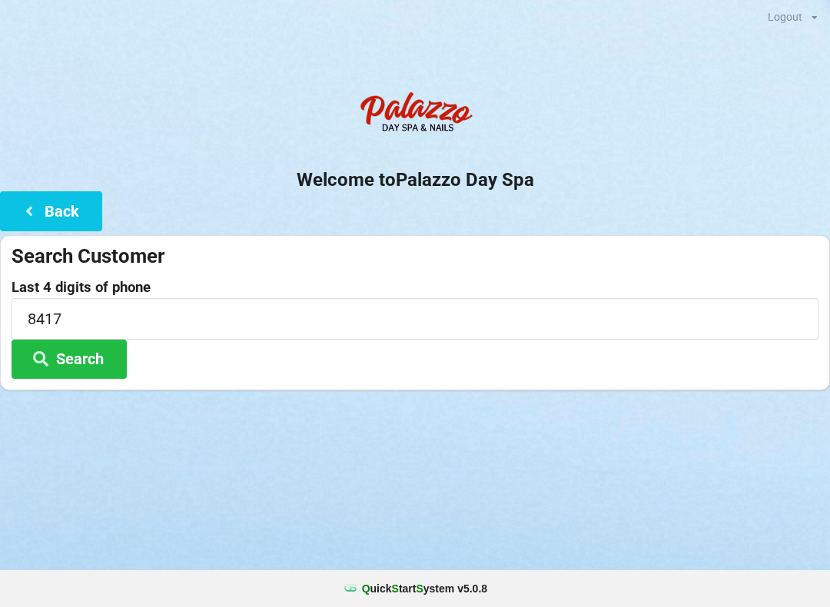
click at [66, 358] on button "Search" at bounding box center [69, 359] width 115 height 39
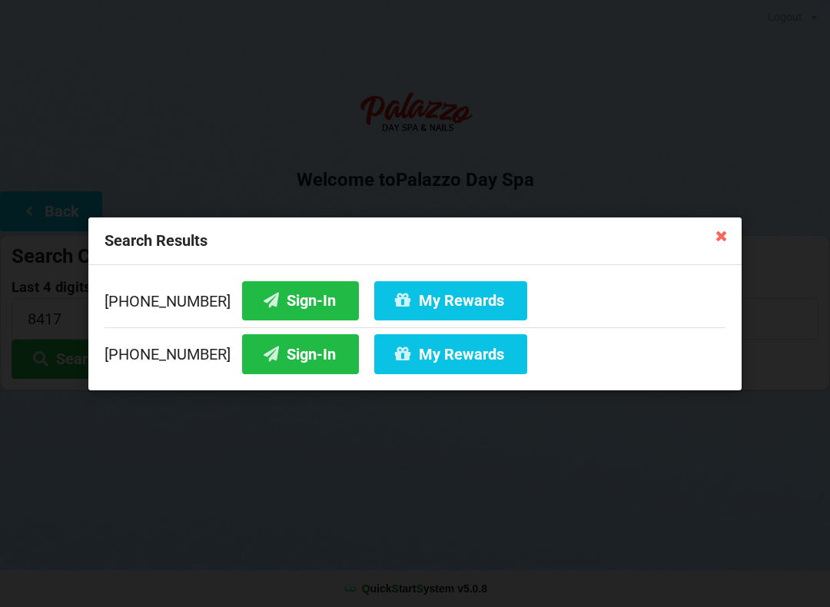
click at [286, 299] on button "Sign-In" at bounding box center [300, 300] width 117 height 39
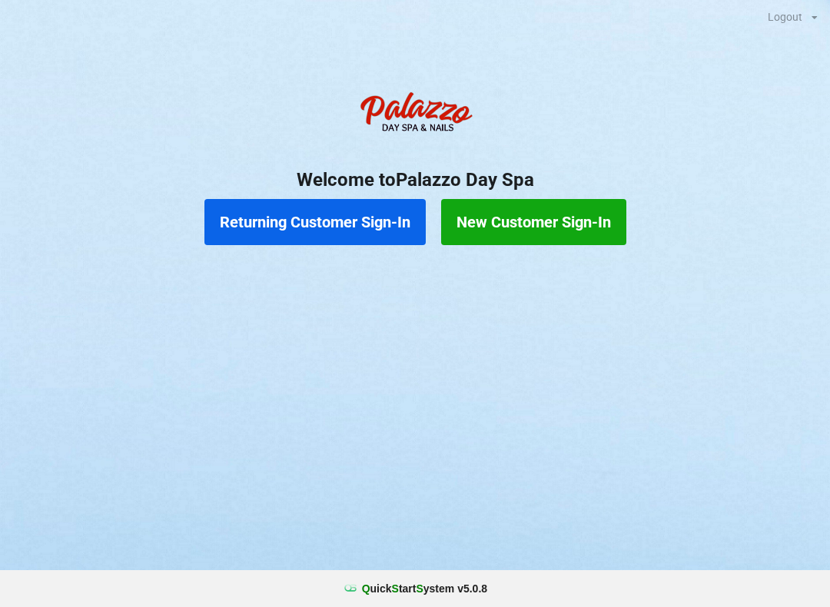
click at [571, 233] on button "New Customer Sign-In" at bounding box center [533, 222] width 185 height 46
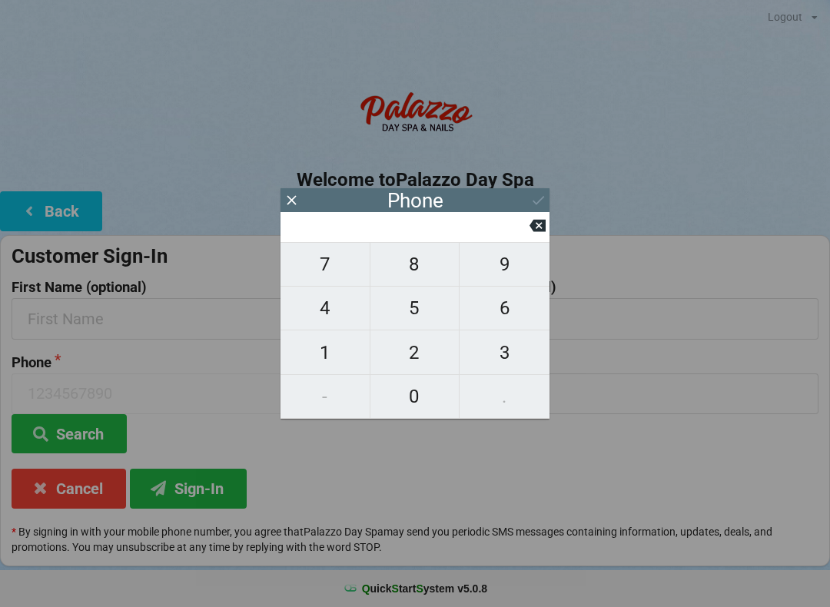
click at [439, 305] on span "5" at bounding box center [414, 308] width 89 height 32
type input "5"
click at [340, 278] on span "7" at bounding box center [325, 264] width 89 height 32
type input "57"
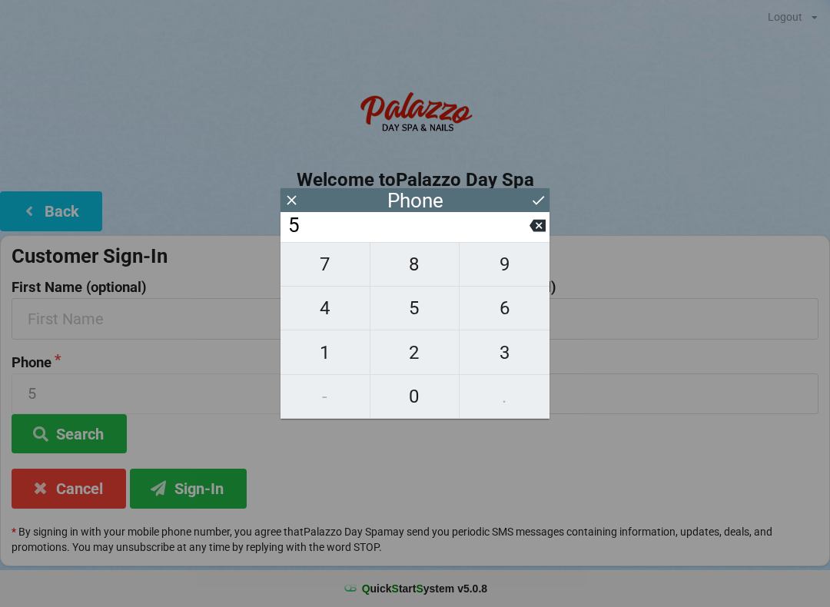
type input "57"
click at [335, 313] on span "4" at bounding box center [325, 308] width 89 height 32
type input "574"
click at [406, 360] on span "2" at bounding box center [414, 353] width 89 height 32
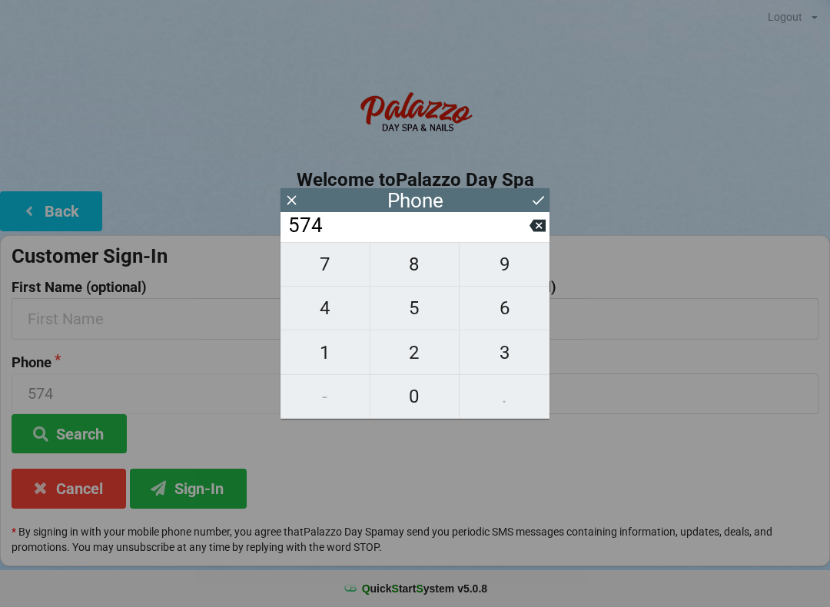
type input "5742"
click at [511, 360] on span "3" at bounding box center [505, 353] width 90 height 32
type input "57423"
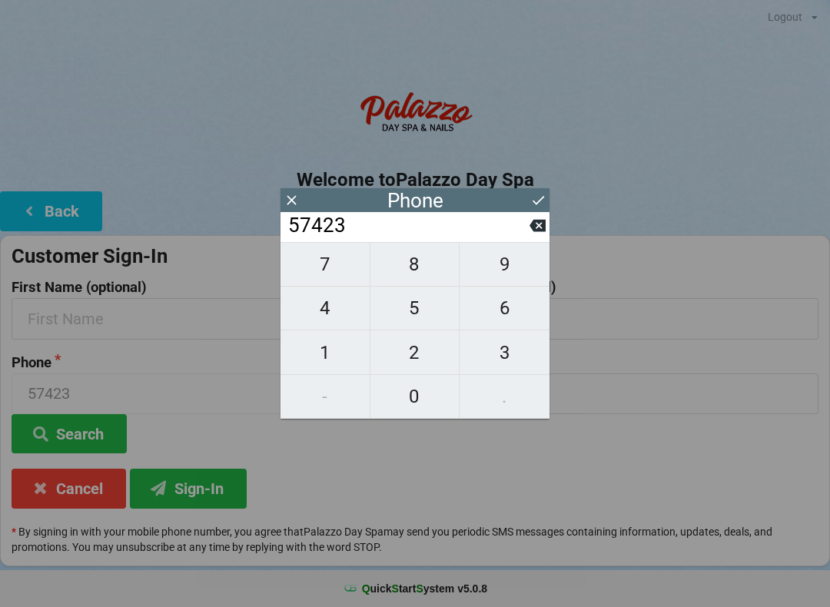
click at [423, 274] on span "8" at bounding box center [414, 264] width 89 height 32
type input "574238"
click at [506, 362] on span "3" at bounding box center [505, 353] width 90 height 32
type input "5742383"
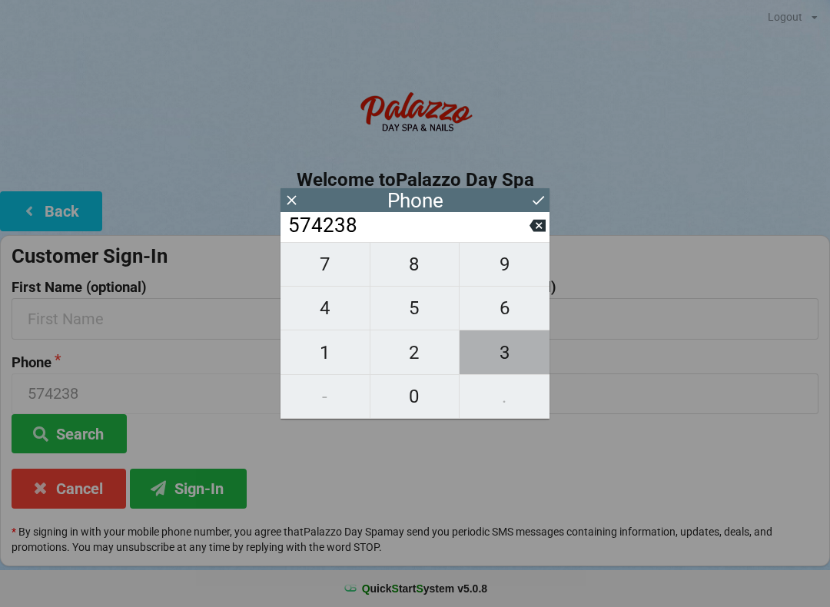
type input "5742383"
click at [509, 318] on span "6" at bounding box center [505, 308] width 90 height 32
type input "57423836"
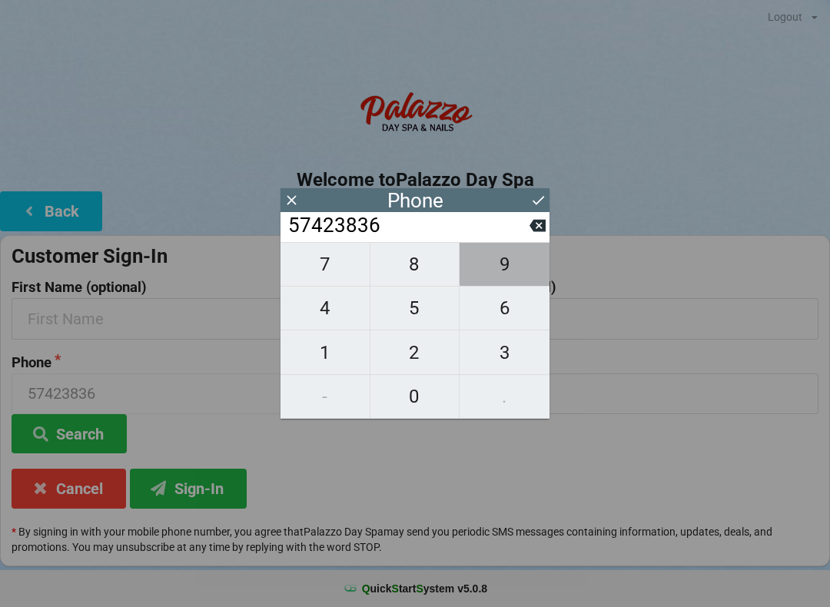
click at [513, 269] on span "9" at bounding box center [505, 264] width 90 height 32
type input "574238369"
click at [333, 277] on span "7" at bounding box center [325, 264] width 89 height 32
type input "5742383697"
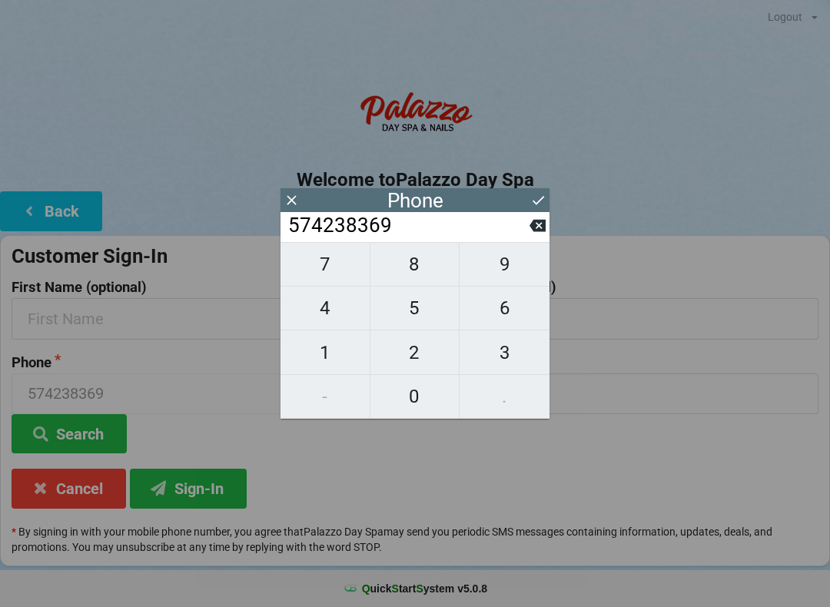
type input "5742383697"
click at [528, 209] on div "Phone" at bounding box center [415, 200] width 269 height 24
click at [539, 198] on icon at bounding box center [538, 200] width 16 height 16
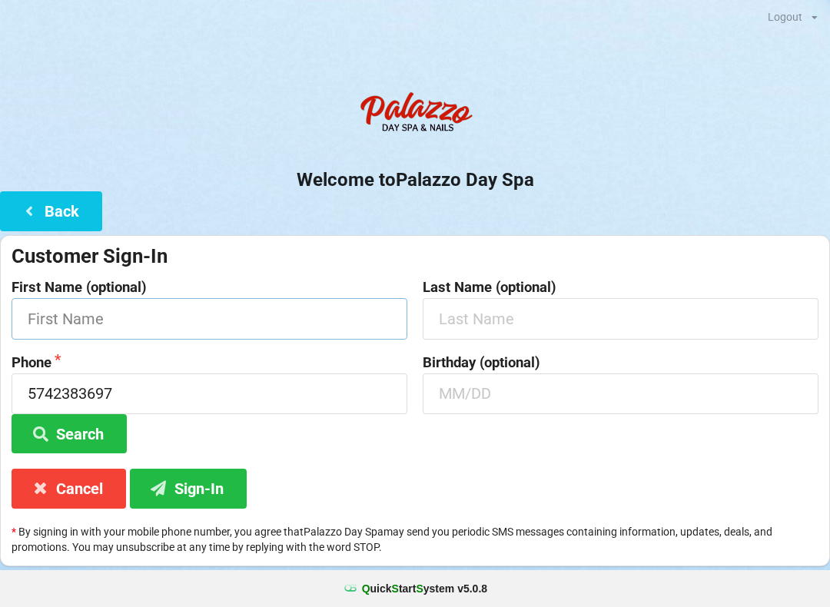
click at [253, 318] on input "text" at bounding box center [210, 318] width 396 height 41
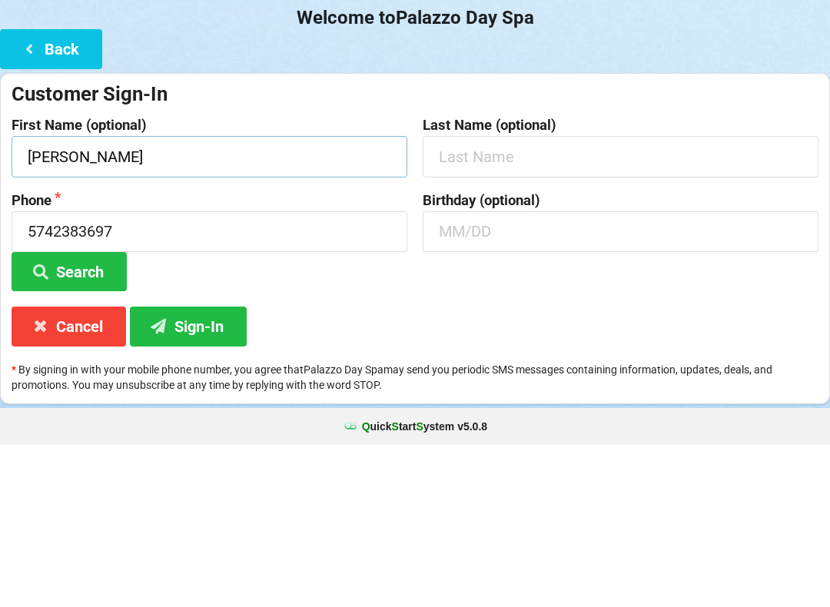
type input "[PERSON_NAME]"
click at [497, 298] on input "text" at bounding box center [621, 318] width 396 height 41
type input "[PERSON_NAME]"
click at [569, 374] on input "text" at bounding box center [621, 394] width 396 height 41
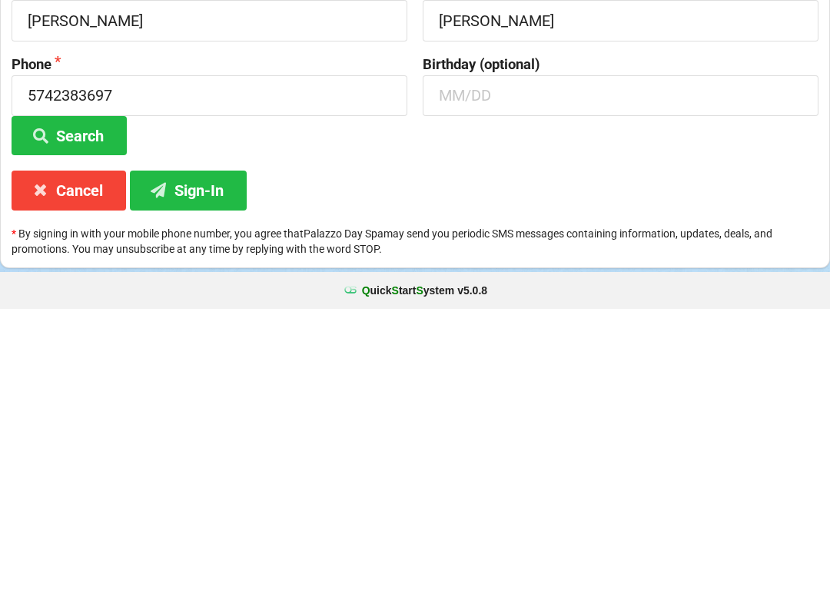
click at [221, 469] on button "Sign-In" at bounding box center [188, 488] width 117 height 39
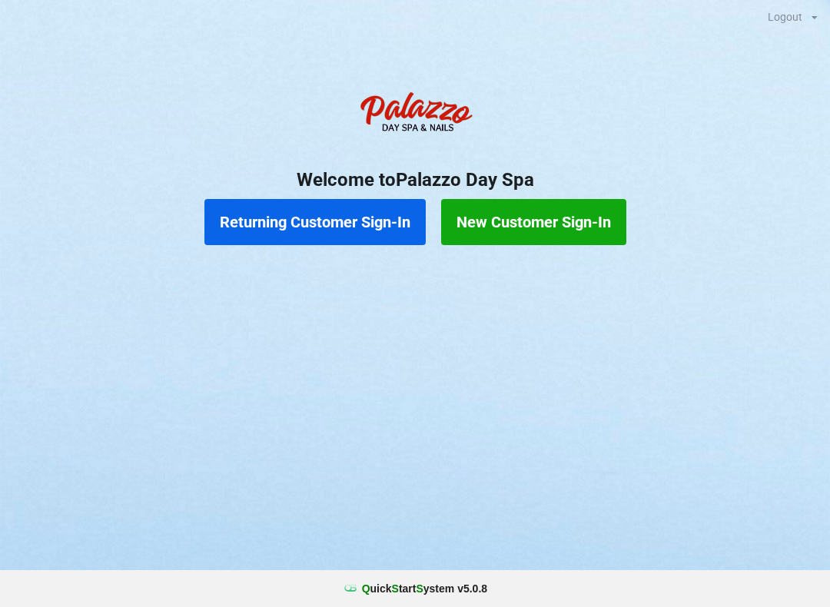
click at [560, 233] on button "New Customer Sign-In" at bounding box center [533, 222] width 185 height 46
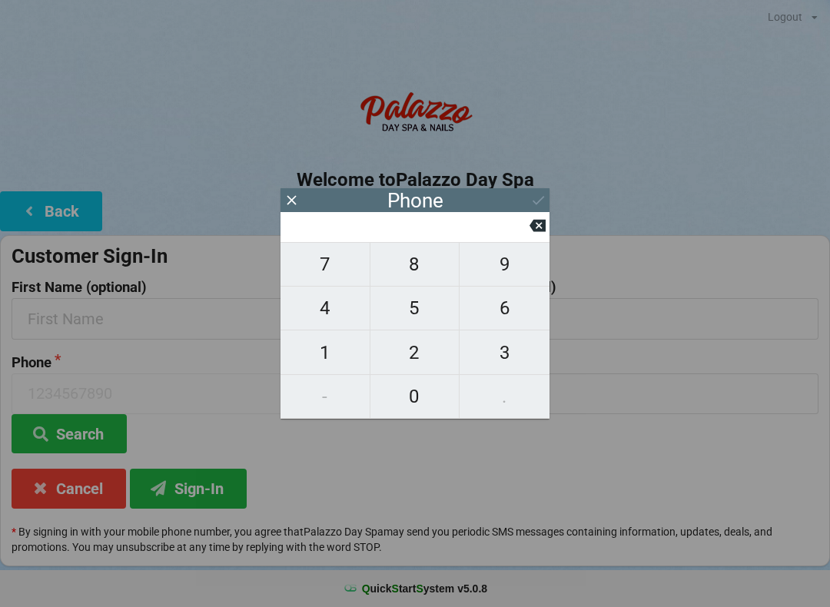
click at [543, 232] on icon at bounding box center [538, 226] width 16 height 12
click at [535, 198] on div "Phone" at bounding box center [415, 200] width 269 height 24
click at [291, 208] on icon at bounding box center [292, 200] width 16 height 16
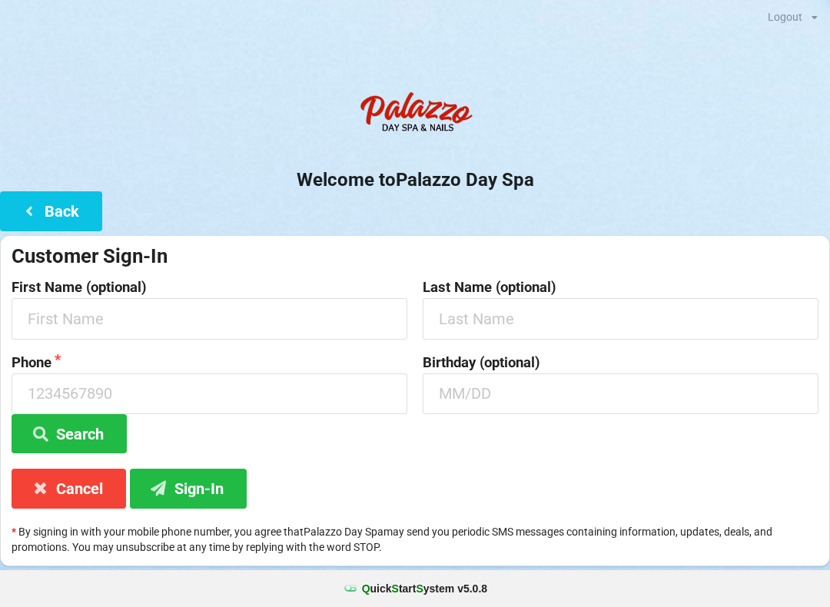
click at [80, 204] on button "Back" at bounding box center [51, 210] width 102 height 39
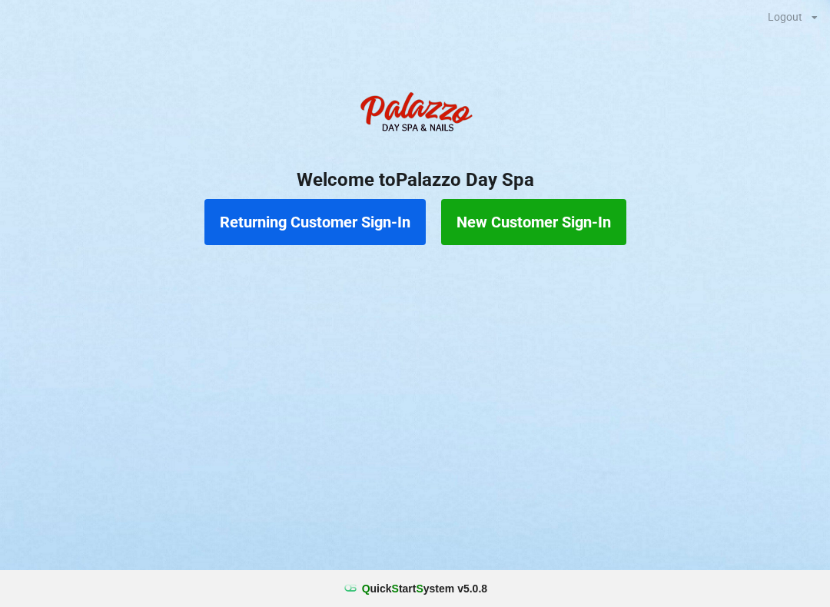
click at [545, 201] on button "New Customer Sign-In" at bounding box center [533, 222] width 185 height 46
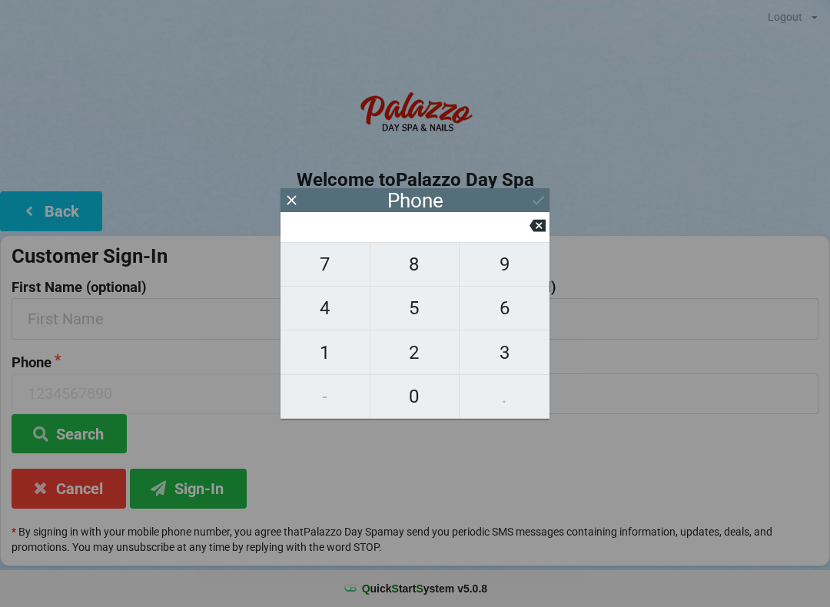
click at [417, 316] on span "5" at bounding box center [414, 308] width 89 height 32
type input "5"
click at [348, 257] on span "7" at bounding box center [325, 264] width 89 height 32
type input "57"
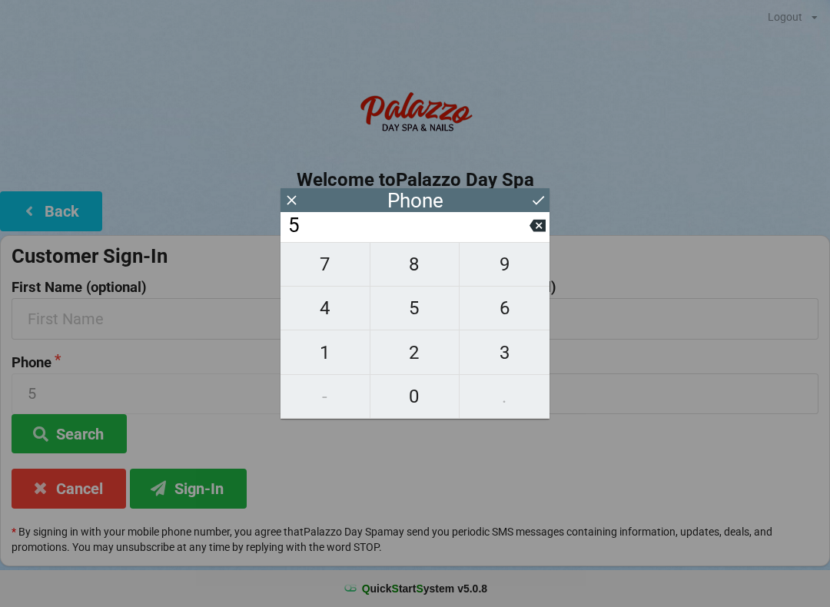
type input "57"
click at [332, 303] on span "4" at bounding box center [325, 308] width 89 height 32
type input "574"
click at [426, 355] on span "2" at bounding box center [414, 353] width 89 height 32
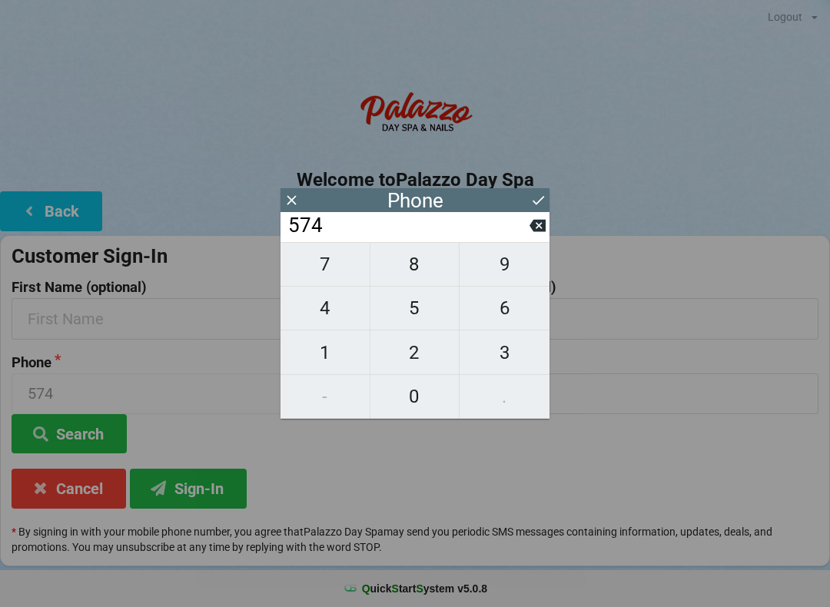
type input "5742"
click at [500, 360] on span "3" at bounding box center [505, 353] width 90 height 32
type input "57423"
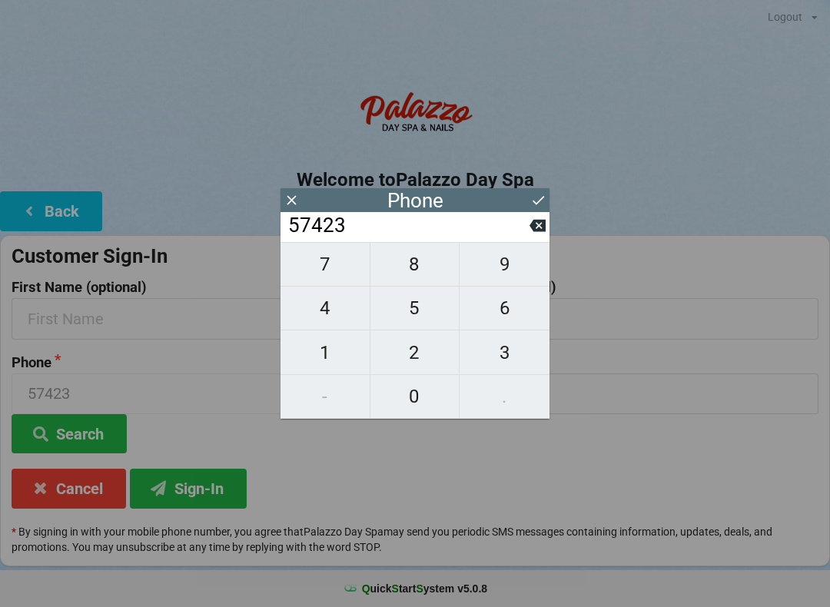
click at [428, 269] on span "8" at bounding box center [414, 264] width 89 height 32
click at [508, 355] on span "3" at bounding box center [505, 353] width 90 height 32
click at [511, 317] on span "6" at bounding box center [505, 308] width 90 height 32
click at [508, 267] on span "9" at bounding box center [505, 264] width 90 height 32
click at [341, 280] on span "7" at bounding box center [325, 264] width 89 height 32
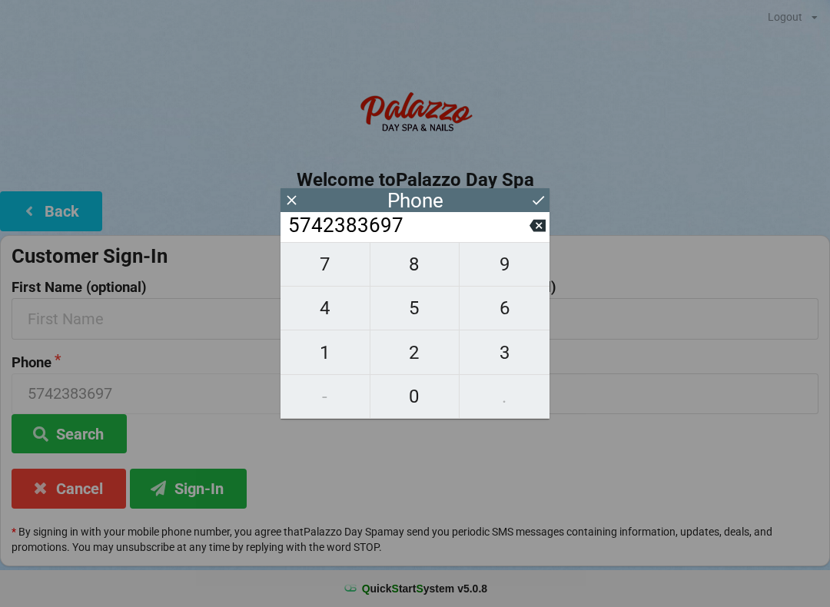
click at [534, 198] on icon at bounding box center [538, 200] width 16 height 16
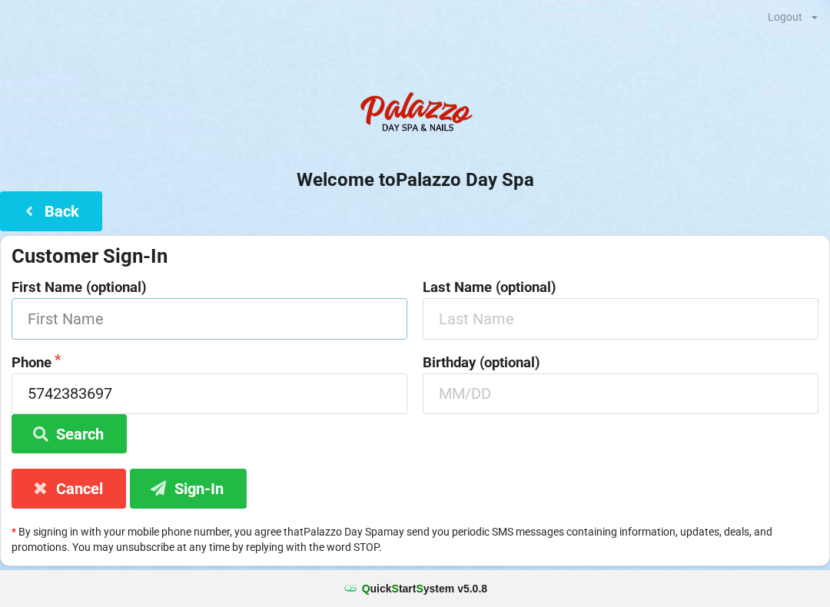
click at [269, 324] on input "text" at bounding box center [210, 318] width 396 height 41
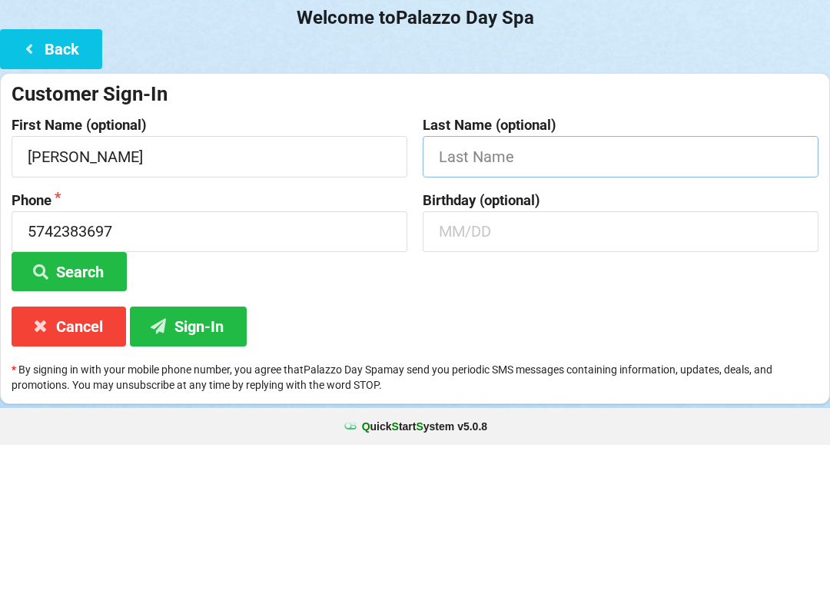
click at [574, 298] on input "text" at bounding box center [621, 318] width 396 height 41
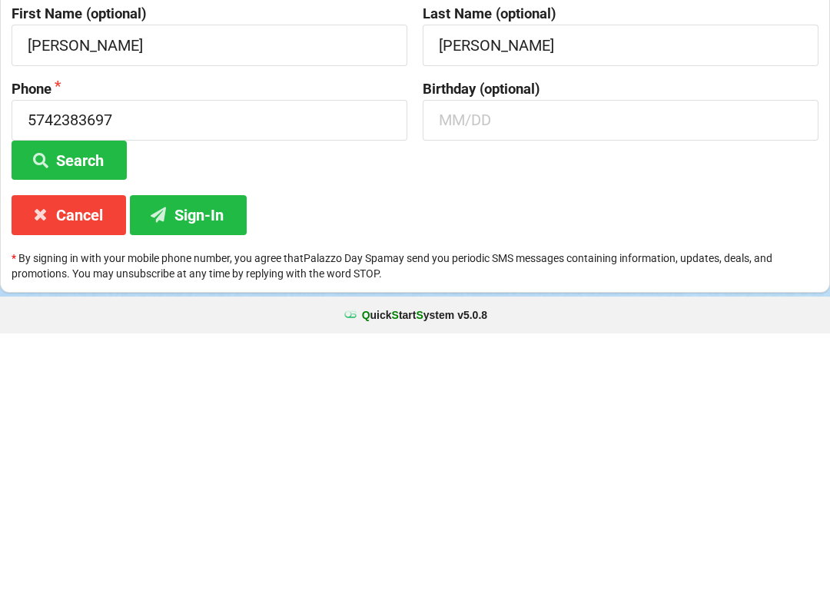
click at [90, 414] on button "Search" at bounding box center [69, 433] width 115 height 39
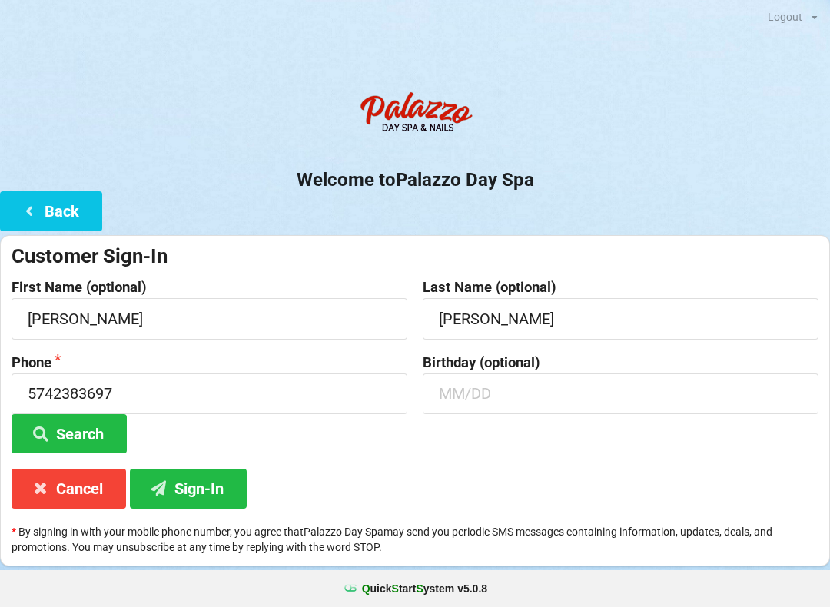
click at [229, 492] on button "Sign-In" at bounding box center [188, 488] width 117 height 39
